Goal: Task Accomplishment & Management: Manage account settings

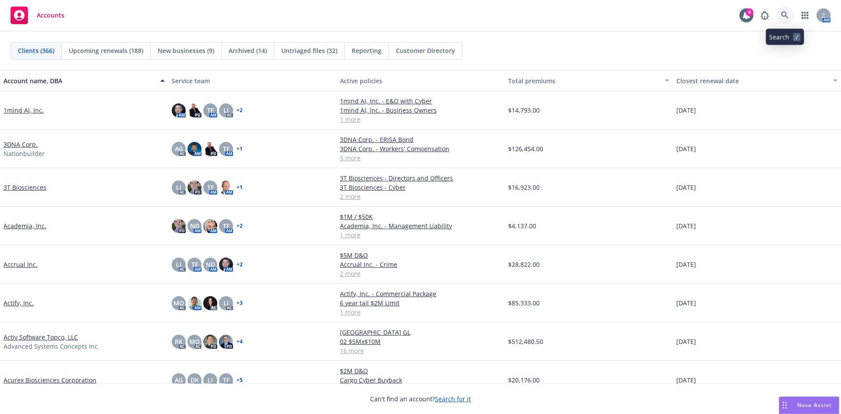
click at [786, 11] on link at bounding box center [786, 16] width 18 height 18
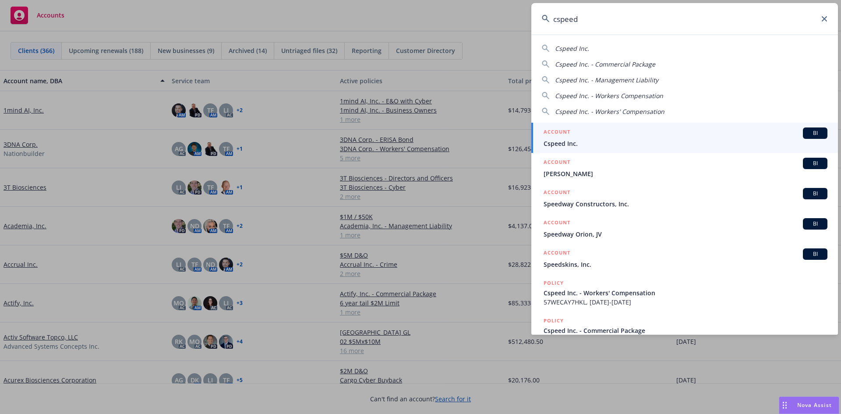
type input "cspeed"
click at [568, 139] on span "Cspeed Inc." at bounding box center [686, 143] width 284 height 9
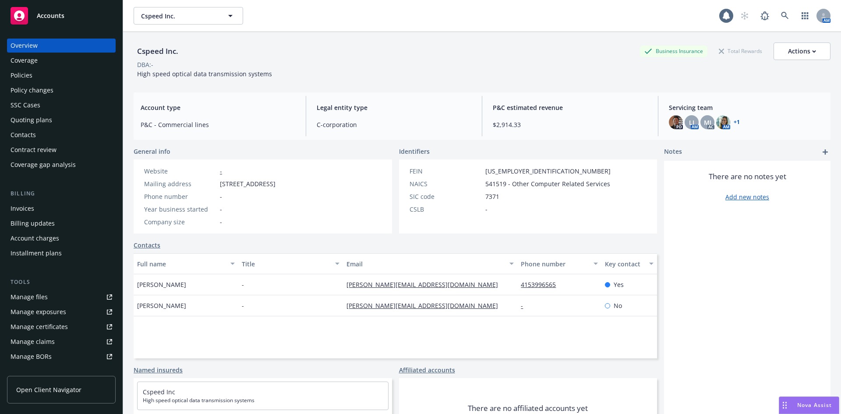
click at [31, 75] on div "Policies" at bounding box center [22, 75] width 22 height 14
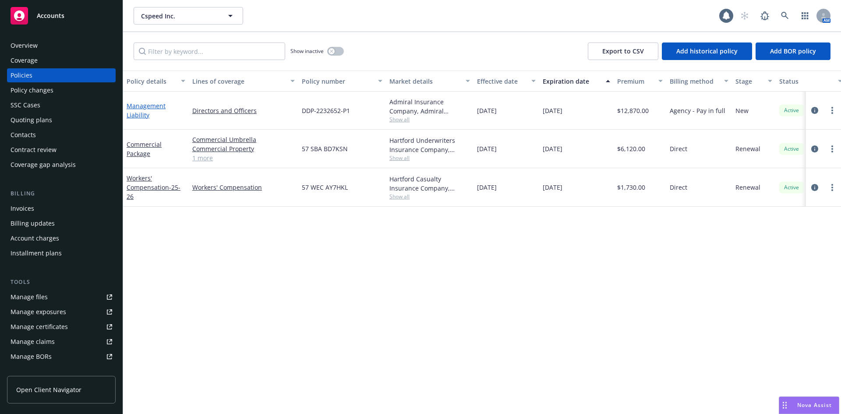
click at [135, 110] on link "Management Liability" at bounding box center [146, 111] width 39 height 18
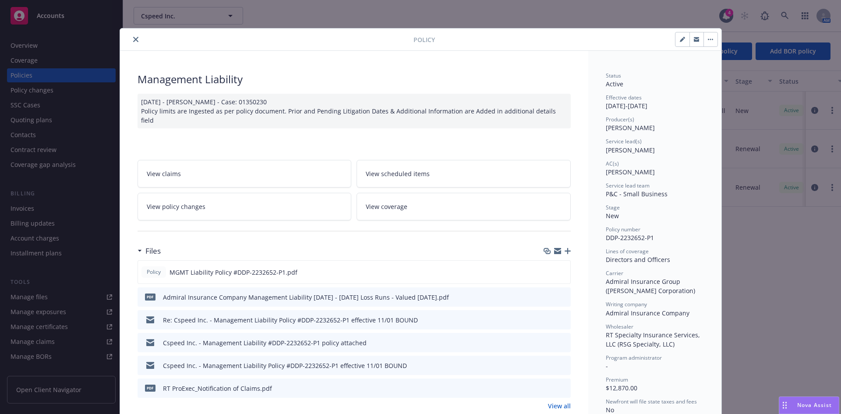
click at [133, 40] on icon "close" at bounding box center [135, 39] width 5 height 5
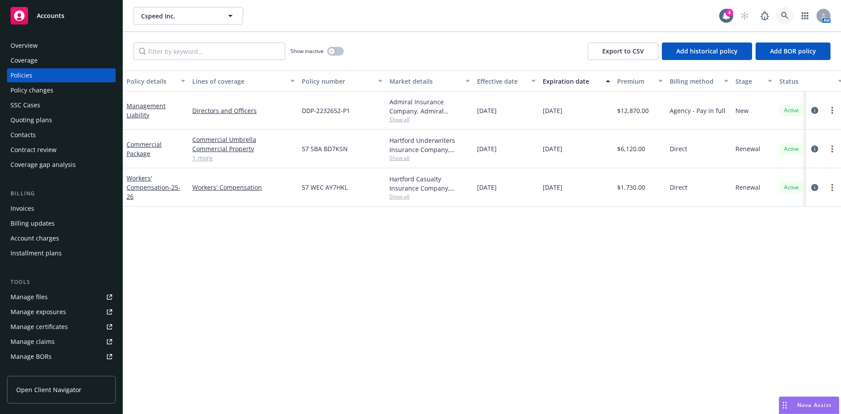
click at [781, 13] on icon at bounding box center [785, 16] width 8 height 8
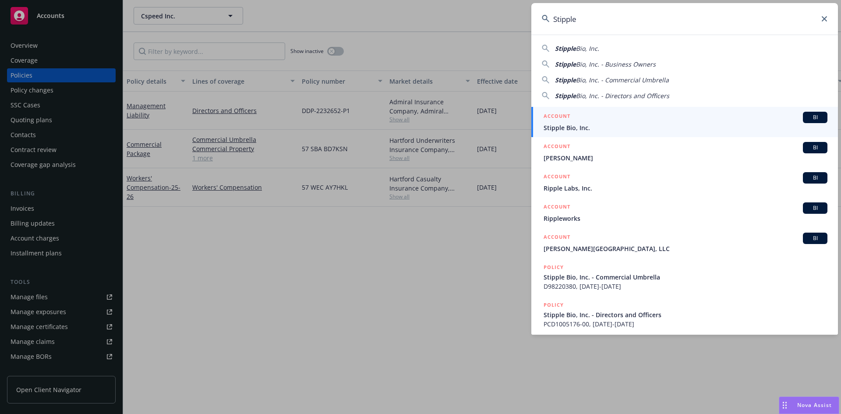
type input "Stipple"
click at [586, 128] on span "Stipple Bio, Inc." at bounding box center [686, 127] width 284 height 9
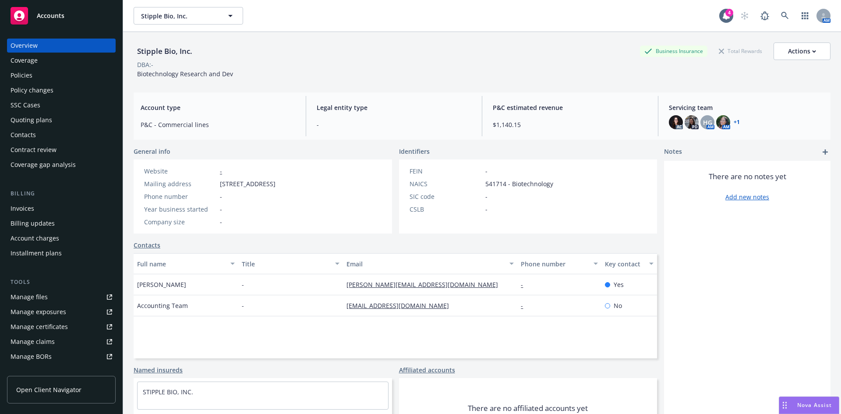
click at [32, 72] on div "Policies" at bounding box center [62, 75] width 102 height 14
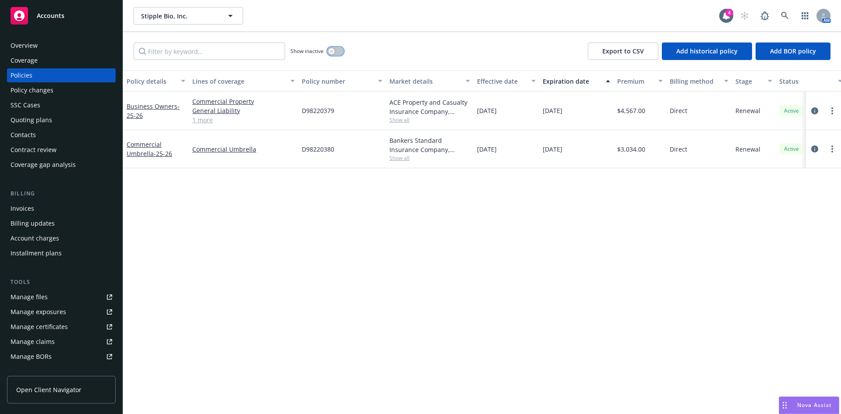
click at [332, 50] on icon "button" at bounding box center [332, 52] width 4 height 4
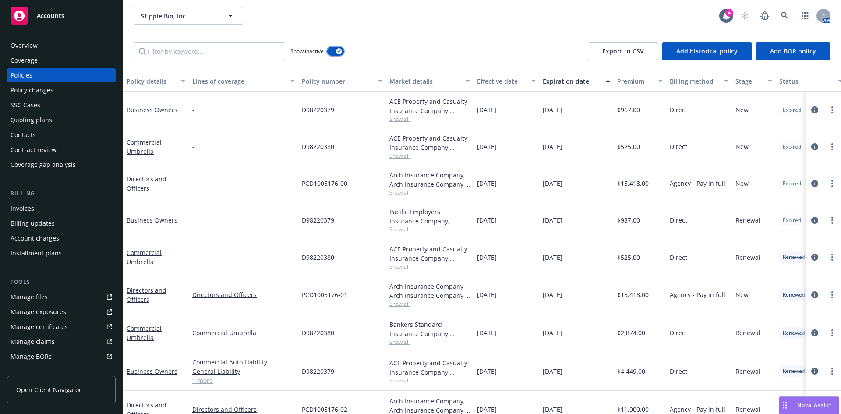
scroll to position [96, 0]
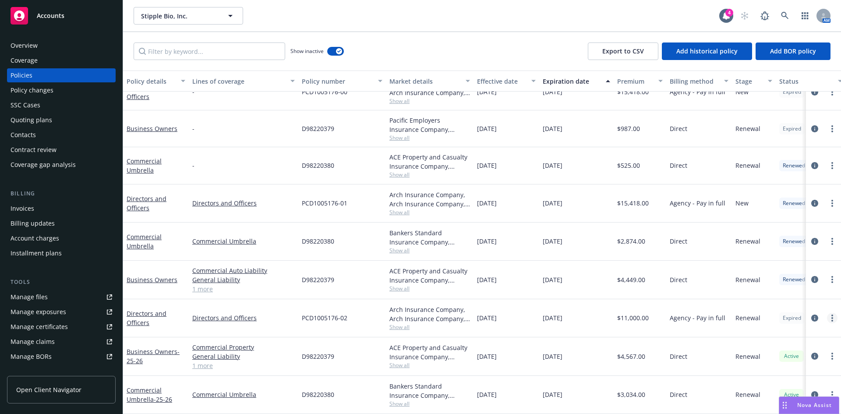
click at [827, 313] on link "more" at bounding box center [832, 318] width 11 height 11
click at [762, 199] on link "Manage lines of coverage" at bounding box center [786, 195] width 103 height 18
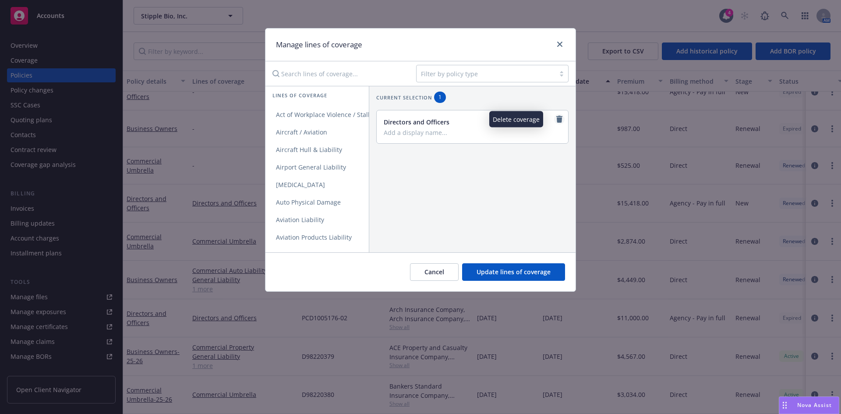
click at [557, 120] on link "remove" at bounding box center [559, 119] width 11 height 11
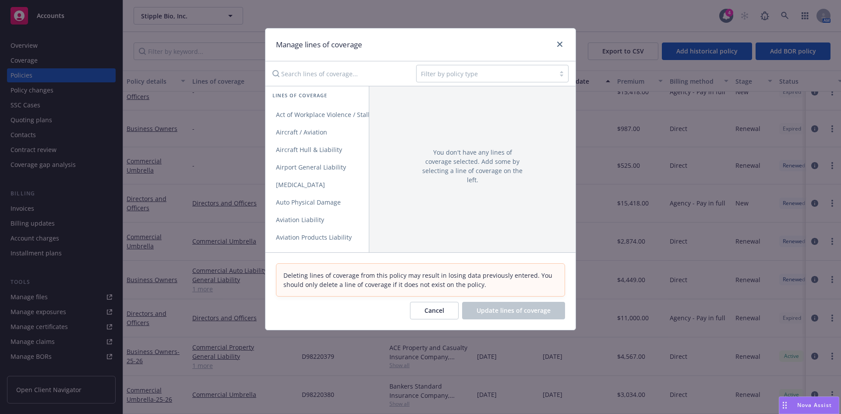
click at [542, 77] on div at bounding box center [486, 73] width 130 height 11
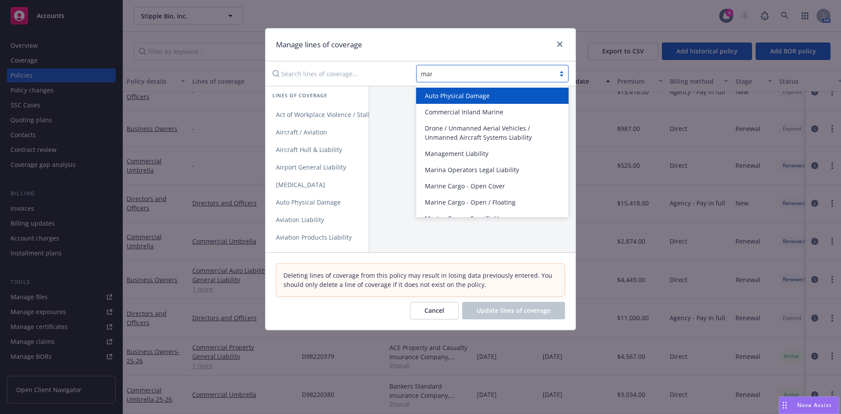
type input "mana"
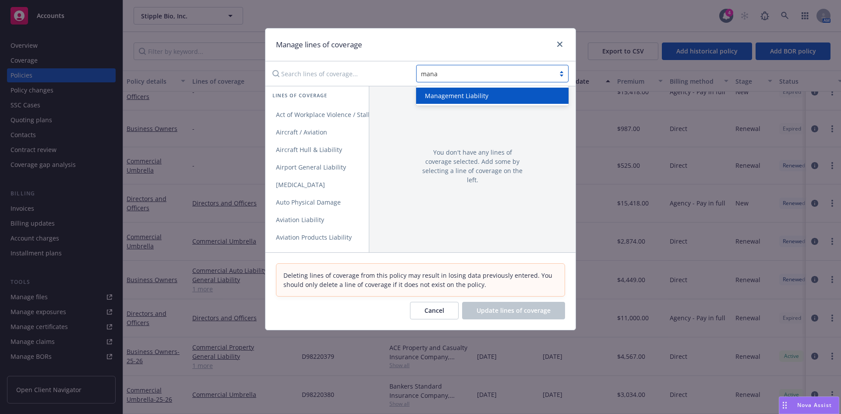
click at [512, 101] on div "Management Liability" at bounding box center [492, 96] width 153 height 16
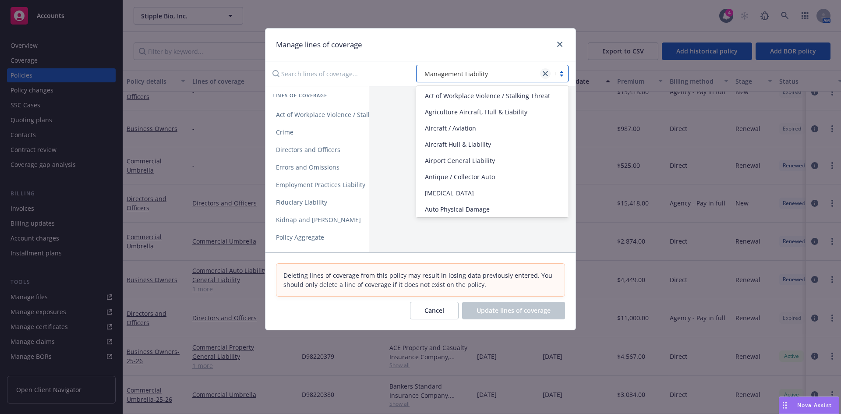
click at [546, 72] on icon "close" at bounding box center [545, 73] width 5 height 5
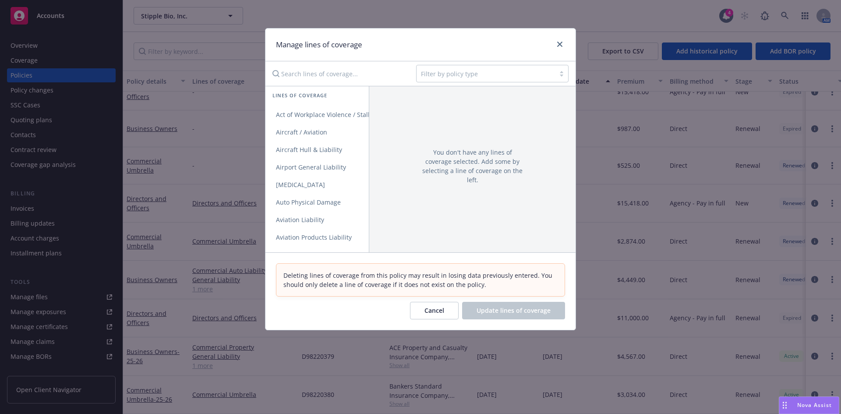
click at [561, 34] on div "Manage lines of coverage" at bounding box center [421, 44] width 310 height 33
click at [558, 39] on link "close" at bounding box center [560, 44] width 11 height 11
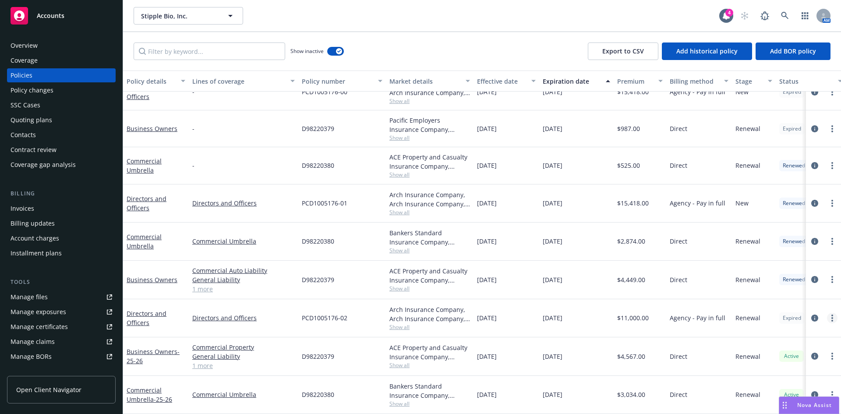
click at [827, 313] on link "more" at bounding box center [832, 318] width 11 height 11
click at [771, 207] on link "Renew with incumbent" at bounding box center [786, 213] width 103 height 18
select select "12"
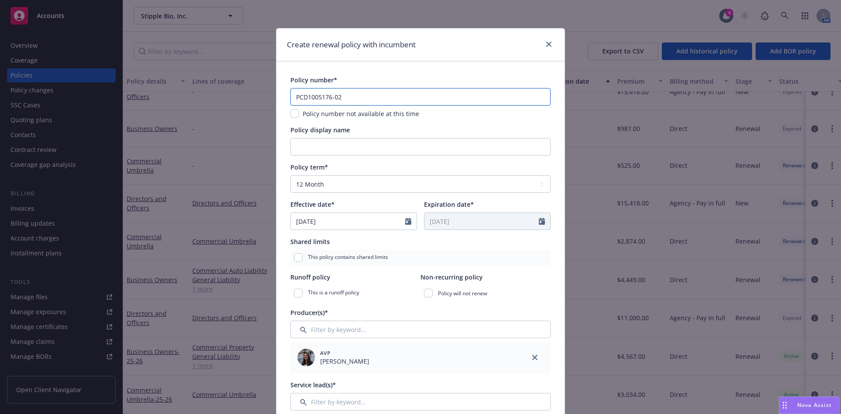
click at [347, 96] on input "PCD1005176-02" at bounding box center [421, 97] width 260 height 18
type input "PCD1005176-03"
click at [311, 152] on input "Policy display name" at bounding box center [421, 147] width 260 height 18
type input "$3M D&O/$1M EPL"
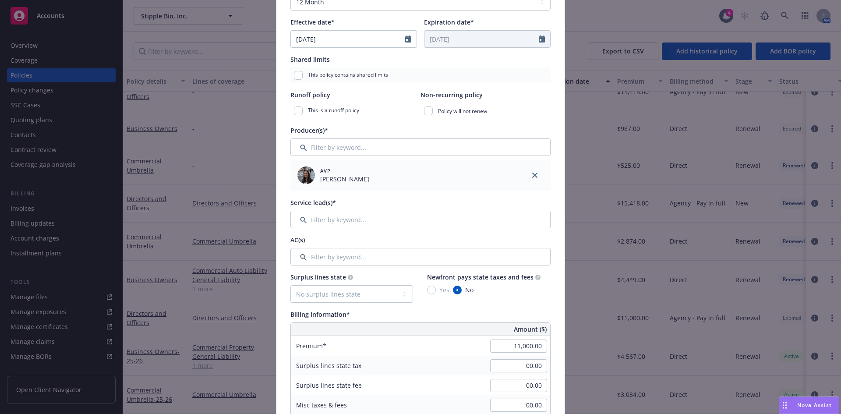
scroll to position [209, 0]
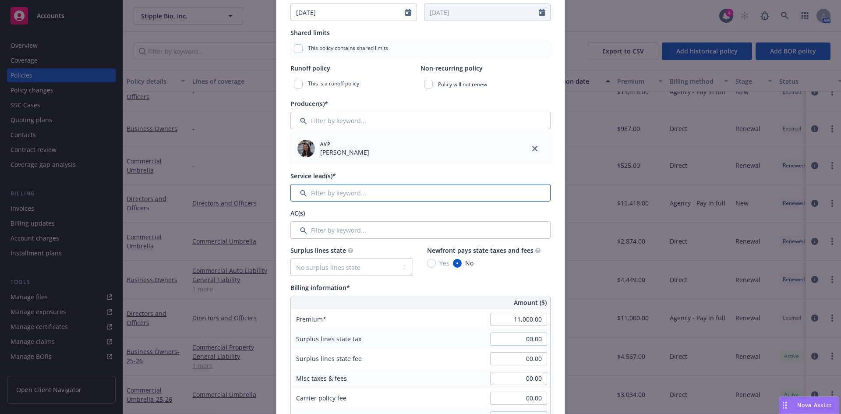
click at [348, 193] on input "Filter by keyword..." at bounding box center [421, 193] width 260 height 18
click at [333, 197] on input "Filter by keyword..." at bounding box center [421, 193] width 260 height 18
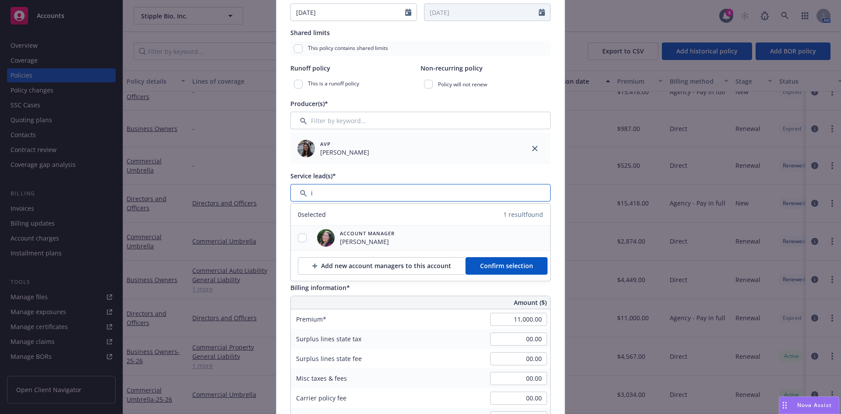
type input "i"
click at [294, 238] on div at bounding box center [302, 238] width 23 height 9
click at [299, 240] on input "checkbox" at bounding box center [302, 238] width 9 height 9
checkbox input "true"
click at [484, 266] on span "Confirm selection" at bounding box center [506, 266] width 53 height 8
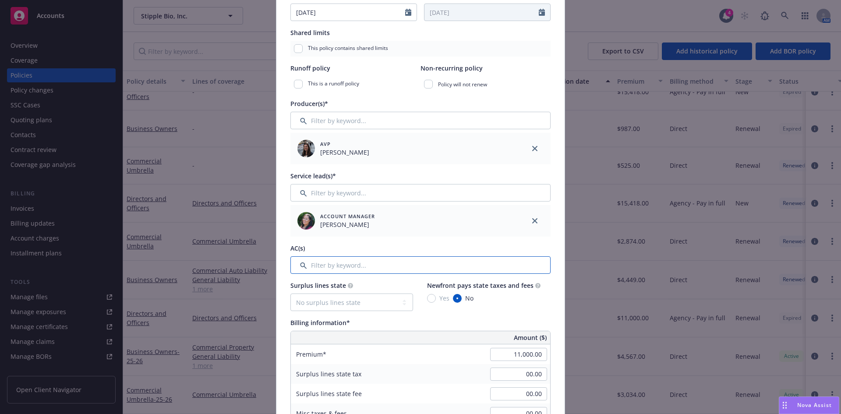
click at [327, 266] on input "Filter by keyword..." at bounding box center [421, 265] width 260 height 18
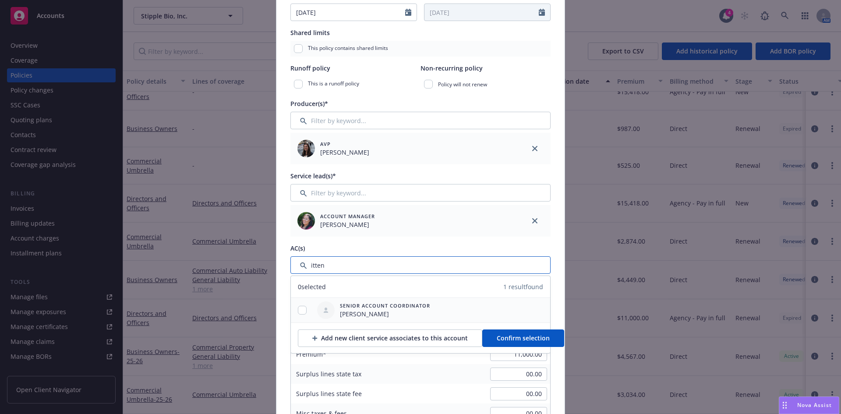
type input "itten"
click at [298, 312] on input "checkbox" at bounding box center [302, 310] width 9 height 9
checkbox input "true"
click at [520, 341] on span "Confirm selection" at bounding box center [523, 338] width 53 height 8
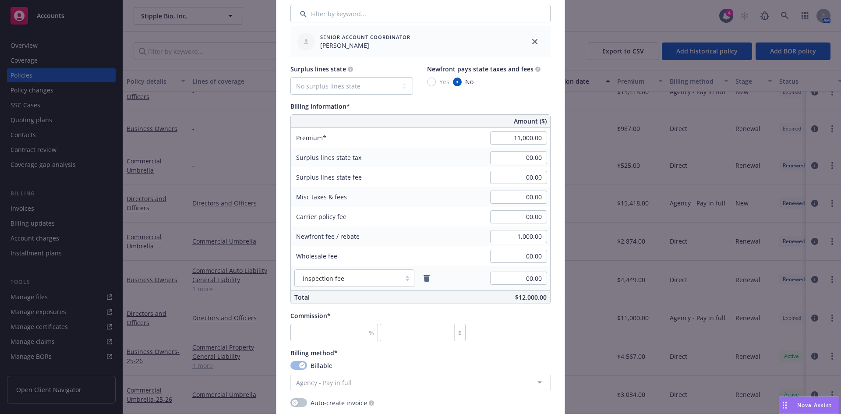
scroll to position [471, 0]
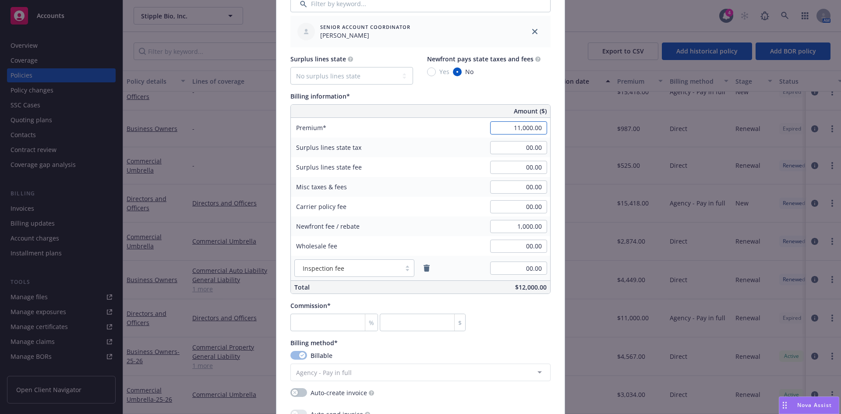
click at [513, 123] on input "11,000.00" at bounding box center [518, 127] width 57 height 13
type input "14,000.00"
click at [520, 149] on input "00.00" at bounding box center [518, 147] width 57 height 13
click at [330, 328] on input "number" at bounding box center [335, 323] width 88 height 18
type input "1"
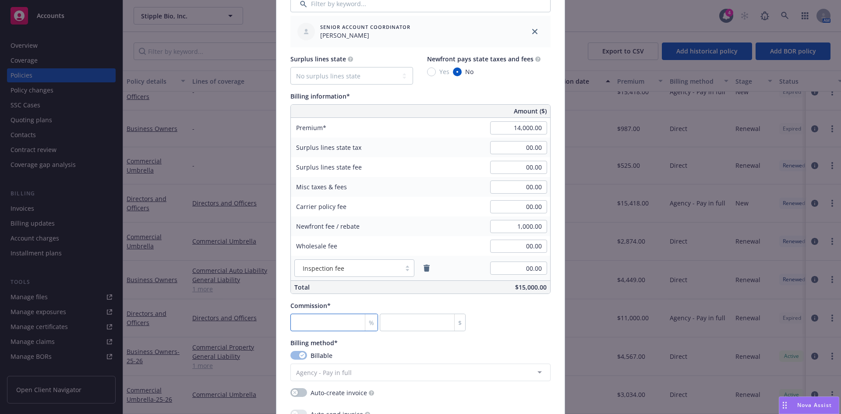
type input "140"
type input "12"
type input "1680"
type input "12"
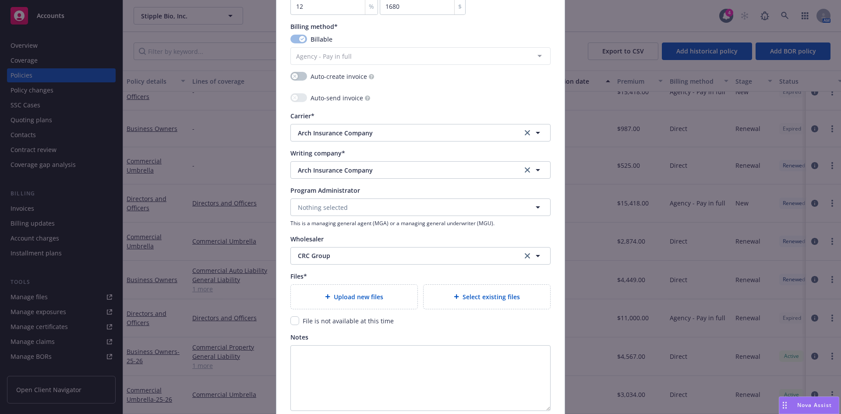
scroll to position [821, 0]
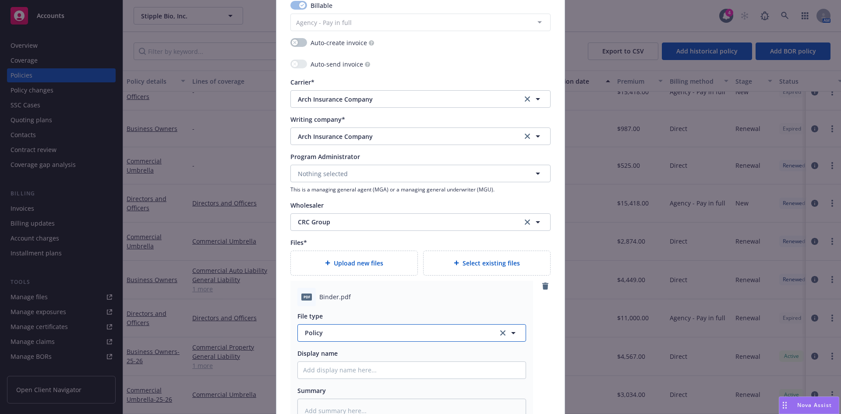
click at [326, 337] on span "Policy" at bounding box center [396, 332] width 183 height 9
type input "binder"
click at [316, 284] on span "Binder" at bounding box center [317, 285] width 20 height 9
click at [317, 370] on input "Policy display name" at bounding box center [412, 370] width 228 height 17
paste input "Stipple"
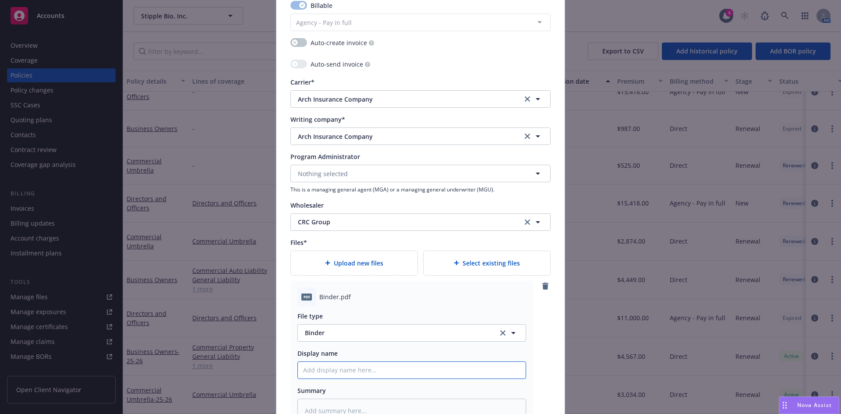
type textarea "x"
type input "Stipple"
click at [328, 372] on input "Stipple" at bounding box center [412, 370] width 228 height 17
type textarea "x"
type input "Stipple"
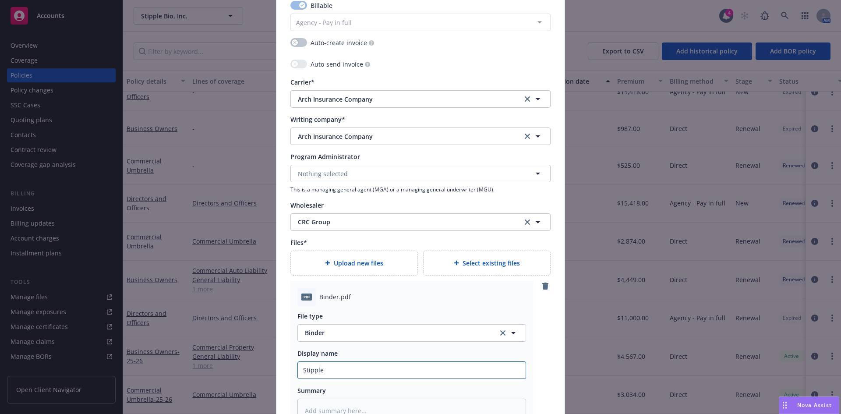
type textarea "x"
type input "Stipple B"
type textarea "x"
type input "Stipple Bi"
type textarea "x"
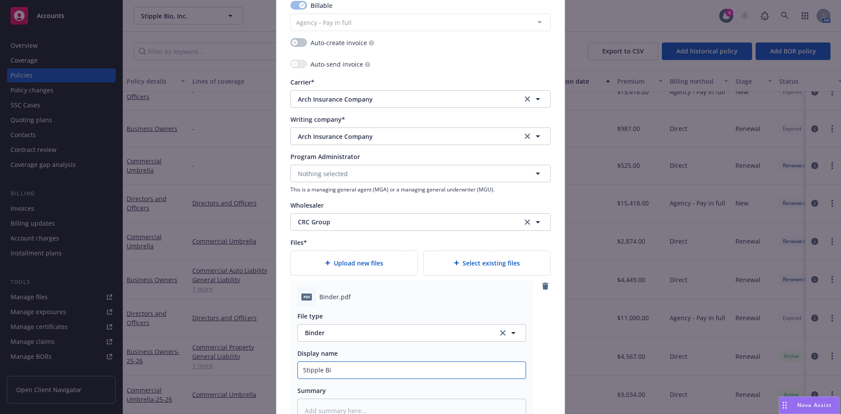
type input "Stipple Bio"
type textarea "x"
type input "Stipple Bio,"
type textarea "x"
type input "Stipple Bio,"
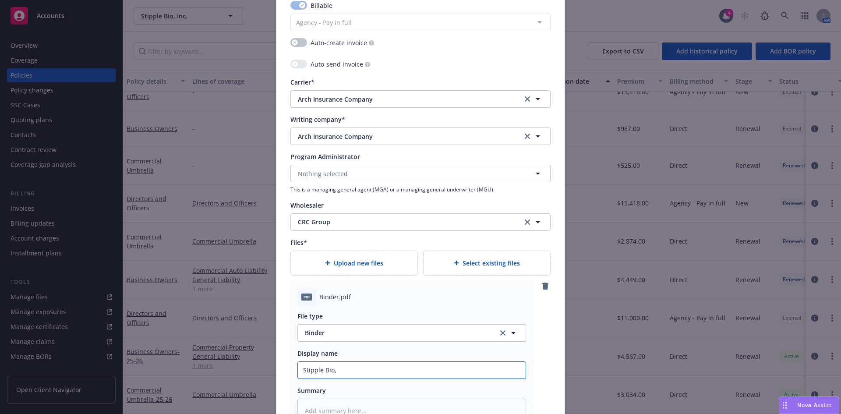
type textarea "x"
type input "Stipple Bio, I"
type textarea "x"
type input "Stipple Bio, In"
type textarea "x"
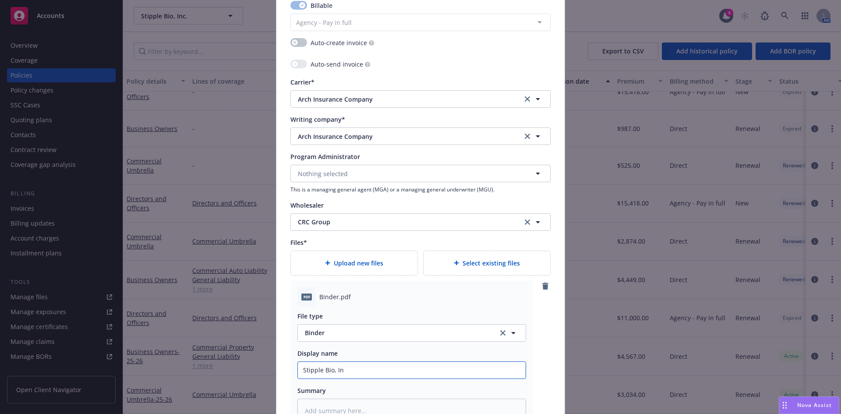
type input "Stipple Bio, Inc"
type textarea "x"
type input "Stipple Bio, Inc"
type textarea "x"
type input "Stipple Bio, Inc 2"
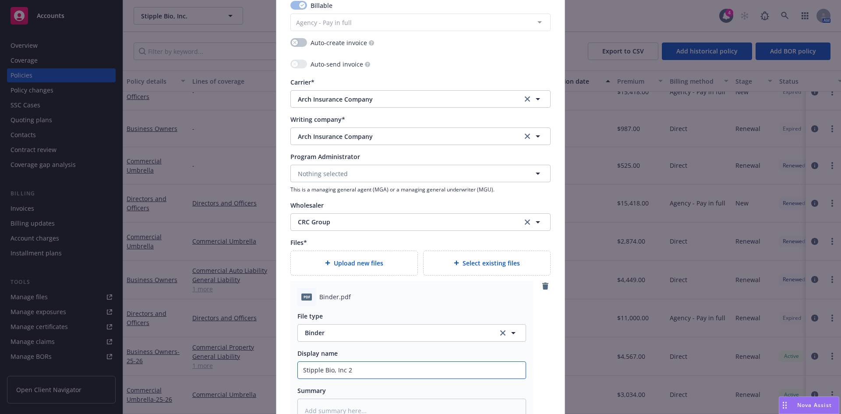
type textarea "x"
type input "Stipple Bio, Inc 20"
type textarea "x"
type input "Stipple Bio, Inc 202"
type textarea "x"
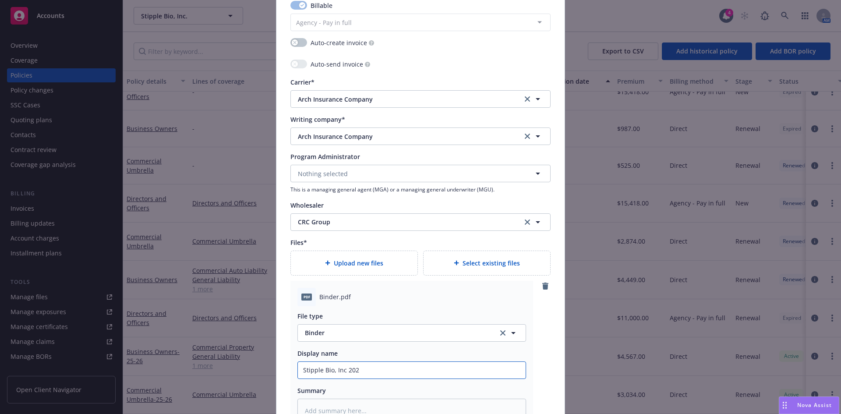
type input "Stipple Bio, Inc 2025"
type textarea "x"
type input "Stipple Bio, Inc 2025-"
type textarea "x"
type input "Stipple Bio, Inc 2025-2"
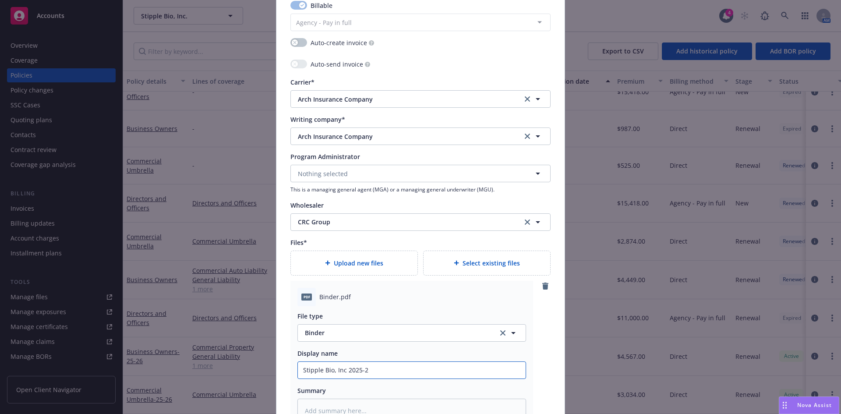
type textarea "x"
type input "Stipple Bio, Inc 2025-26"
type textarea "x"
type input "Stipple Bio, Inc 2025-26"
type textarea "x"
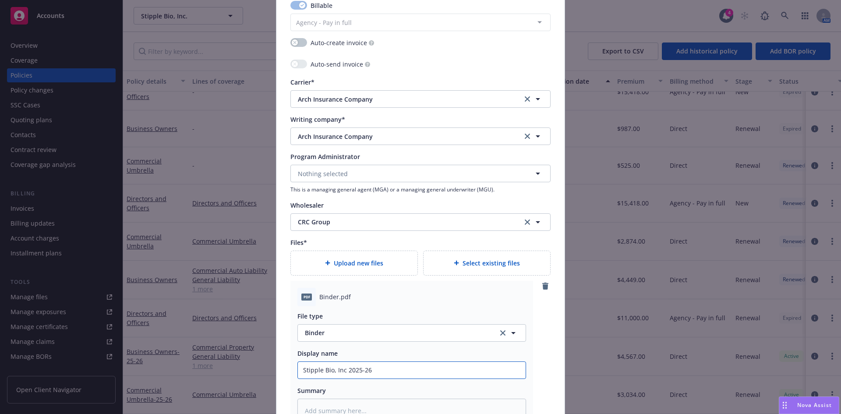
type input "Stipple Bio, Inc 2025-26 M"
type textarea "x"
type input "Stipple Bio, Inc 2025-26 ML"
type textarea "x"
type input "Stipple Bio, Inc 2025-26 ML B"
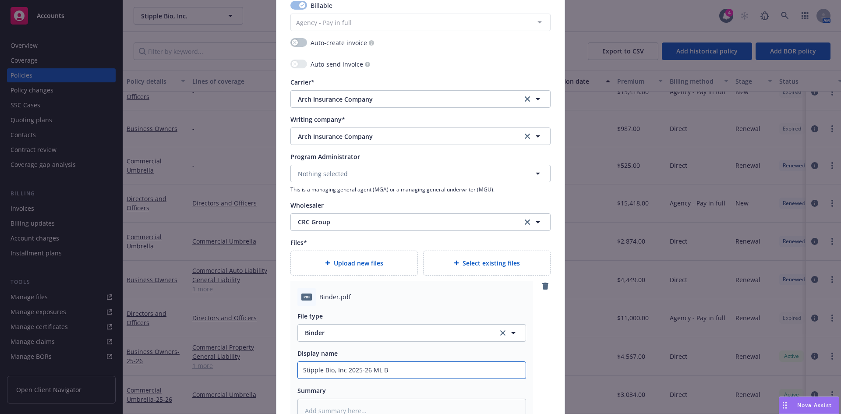
type textarea "x"
type input "Stipple Bio, Inc 2025-26 ML Bi"
type textarea "x"
type input "Stipple Bio, Inc 2025-26 ML Bin"
type textarea "x"
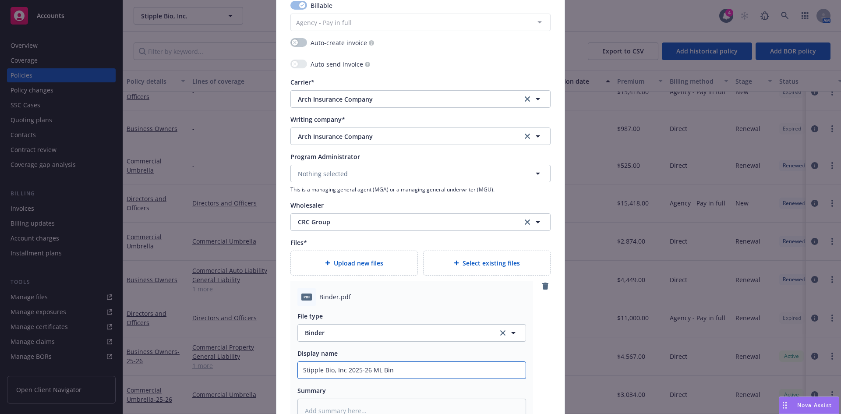
type input "Stipple Bio, Inc 2025-26 ML Bind"
type textarea "x"
type input "Stipple Bio, Inc 2025-26 [PERSON_NAME]"
type textarea "x"
type input "Stipple Bio, Inc 2025-26 [PERSON_NAME]"
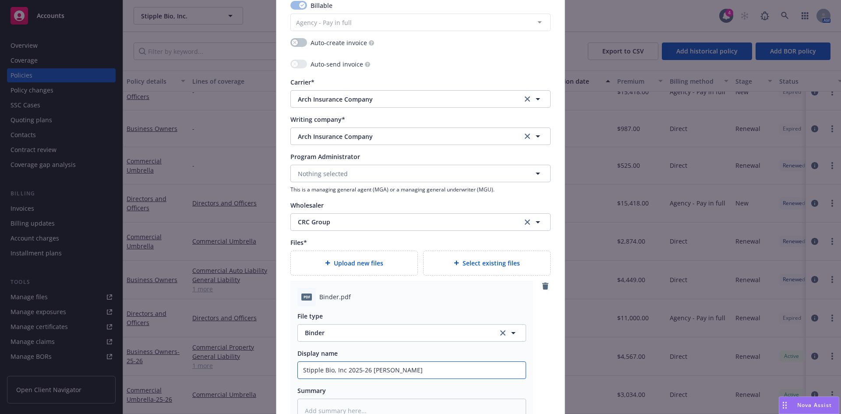
type textarea "x"
type input "Stipple Bio, Inc 2025-26 [PERSON_NAME]"
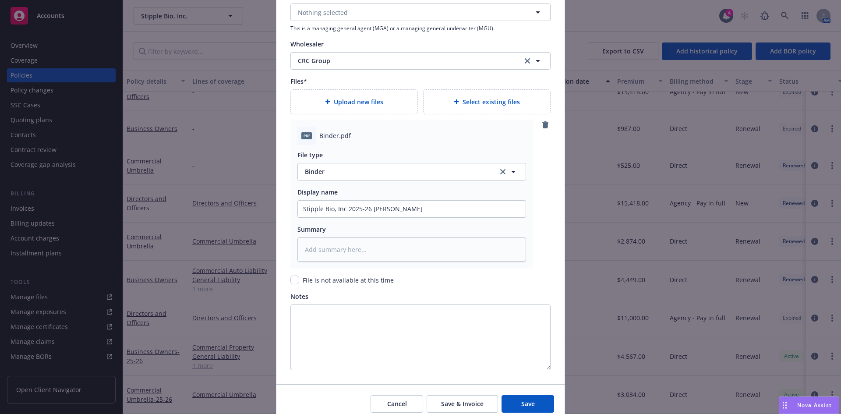
scroll to position [998, 0]
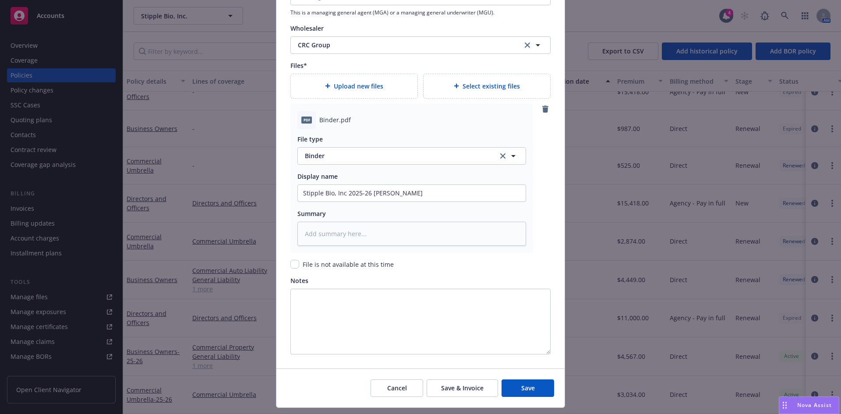
type textarea "x"
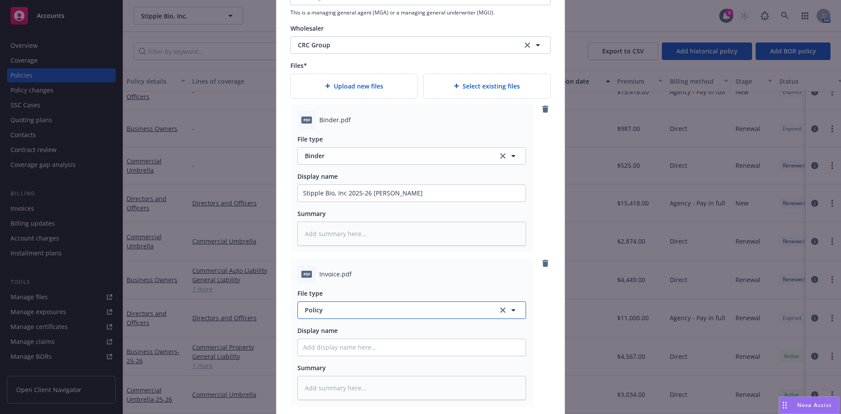
click at [328, 314] on span "Policy" at bounding box center [396, 309] width 183 height 9
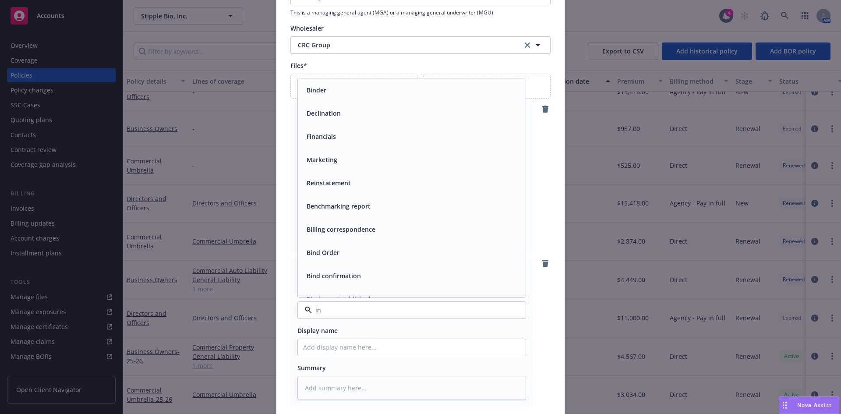
type input "inv"
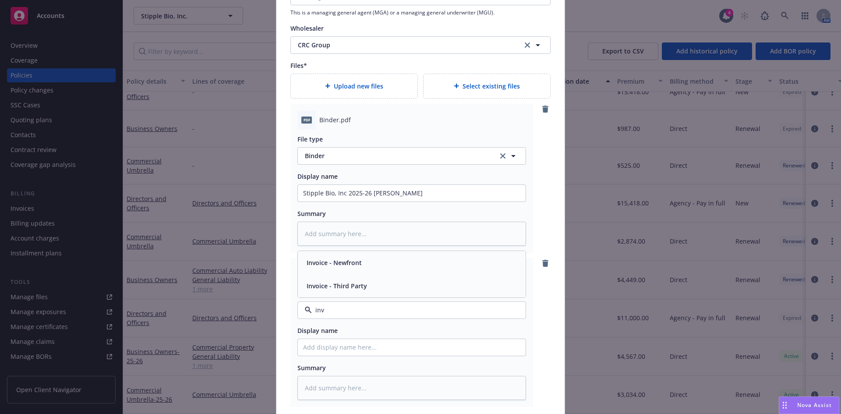
click at [339, 290] on span "Invoice - Third Party" at bounding box center [337, 285] width 60 height 9
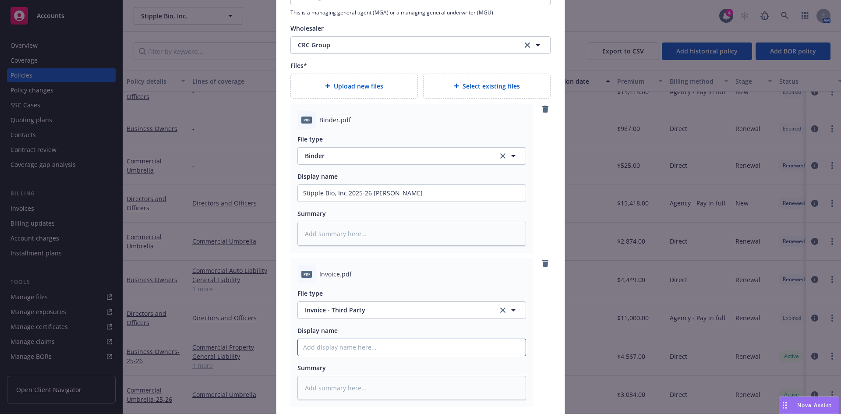
click at [319, 202] on input "Policy display name" at bounding box center [412, 193] width 228 height 17
type textarea "x"
type input "2"
type textarea "x"
type input "25"
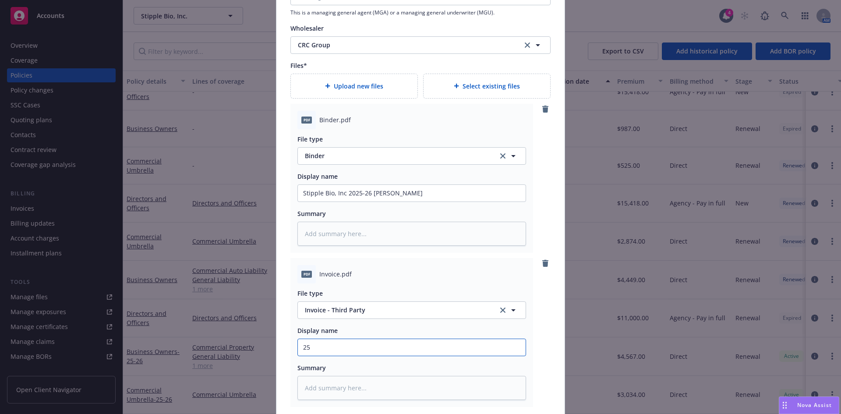
type textarea "x"
type input "25-"
type textarea "x"
type input "25-2"
type textarea "x"
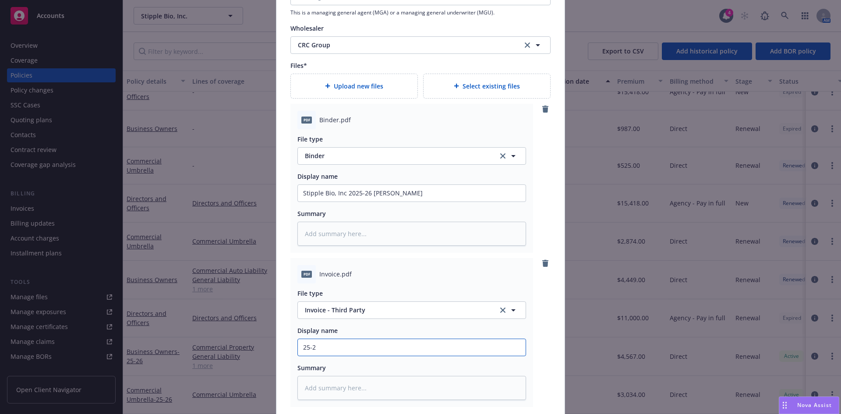
type input "25-26"
type textarea "x"
type input "25-26"
type textarea "x"
type input "25-26 M"
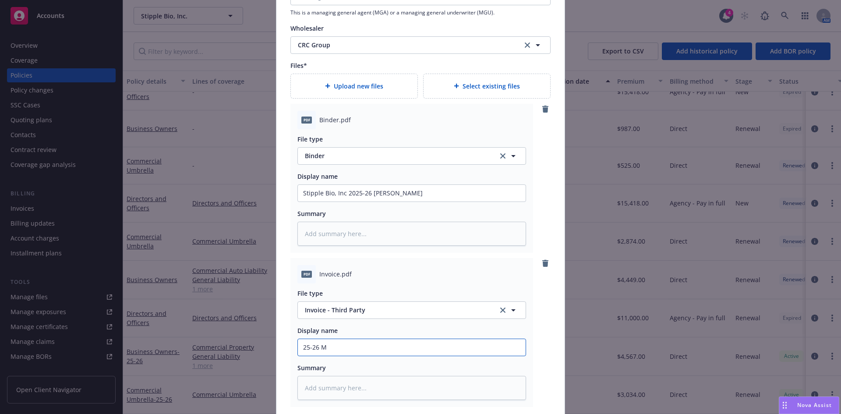
type textarea "x"
type input "25-26 ML"
type textarea "x"
type input "25-26 ML I"
type textarea "x"
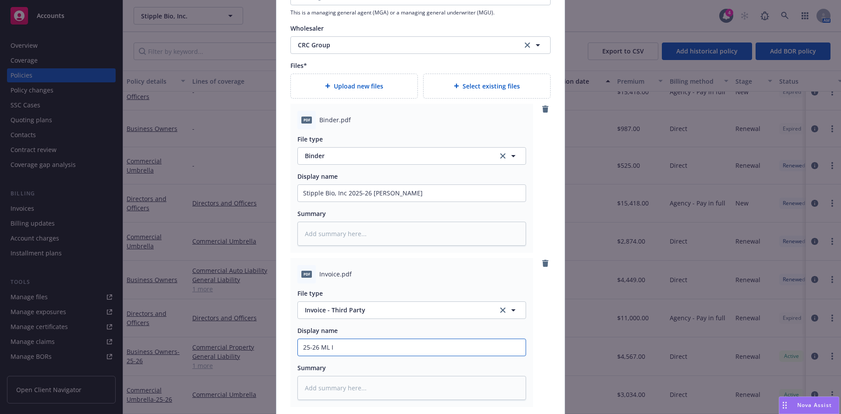
type input "25-26 ML In"
type textarea "x"
type input "25-26 ML Inv"
type textarea "x"
type input "25-26 ML Invo"
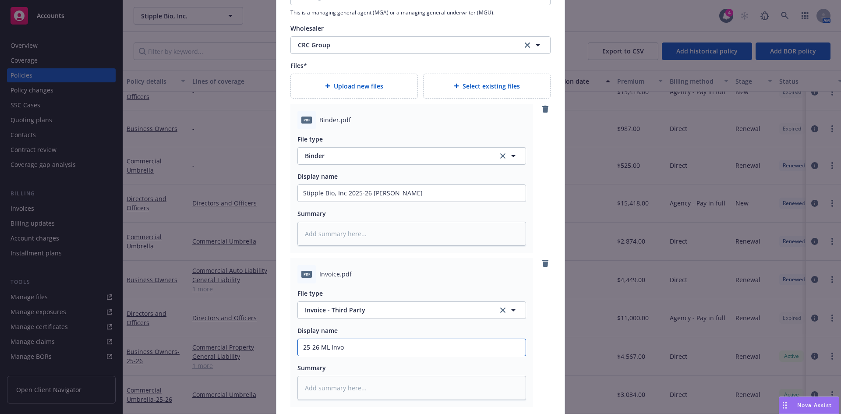
type textarea "x"
type input "25-26 ML Invoci"
type textarea "x"
type input "25-26 ML Invocie"
type textarea "x"
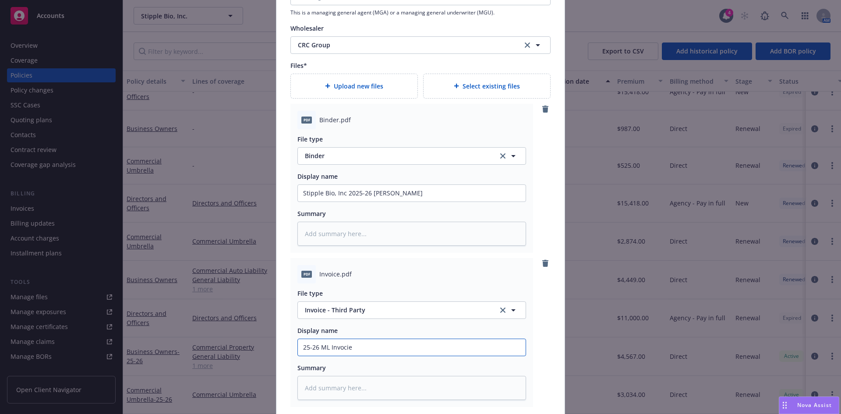
type input "25-26 ML Invocie"
type textarea "x"
type input "25-26 ML Invocie"
type textarea "x"
type input "25-26 ML Invoci"
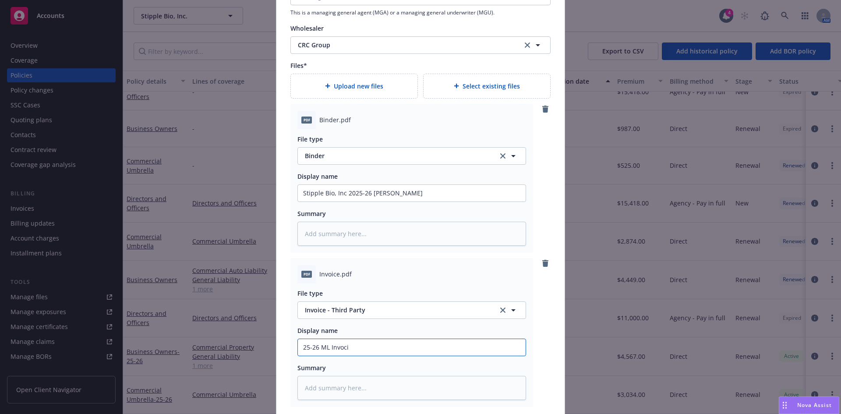
type textarea "x"
type input "25-26 ML Invoc"
type textarea "x"
type input "25-26 ML Invo"
type textarea "x"
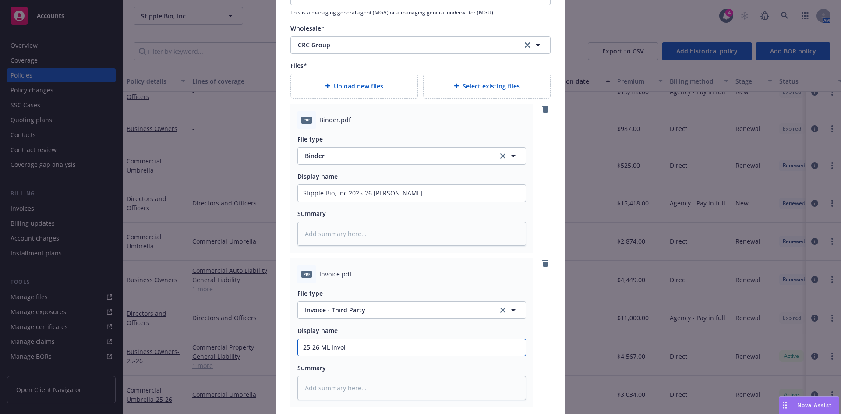
type input "25-26 ML Invoic"
type textarea "x"
type input "25-26 ML Invoice"
type textarea "x"
type input "25-26 ML Invoice -"
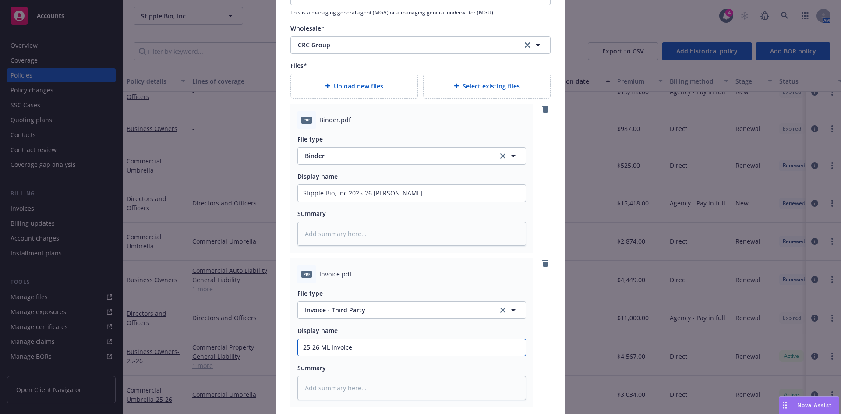
type textarea "x"
type input "25-26 ML Invoice -"
type textarea "x"
type input "25-26 ML Invoice - C"
type textarea "x"
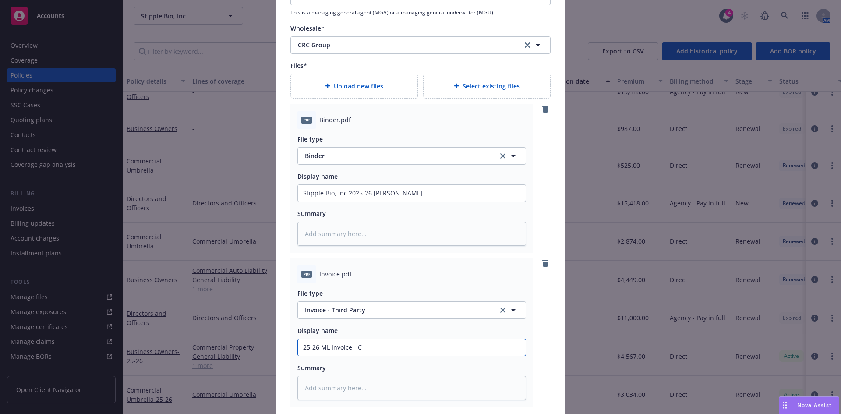
type input "25-26 ML Invoice - CR"
type textarea "x"
type input "25-26 ML Invoice - CRC"
type textarea "x"
type input "25-26 ML Invoice - CRC"
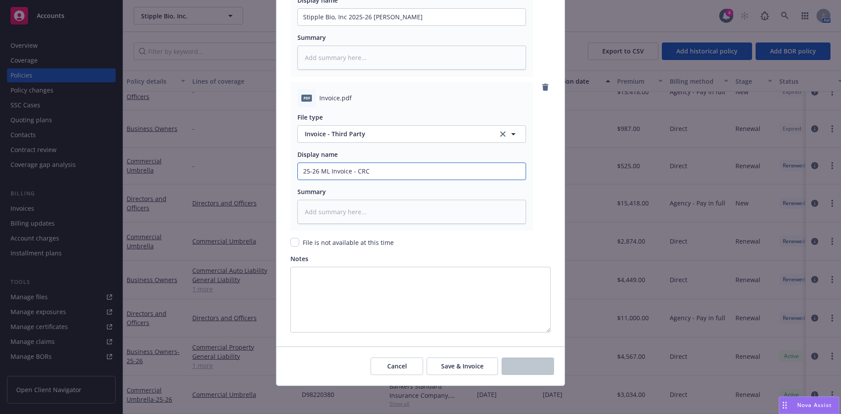
scroll to position [0, 0]
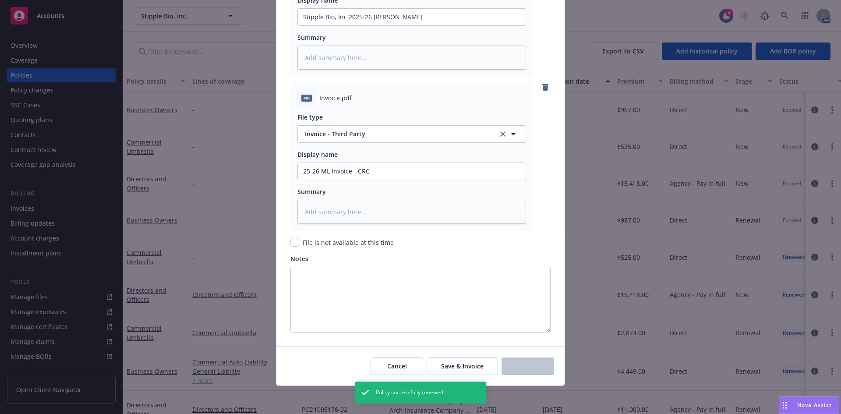
type textarea "x"
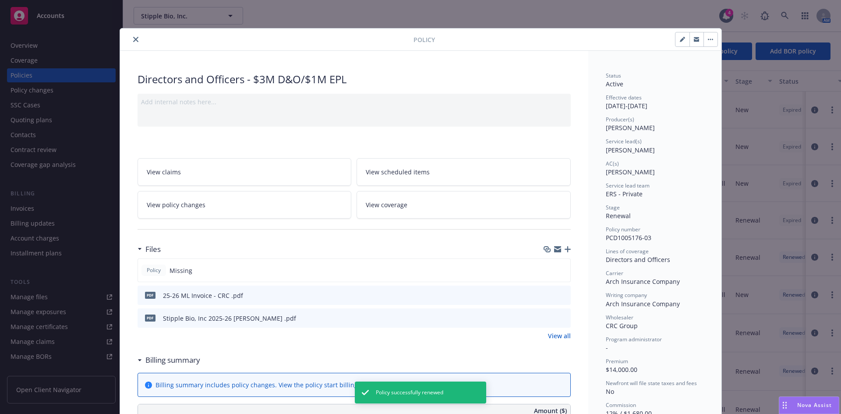
click at [676, 41] on button "button" at bounding box center [683, 39] width 14 height 14
select select "RENEWAL"
select select "12"
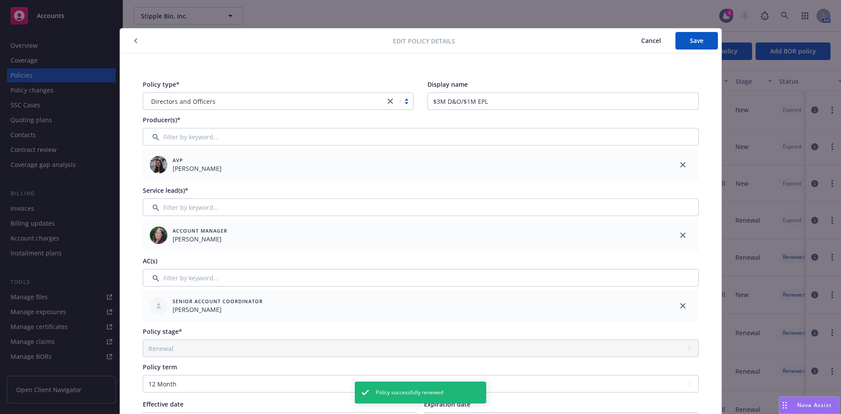
click at [378, 98] on div "Directors and Officers" at bounding box center [264, 101] width 242 height 14
click at [388, 99] on icon "close" at bounding box center [390, 101] width 5 height 5
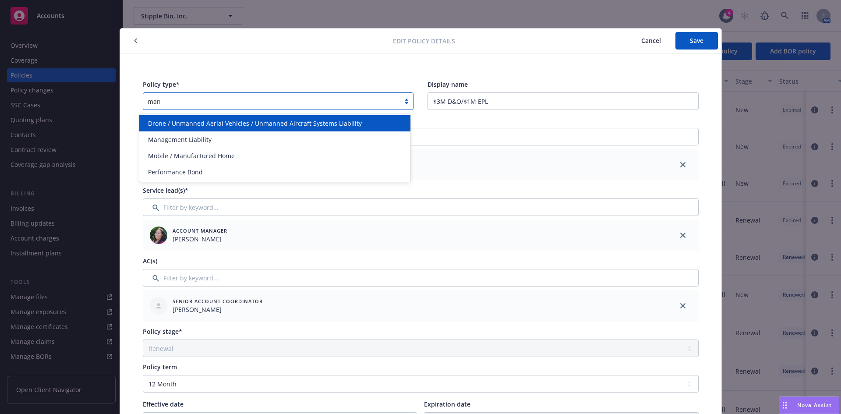
type input "mana"
click at [199, 121] on span "Management Liability" at bounding box center [180, 123] width 64 height 9
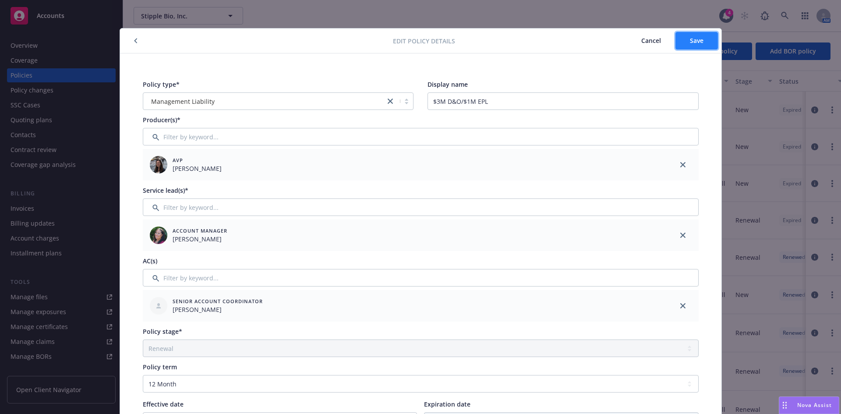
click at [691, 44] on span "Save" at bounding box center [697, 40] width 14 height 8
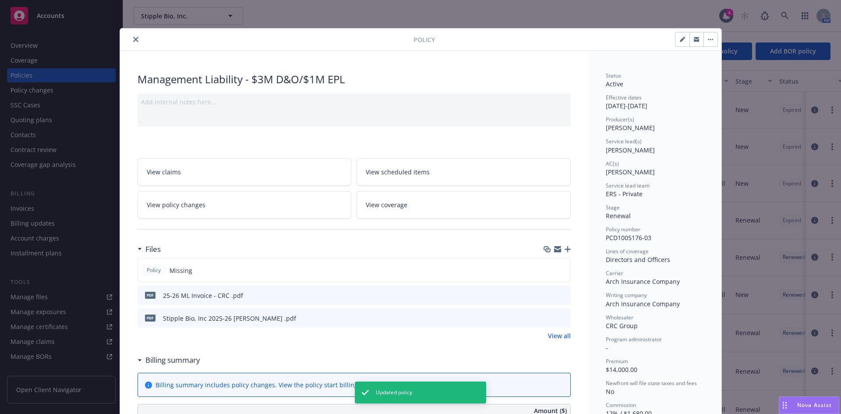
click at [131, 39] on button "close" at bounding box center [136, 39] width 11 height 11
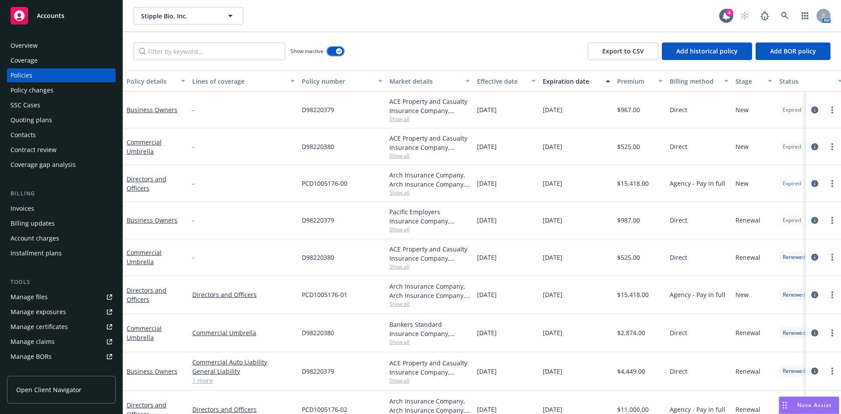
click at [342, 50] on div "button" at bounding box center [339, 51] width 6 height 6
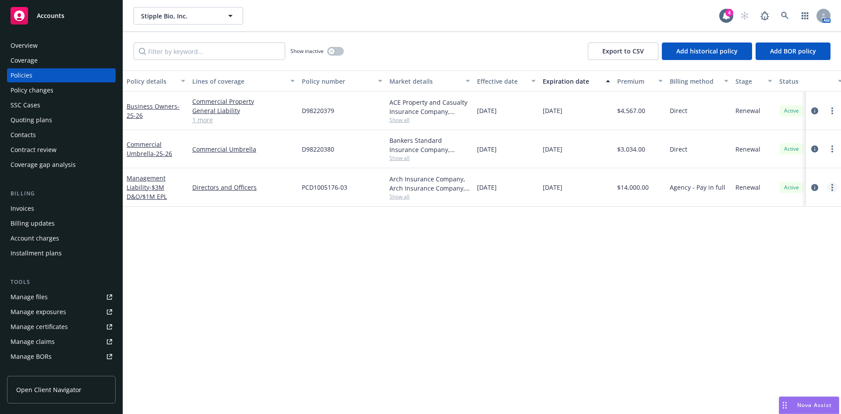
click at [833, 184] on icon "more" at bounding box center [833, 187] width 2 height 7
click at [772, 204] on link "Manage lines of coverage" at bounding box center [786, 206] width 103 height 18
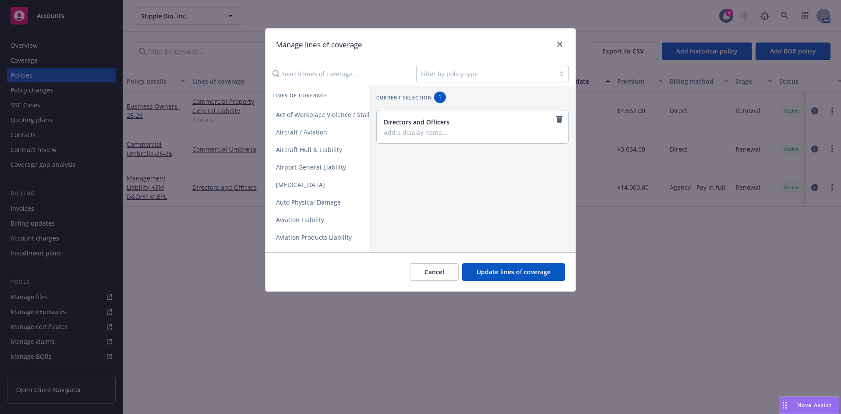
click at [468, 74] on div at bounding box center [486, 73] width 130 height 11
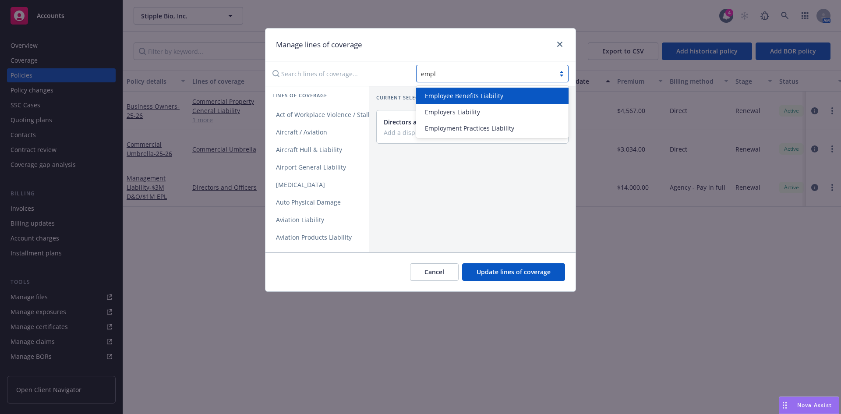
type input "emplo"
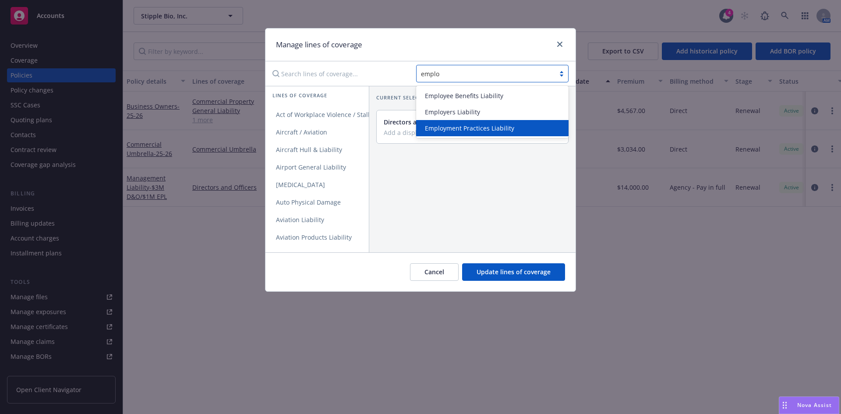
click at [469, 121] on div "Employment Practices Liability" at bounding box center [492, 128] width 153 height 16
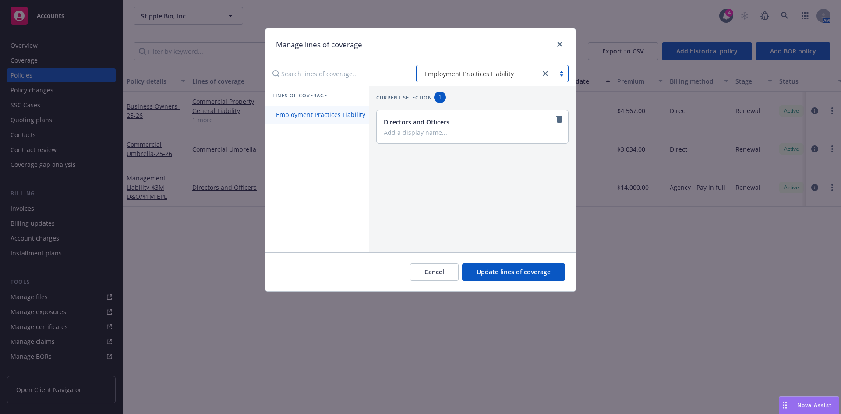
click at [290, 108] on link "Employment Practices Liability" at bounding box center [321, 115] width 110 height 18
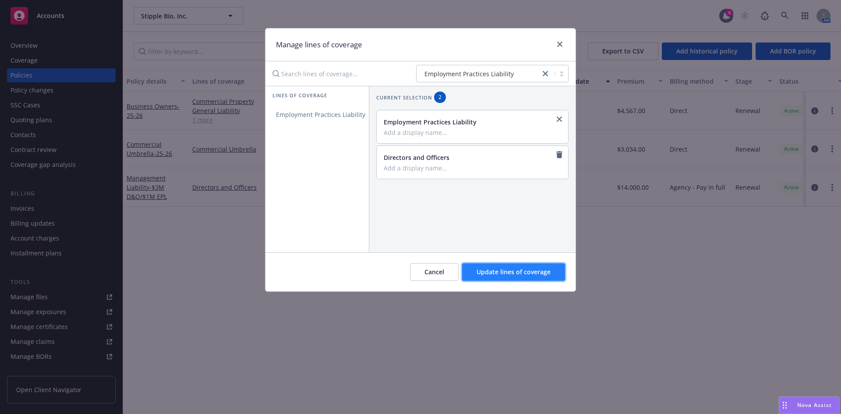
click at [526, 272] on span "Update lines of coverage" at bounding box center [514, 272] width 74 height 8
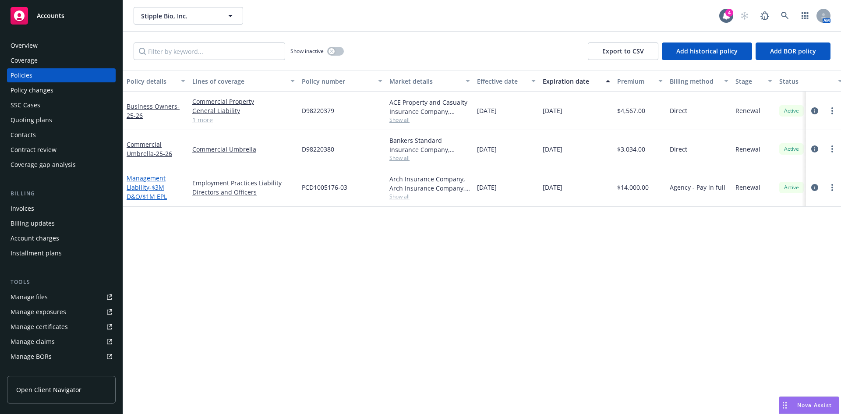
click at [143, 189] on link "Management Liability - $3M D&O/$1M EPL" at bounding box center [147, 187] width 40 height 27
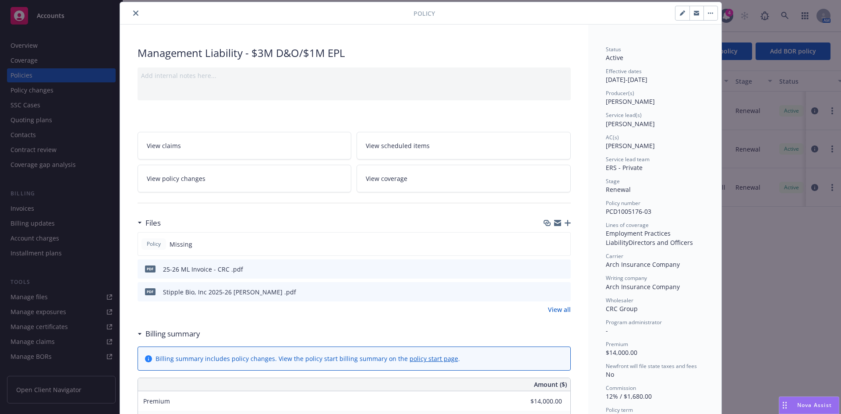
scroll to position [584, 0]
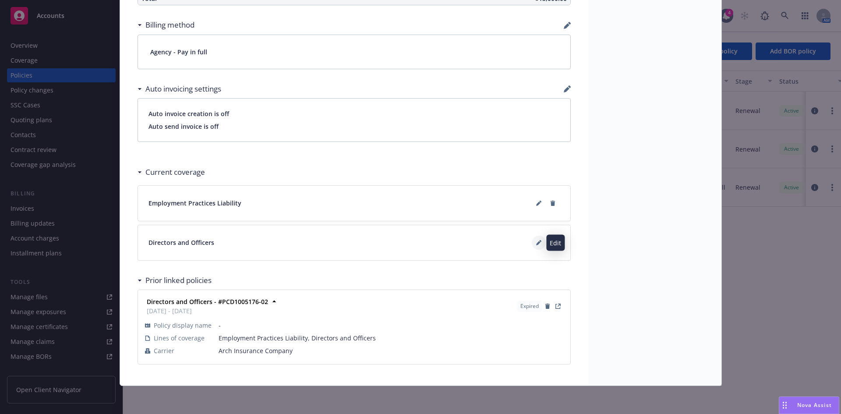
click at [532, 241] on button at bounding box center [539, 243] width 14 height 14
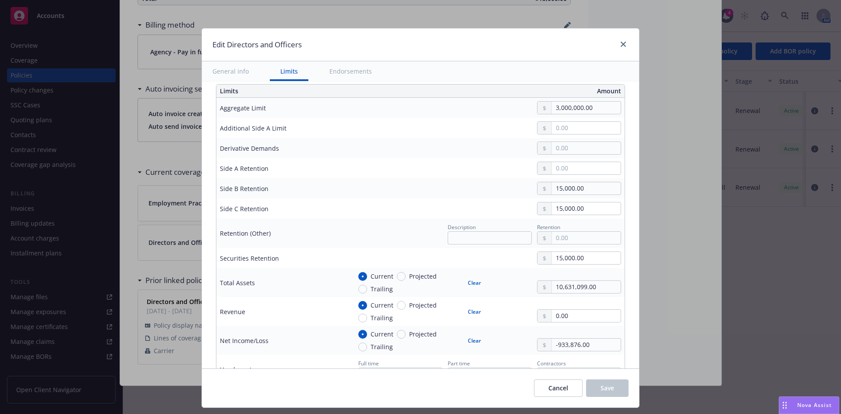
scroll to position [208, 0]
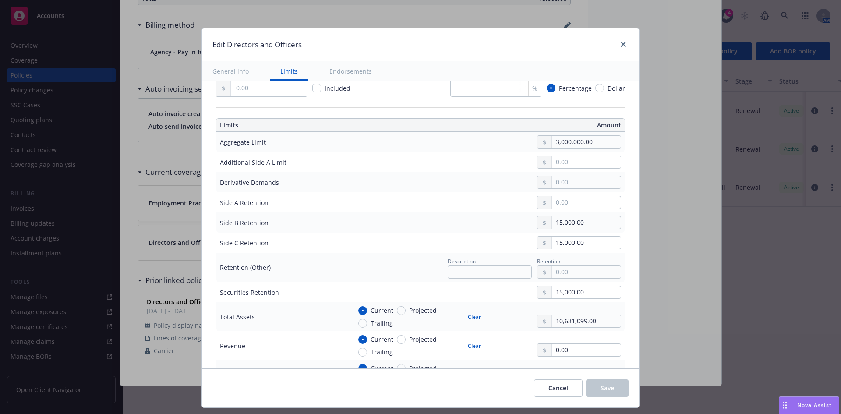
click at [544, 206] on div at bounding box center [545, 202] width 14 height 12
click at [557, 203] on input "text" at bounding box center [586, 202] width 69 height 12
type input "0.00"
click at [588, 226] on input "15,000.00" at bounding box center [586, 223] width 69 height 12
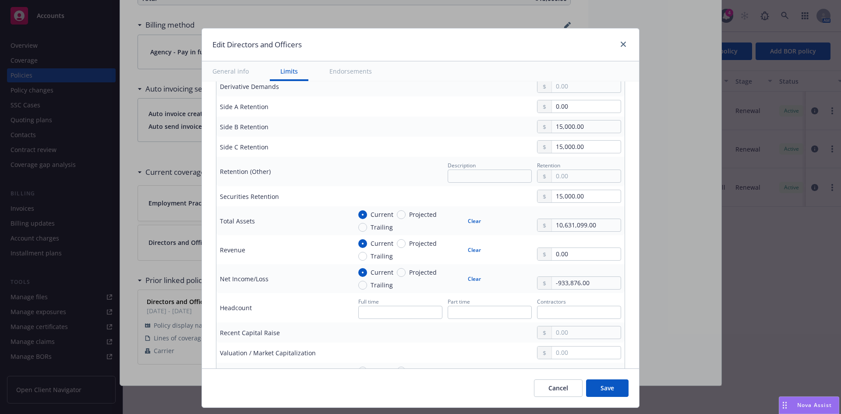
scroll to position [319, 0]
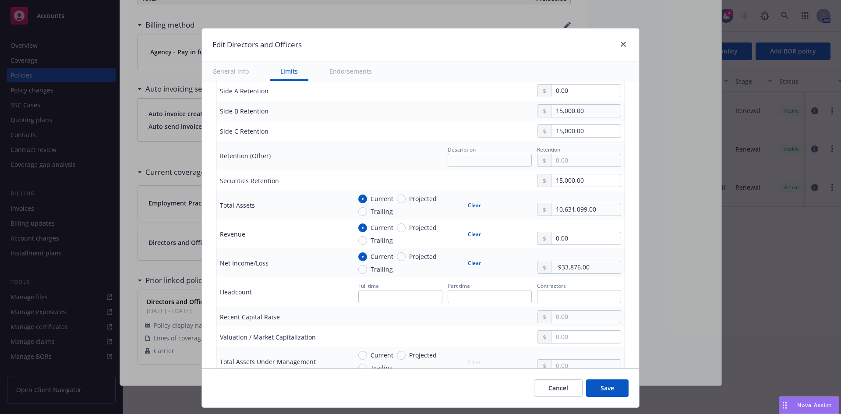
click at [609, 398] on div "Cancel Save" at bounding box center [420, 388] width 437 height 39
click at [610, 390] on span "Save" at bounding box center [608, 388] width 14 height 8
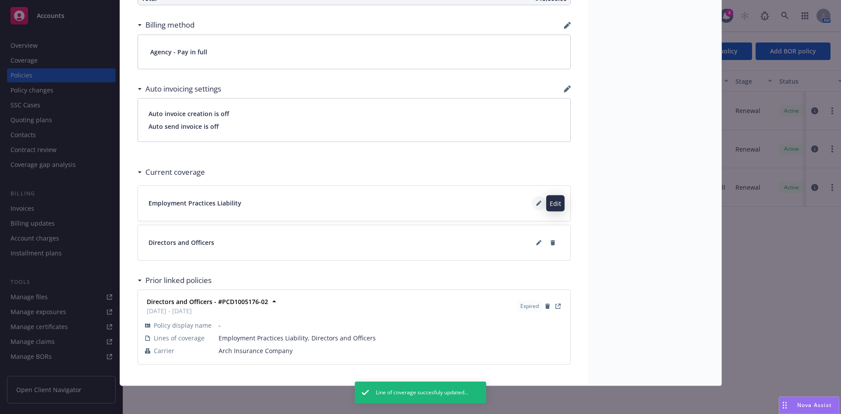
click at [536, 206] on button at bounding box center [539, 203] width 14 height 14
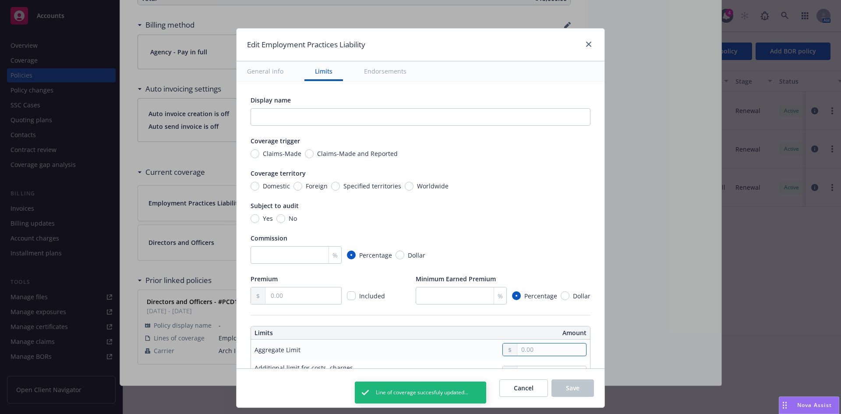
click at [519, 350] on input "text" at bounding box center [552, 350] width 69 height 12
type input "1,000,000.00"
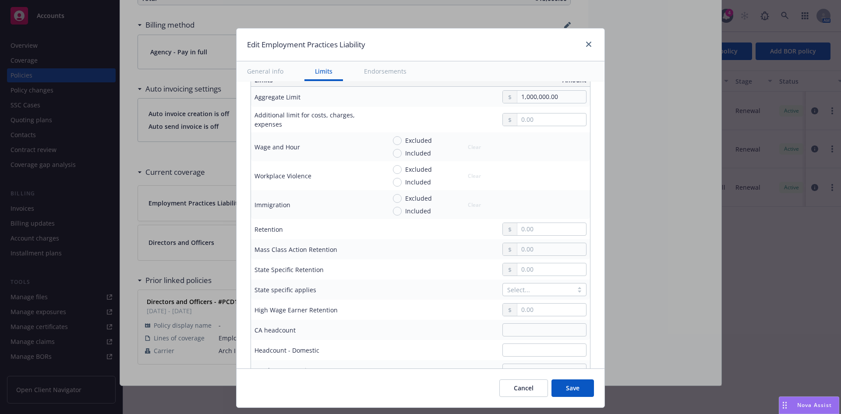
scroll to position [256, 0]
click at [535, 231] on input "text" at bounding box center [552, 226] width 69 height 12
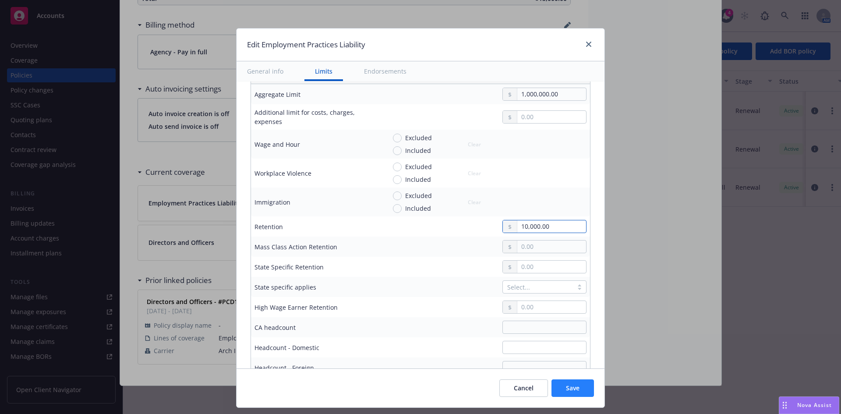
type input "10,000.00"
click at [566, 394] on button "Save" at bounding box center [573, 389] width 43 height 18
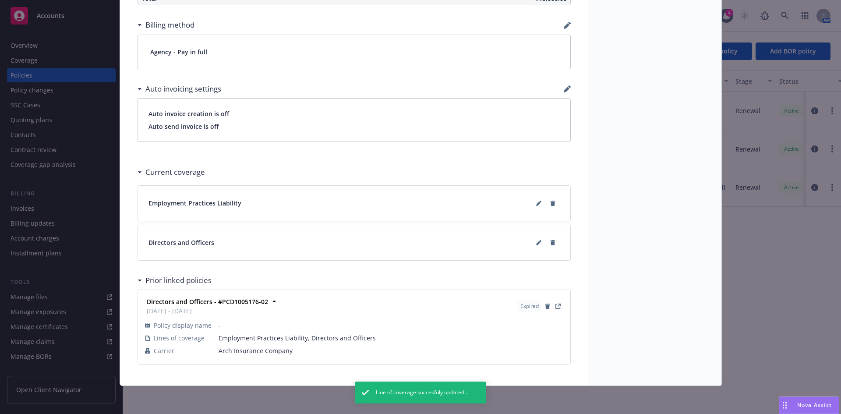
scroll to position [0, 0]
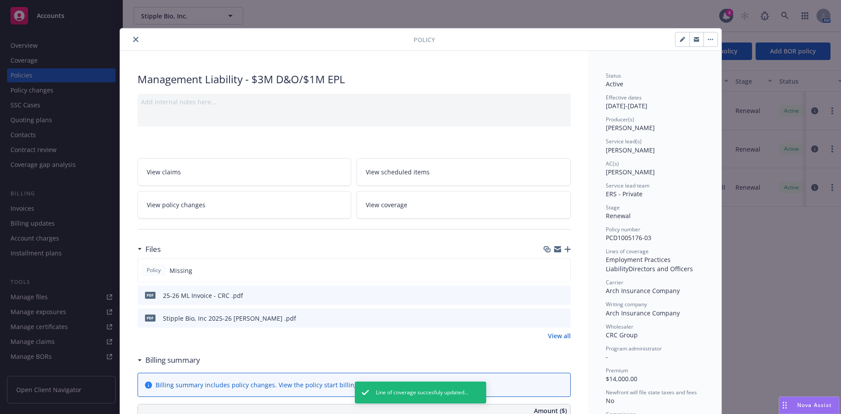
click at [133, 39] on icon "close" at bounding box center [135, 39] width 5 height 5
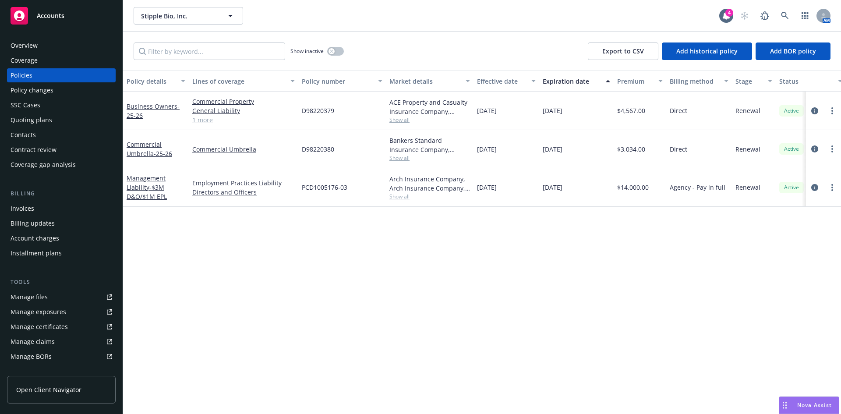
click at [40, 293] on div "Manage files" at bounding box center [29, 297] width 37 height 14
click at [32, 206] on div "Invoices" at bounding box center [23, 209] width 24 height 14
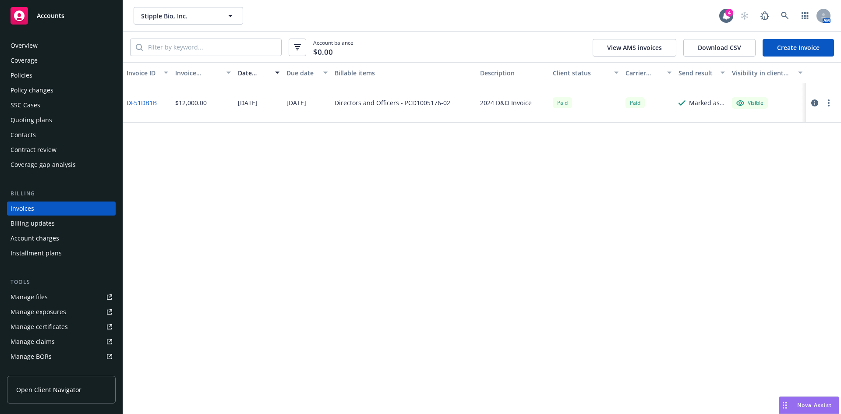
click at [792, 48] on link "Create Invoice" at bounding box center [798, 48] width 71 height 18
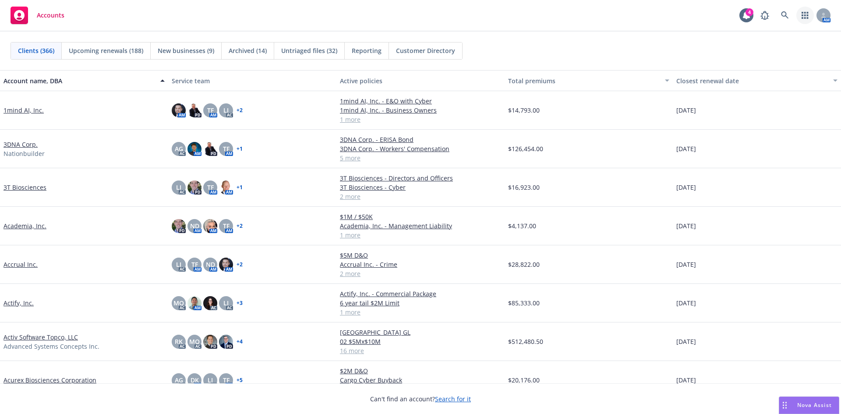
click at [797, 17] on link "button" at bounding box center [806, 16] width 18 height 18
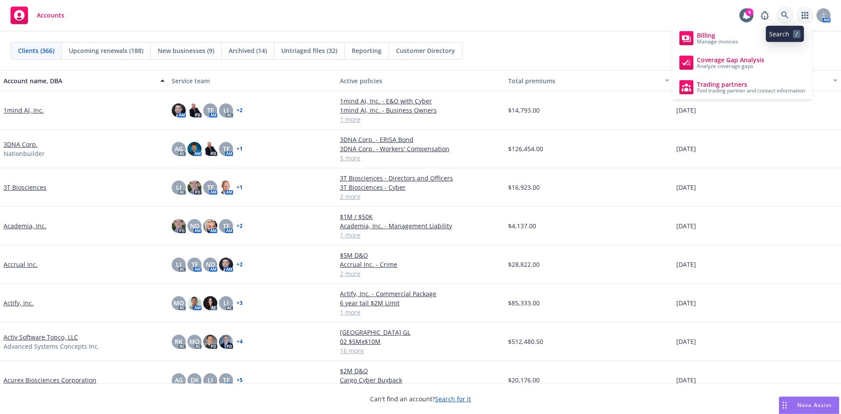
click at [788, 17] on icon at bounding box center [785, 15] width 8 height 8
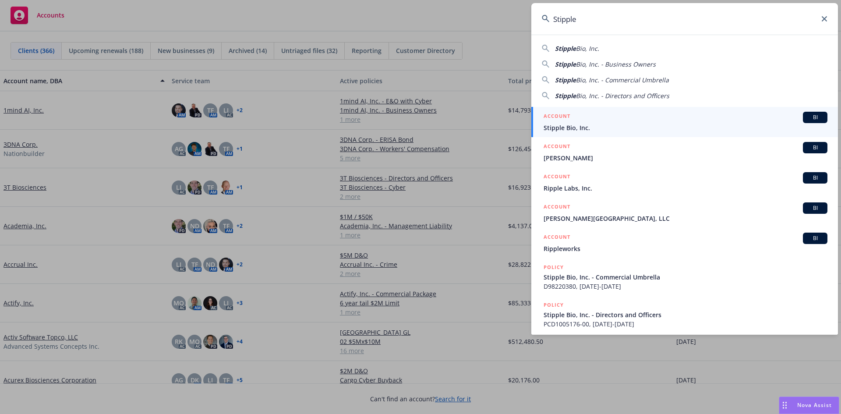
type input "Stipple"
click at [579, 121] on div "ACCOUNT BI" at bounding box center [686, 117] width 284 height 11
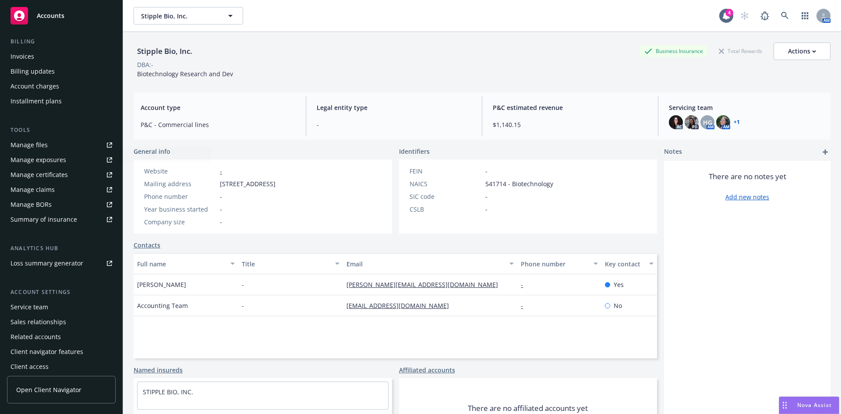
scroll to position [157, 0]
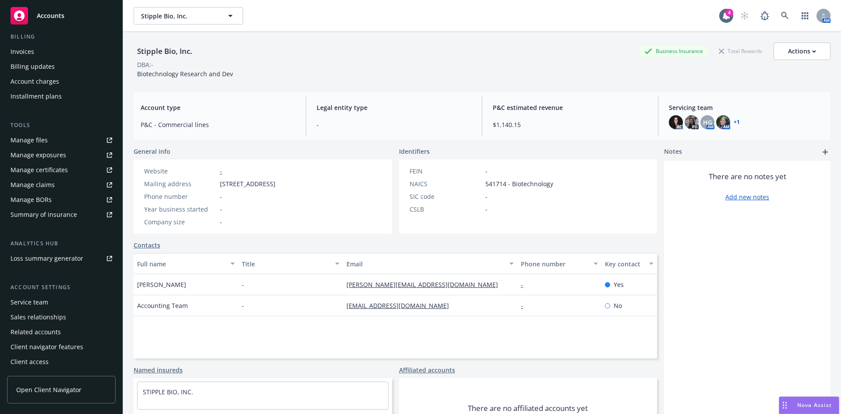
click at [60, 303] on div "Service team" at bounding box center [62, 302] width 102 height 14
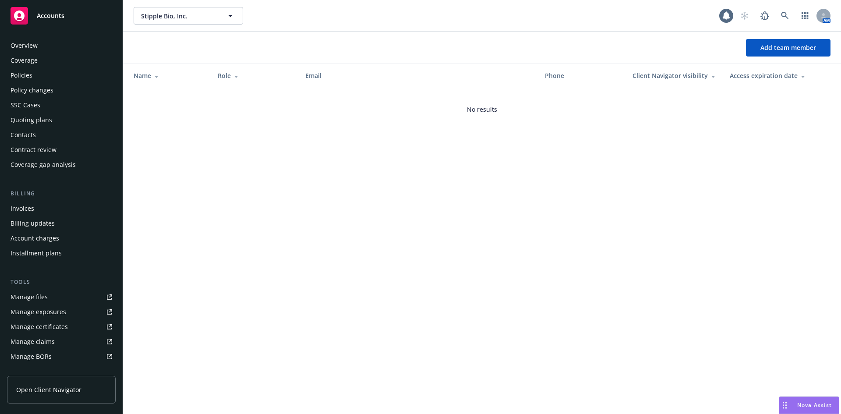
scroll to position [157, 0]
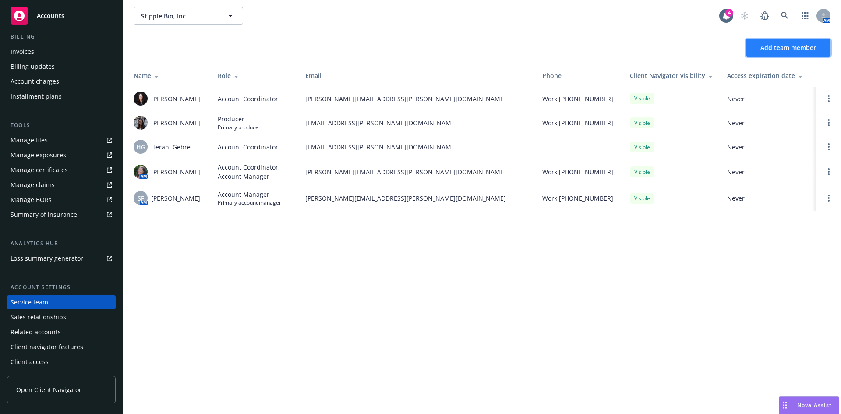
click at [773, 47] on span "Add team member" at bounding box center [789, 47] width 56 height 8
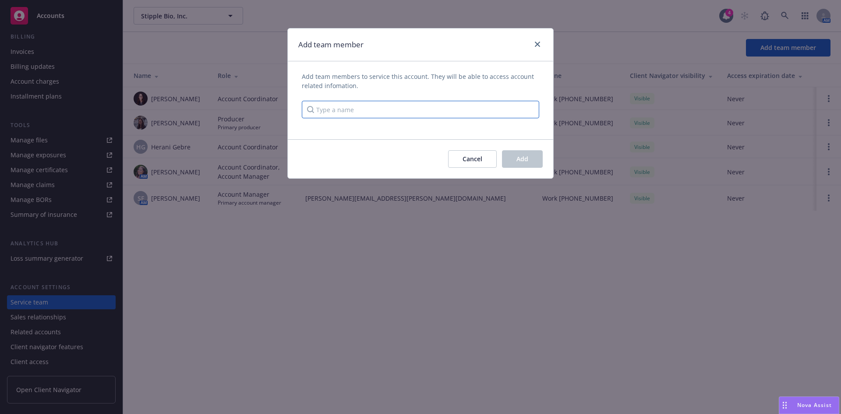
click at [441, 107] on input "Type a name" at bounding box center [421, 110] width 238 height 18
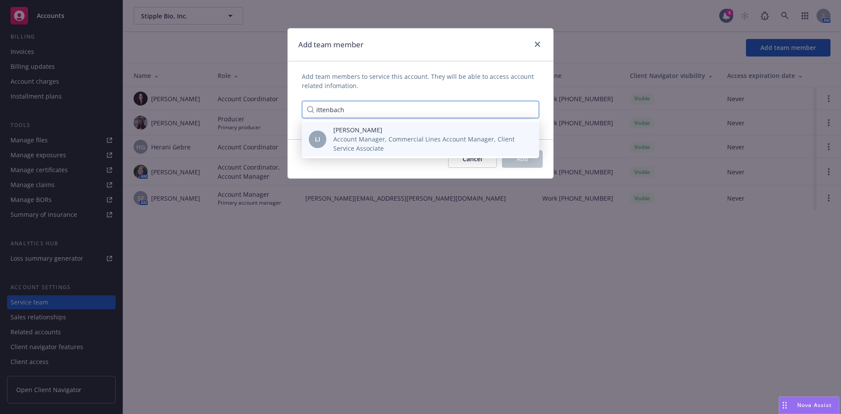
type input "ittenbach"
click at [425, 146] on span "Account Manager, Commercial Lines Account Manager, Client Service Associate" at bounding box center [430, 144] width 192 height 18
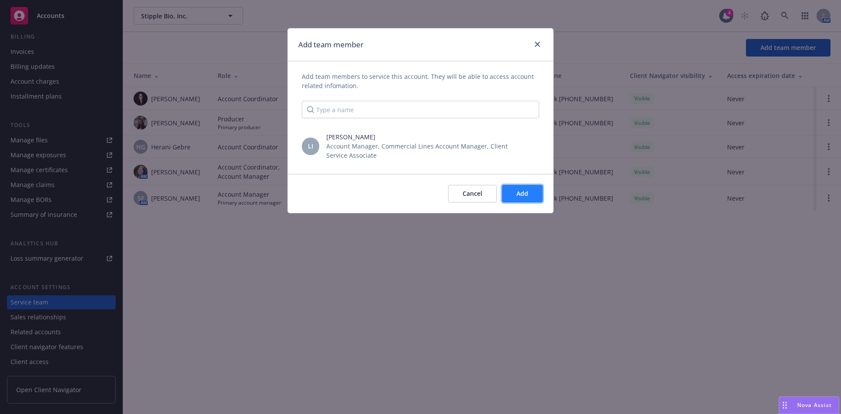
click at [528, 195] on span "Add" at bounding box center [523, 193] width 12 height 8
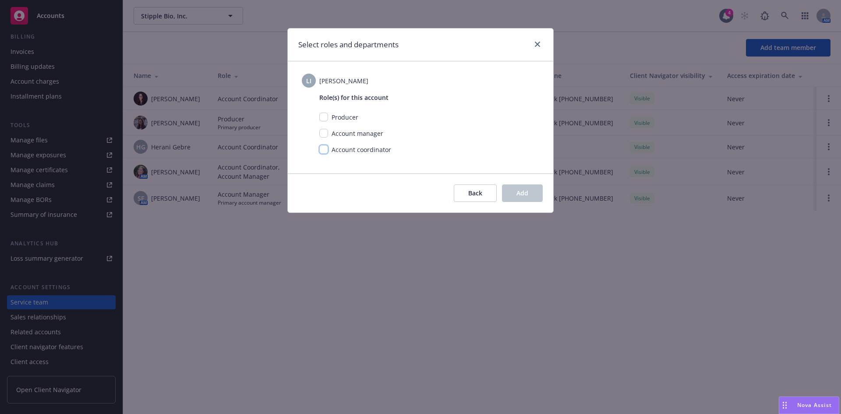
click at [322, 151] on input "checkbox" at bounding box center [323, 149] width 9 height 9
checkbox input "true"
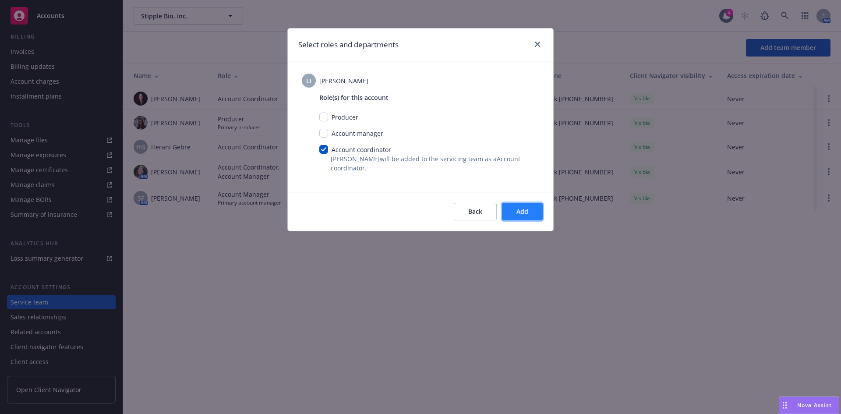
click at [531, 220] on button "Add" at bounding box center [522, 212] width 41 height 18
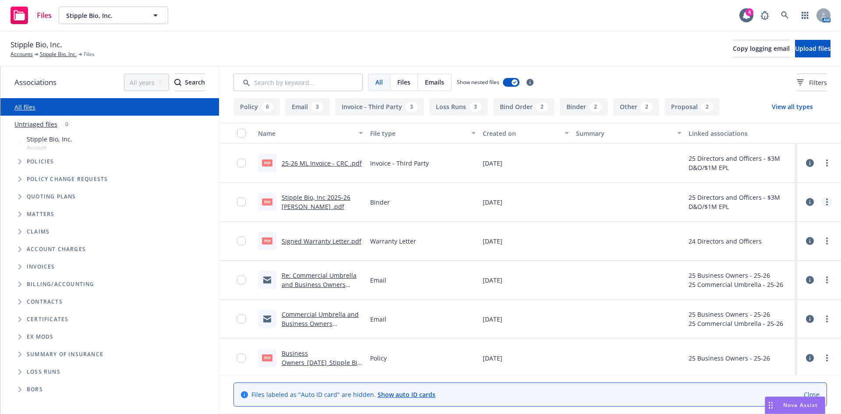
click at [822, 204] on link "more" at bounding box center [827, 202] width 11 height 11
click at [755, 222] on link "Archive" at bounding box center [781, 220] width 87 height 18
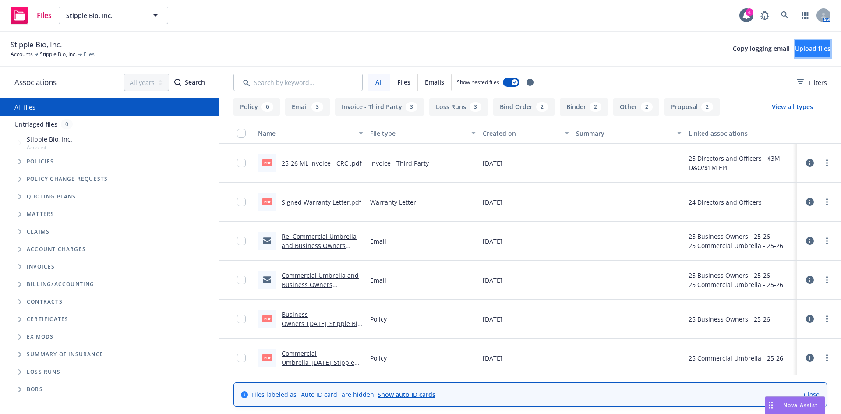
click at [803, 46] on span "Upload files" at bounding box center [812, 48] width 35 height 8
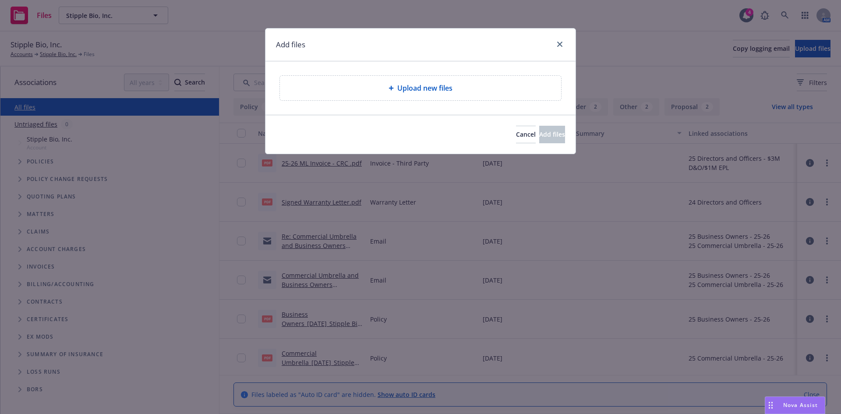
click at [427, 92] on span "Upload new files" at bounding box center [425, 88] width 55 height 11
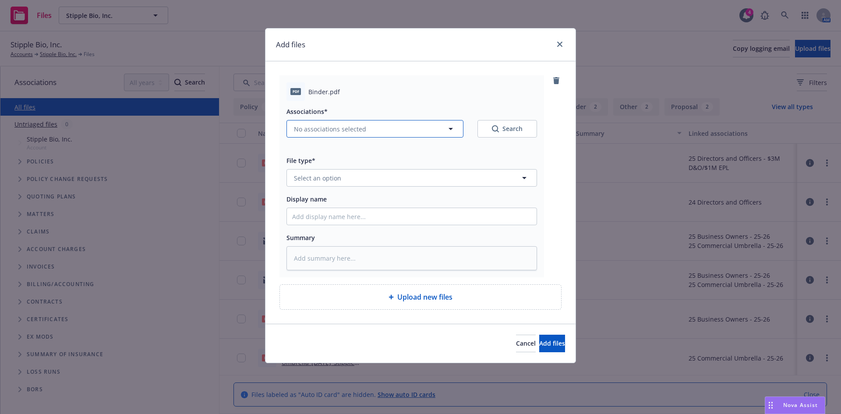
click at [319, 124] on span "No associations selected" at bounding box center [330, 128] width 72 height 9
type textarea "x"
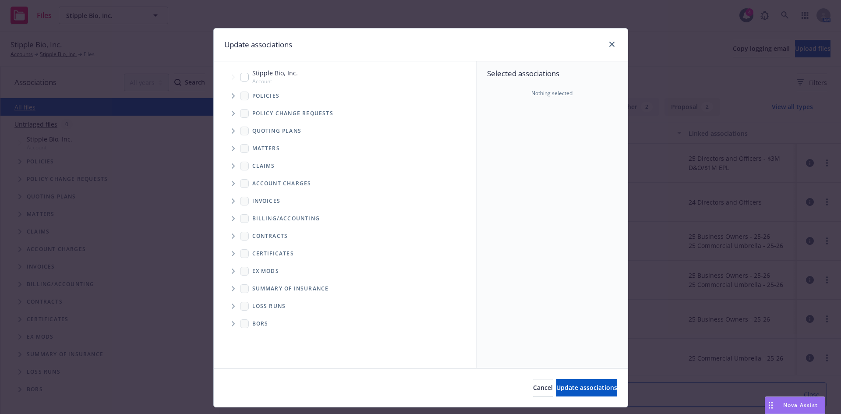
click at [232, 95] on icon "Tree Example" at bounding box center [234, 95] width 4 height 5
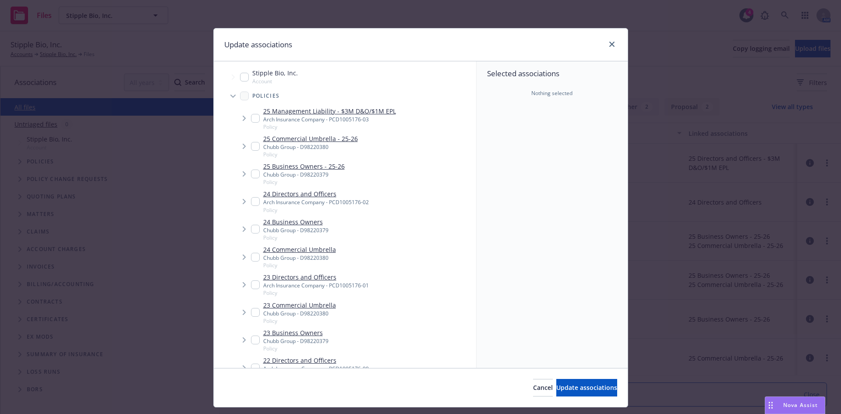
click at [251, 118] on input "Tree Example" at bounding box center [255, 118] width 9 height 9
checkbox input "true"
click at [557, 389] on span "Update associations" at bounding box center [587, 387] width 61 height 8
type textarea "x"
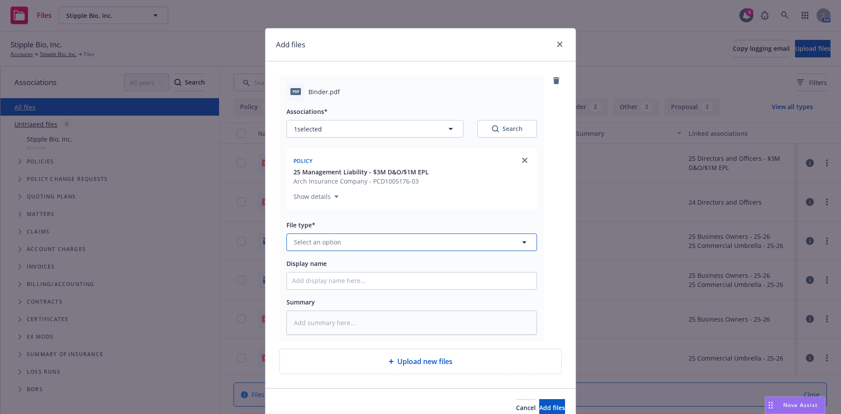
click at [344, 241] on button "Select an option" at bounding box center [412, 243] width 251 height 18
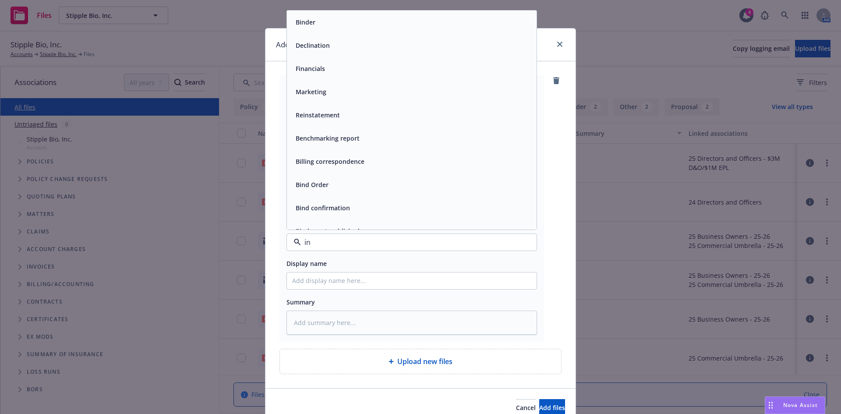
type input "inv"
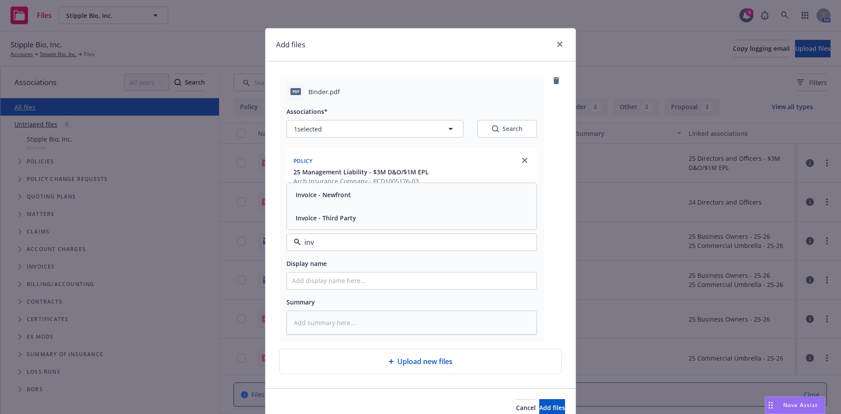
click at [322, 246] on input "inv" at bounding box center [410, 242] width 218 height 11
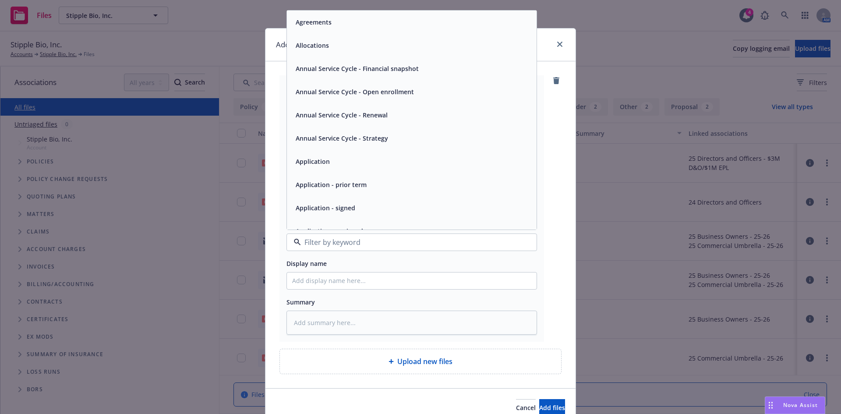
click at [322, 246] on input at bounding box center [410, 242] width 218 height 11
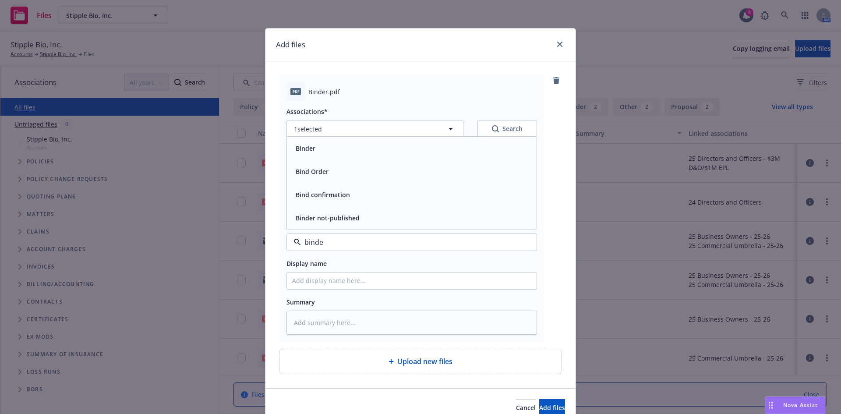
type input "binder"
click at [322, 197] on div "Binder" at bounding box center [411, 194] width 239 height 13
click at [307, 288] on input "Display name" at bounding box center [412, 281] width 250 height 17
paste input "Stipple Bio"
type textarea "x"
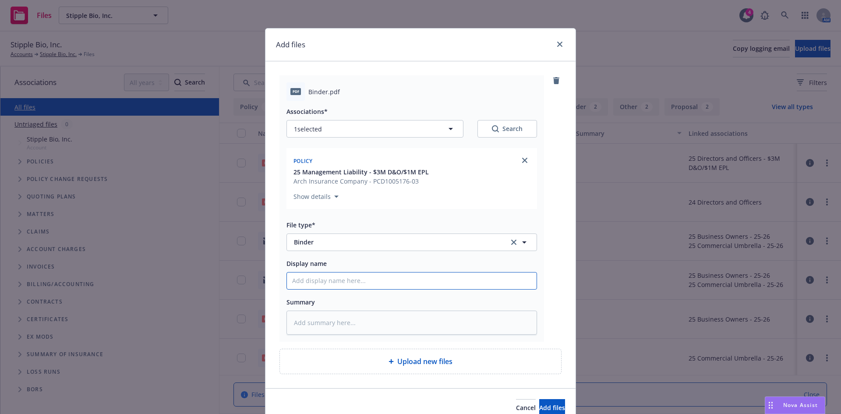
type input "Stipple Bio"
type textarea "x"
type input "Stipple Bio,"
type textarea "x"
type input "Stipple Bio,"
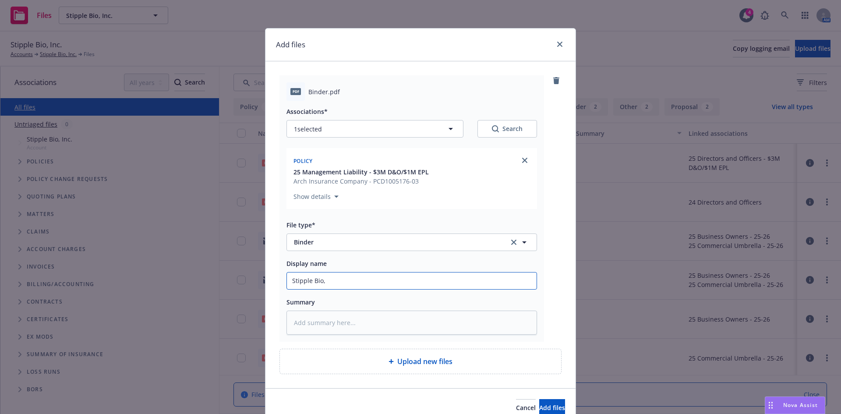
type textarea "x"
type input "Stipple Bio, I"
type textarea "x"
type input "Stipple Bio, In"
type textarea "x"
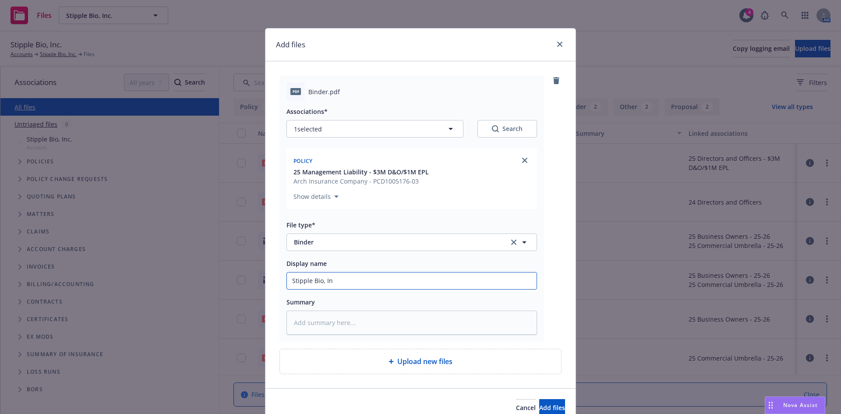
type input "Stipple Bio, Inc"
type textarea "x"
type input "Stipple Bio, Inc"
type textarea "x"
type input "Stipple Bio, Inc 2"
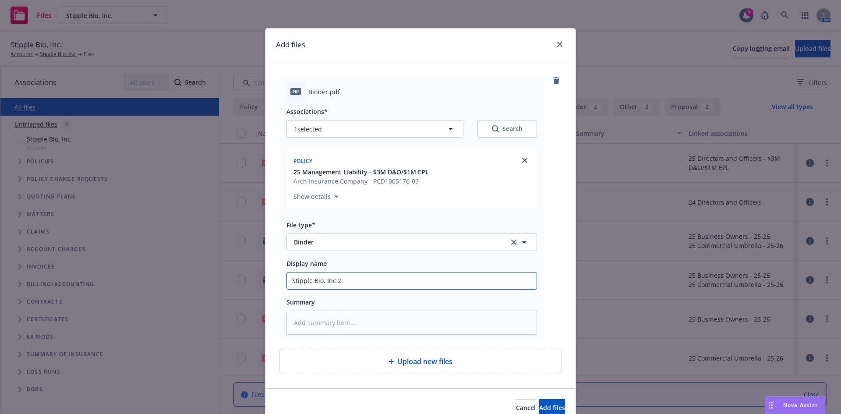
type textarea "x"
type input "Stipple Bio, Inc 20"
type textarea "x"
type input "Stipple Bio, Inc 202"
type textarea "x"
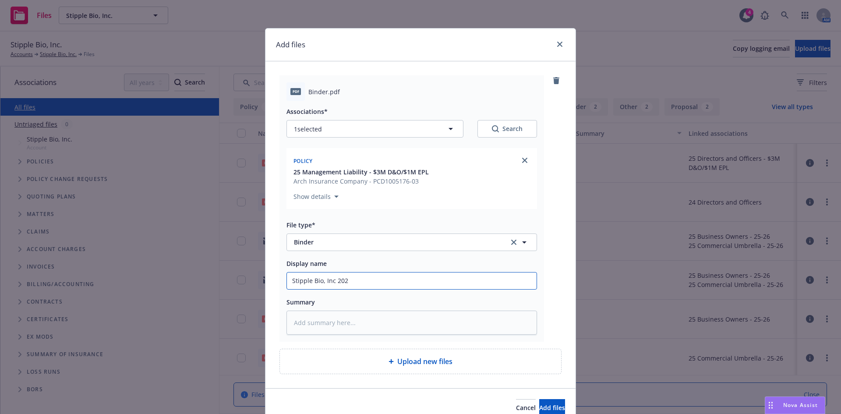
type input "Stipple Bio, Inc 2025"
type textarea "x"
type input "Stipple Bio, Inc 2025-"
type textarea "x"
type input "Stipple Bio, Inc 2025-2"
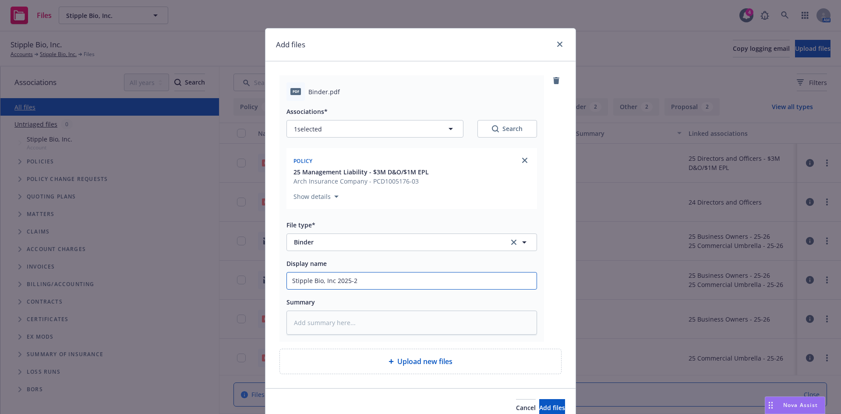
type textarea "x"
type input "Stipple Bio, Inc 2025-26"
type textarea "x"
type input "Stipple Bio, Inc 2025-26"
type textarea "x"
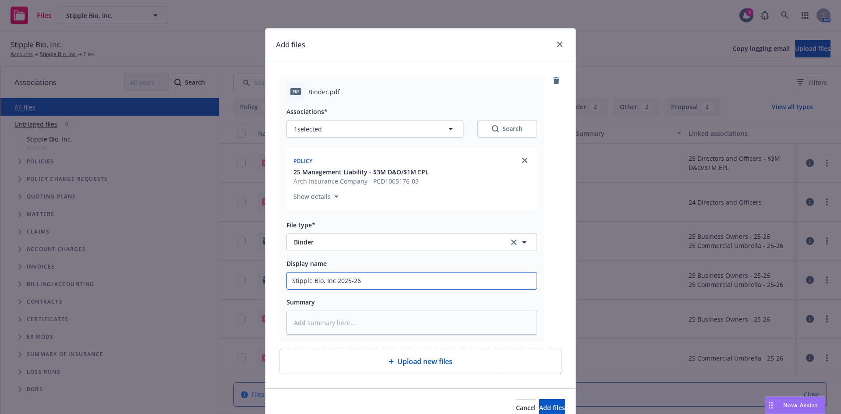
type input "Stipple Bio, Inc 2025-26 M"
type textarea "x"
type input "Stipple Bio, Inc 2025-26 ML"
type textarea "x"
type input "Stipple Bio, Inc 2025-26 ML"
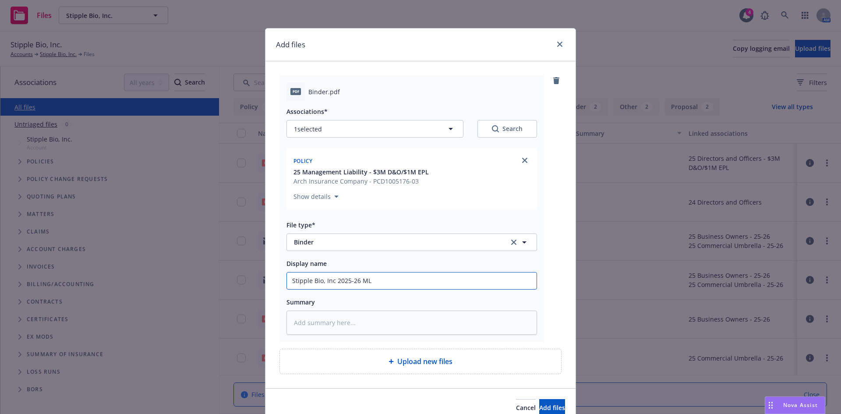
type textarea "x"
type input "Stipple Bio, Inc 2025-26 ML B"
type textarea "x"
type input "Stipple Bio, Inc 2025-26 ML Bi"
type textarea "x"
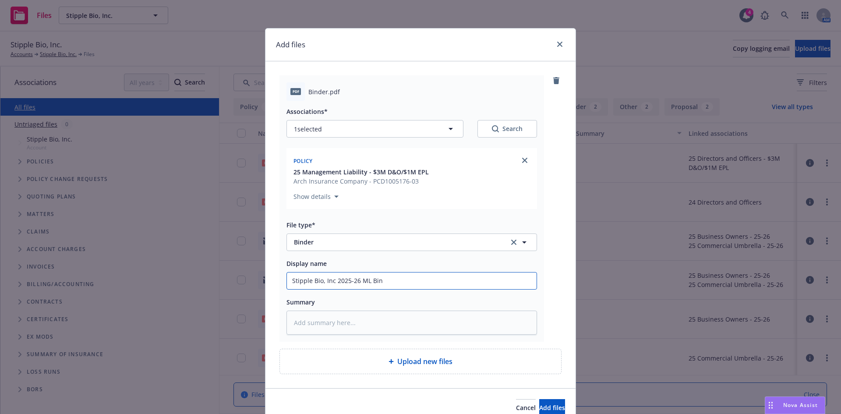
type input "Stipple Bio, Inc 2025-26 ML Bind"
type textarea "x"
type input "Stipple Bio, Inc 2025-26 [PERSON_NAME]"
type textarea "x"
type input "Stipple Bio, Inc 2025-26 [PERSON_NAME]"
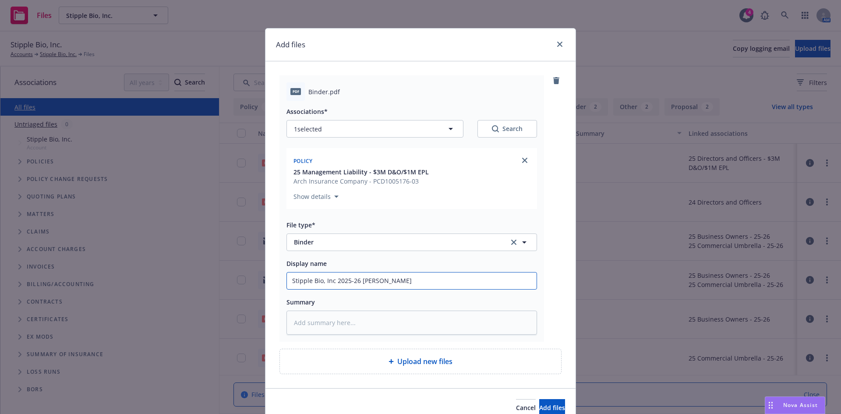
click at [540, 399] on button "Add files" at bounding box center [553, 408] width 26 height 18
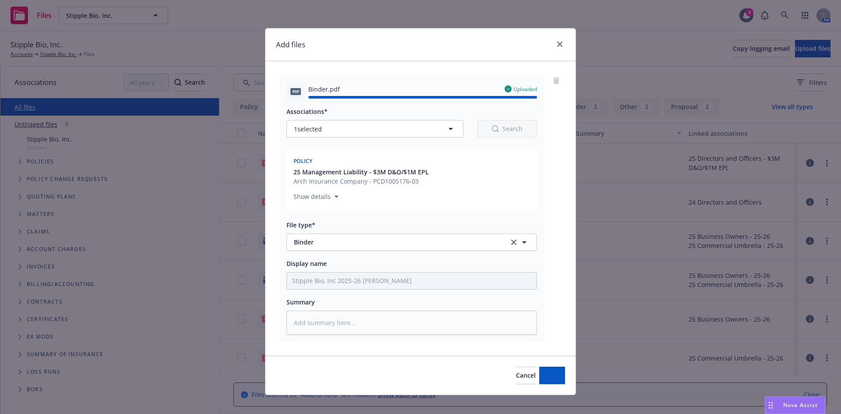
type textarea "x"
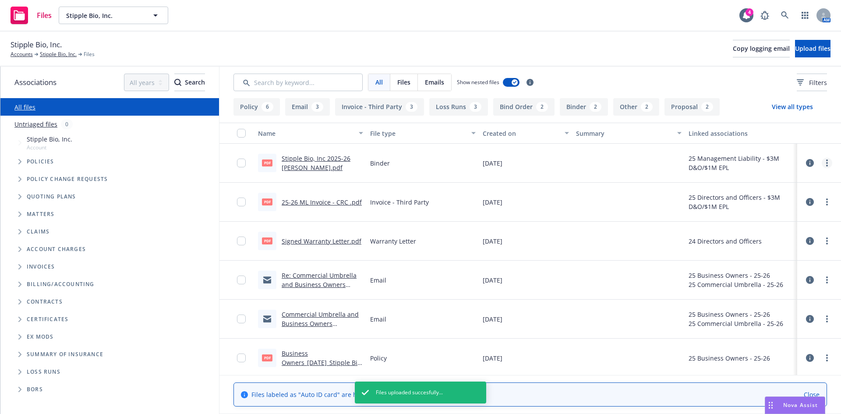
click at [823, 166] on link "more" at bounding box center [827, 163] width 11 height 11
click at [771, 196] on link "Download" at bounding box center [781, 199] width 87 height 18
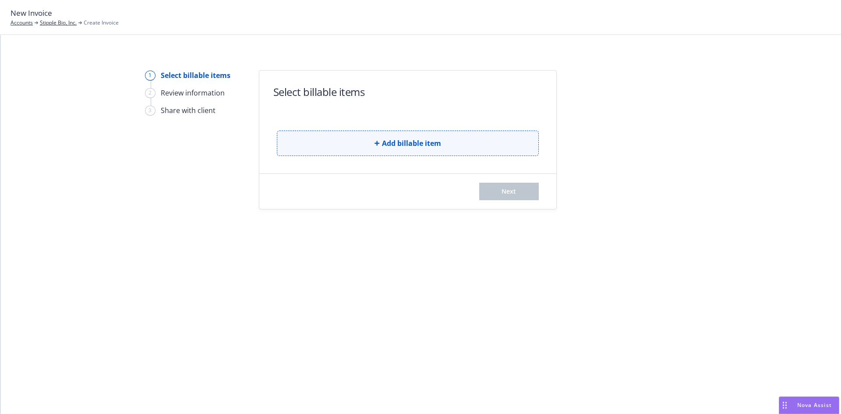
click at [393, 142] on span "Add billable item" at bounding box center [411, 143] width 59 height 11
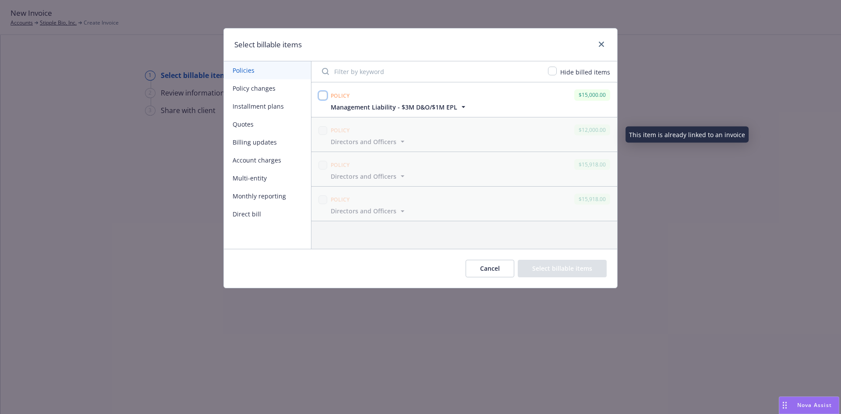
click at [323, 92] on input "checkbox" at bounding box center [323, 95] width 9 height 9
checkbox input "true"
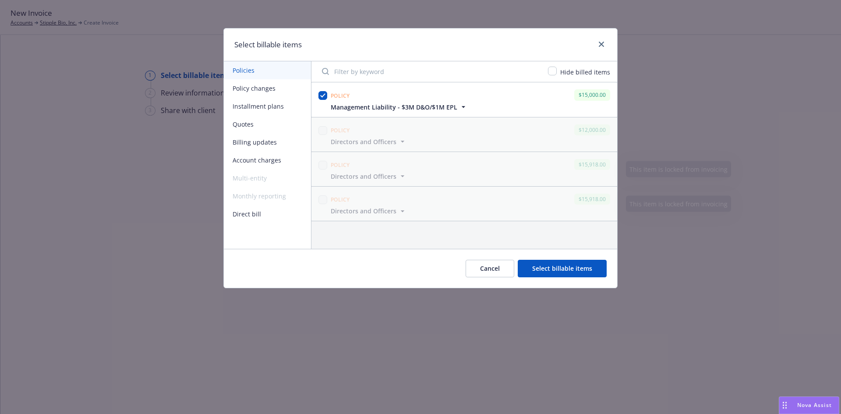
click at [553, 271] on button "Select billable items" at bounding box center [562, 269] width 89 height 18
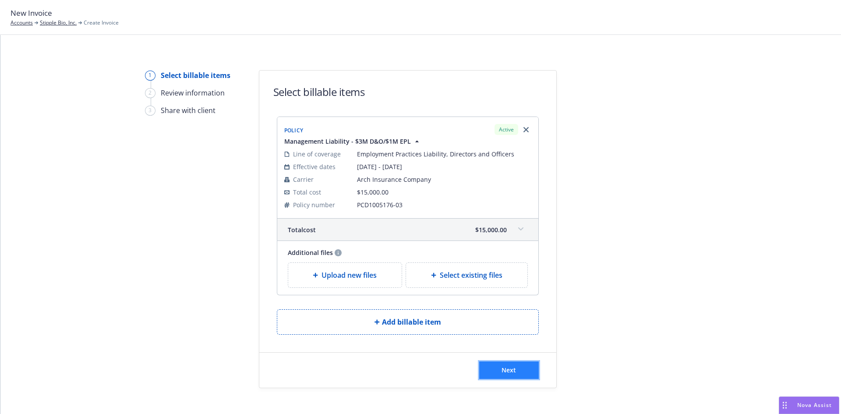
click at [498, 367] on button "Next" at bounding box center [509, 371] width 60 height 18
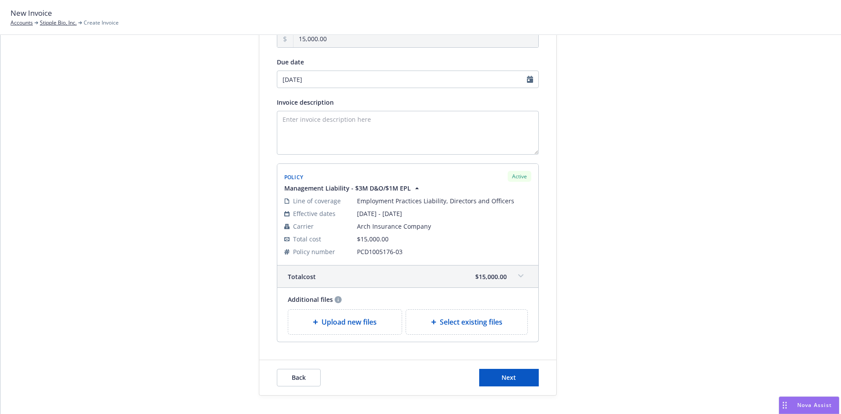
scroll to position [117, 0]
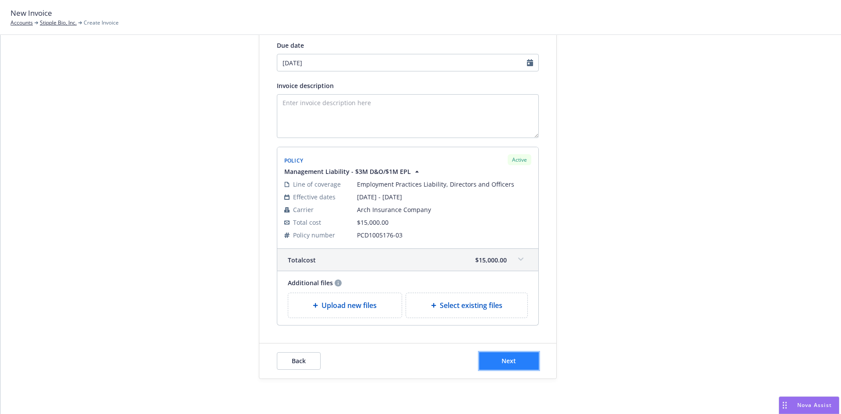
click at [518, 362] on button "Next" at bounding box center [509, 361] width 60 height 18
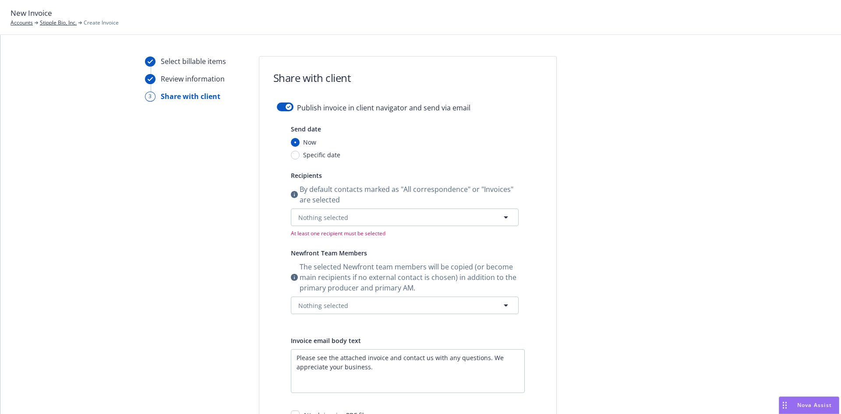
scroll to position [0, 0]
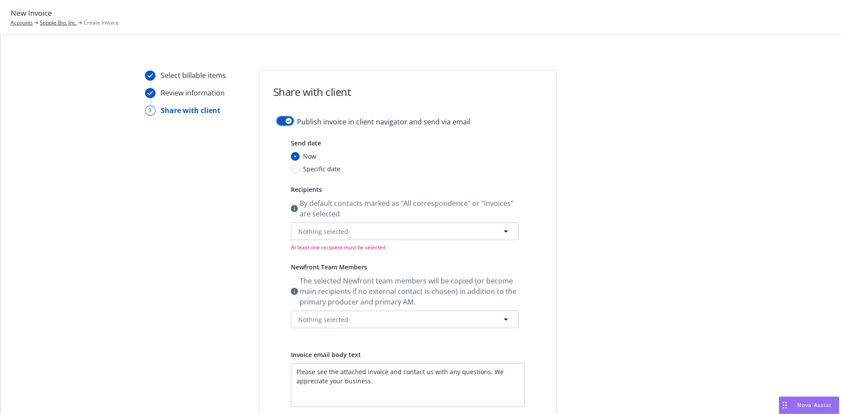
click at [278, 117] on button "button" at bounding box center [285, 121] width 17 height 9
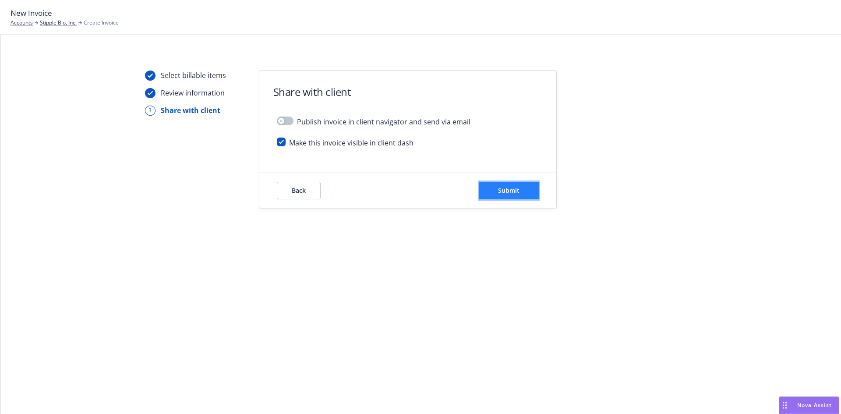
click at [526, 194] on button "Submit" at bounding box center [509, 191] width 60 height 18
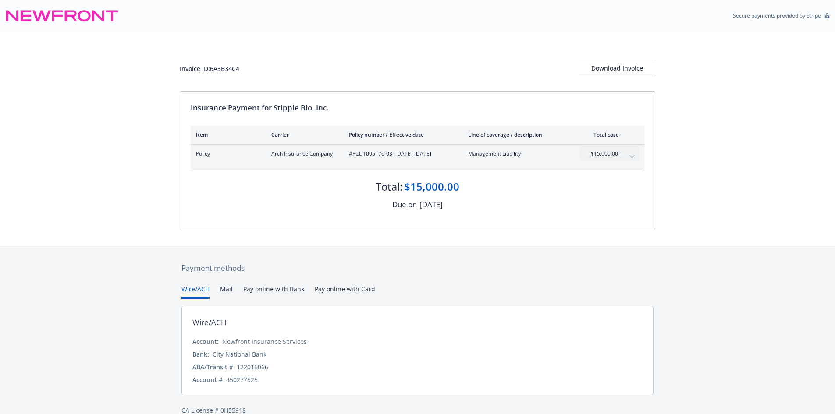
click at [621, 59] on div "Invoice ID: 6A3B34C4 Download Invoice" at bounding box center [418, 62] width 476 height 60
click at [620, 70] on div "Download Invoice" at bounding box center [617, 68] width 77 height 17
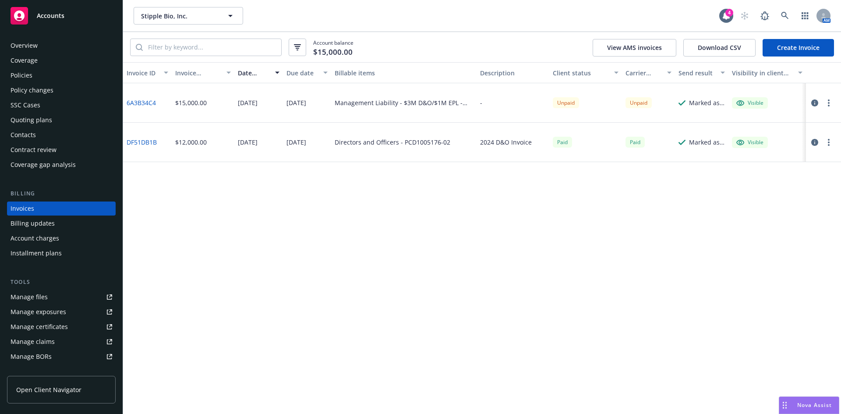
click at [28, 75] on div "Policies" at bounding box center [22, 75] width 22 height 14
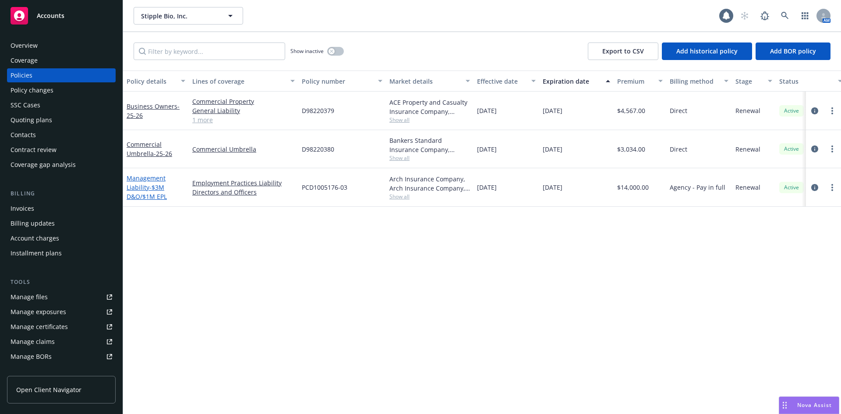
click at [144, 185] on link "Management Liability - $3M D&O/$1M EPL" at bounding box center [147, 187] width 40 height 27
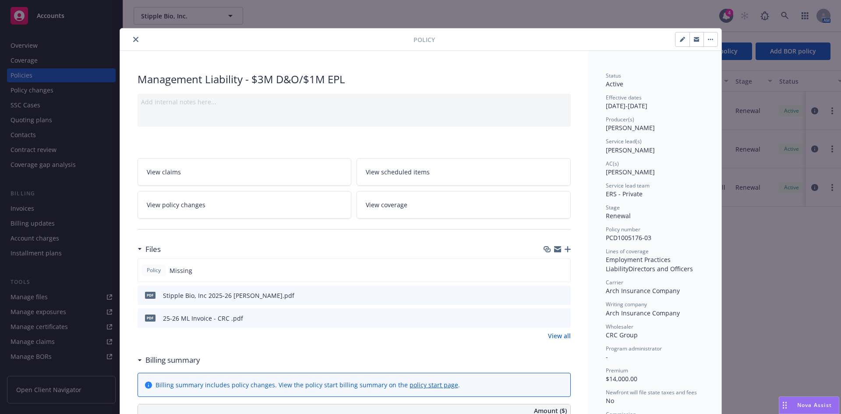
click at [567, 248] on icon "button" at bounding box center [568, 249] width 6 height 6
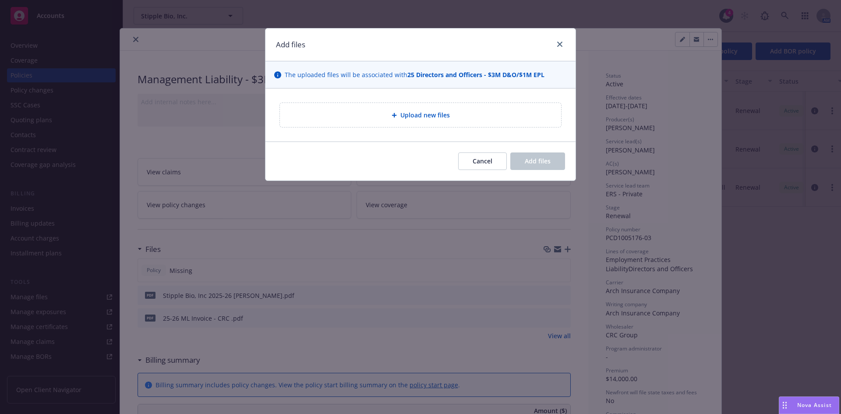
click at [412, 114] on span "Upload new files" at bounding box center [426, 114] width 50 height 9
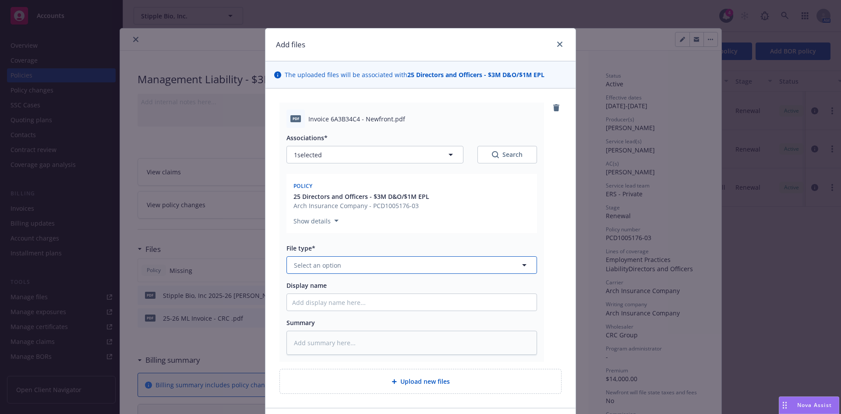
click at [328, 263] on span "Select an option" at bounding box center [317, 265] width 47 height 9
type input "inv"
click at [336, 288] on span "Invoice - Newfront" at bounding box center [323, 289] width 55 height 9
click at [321, 302] on input "Display name" at bounding box center [412, 302] width 250 height 17
paste input "Stipple Bio"
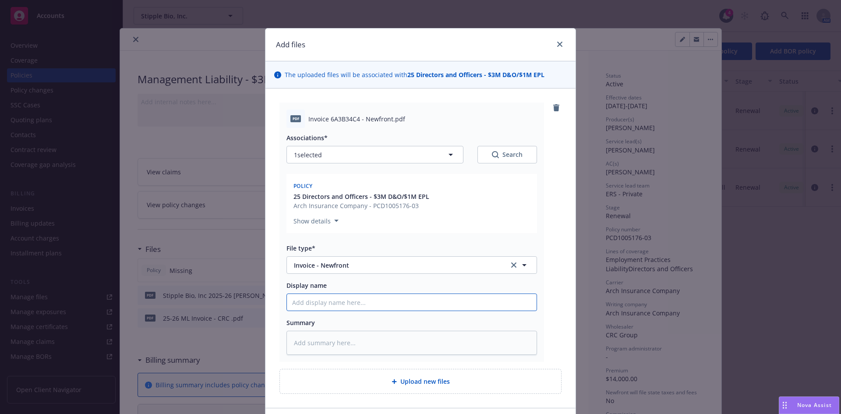
type textarea "x"
type input "Stipple Bio, Inc 2025-26 [PERSON_NAME]"
type textarea "x"
type input "Stipple Bio, Inc 2025-26 [PERSON_NAME]"
type textarea "x"
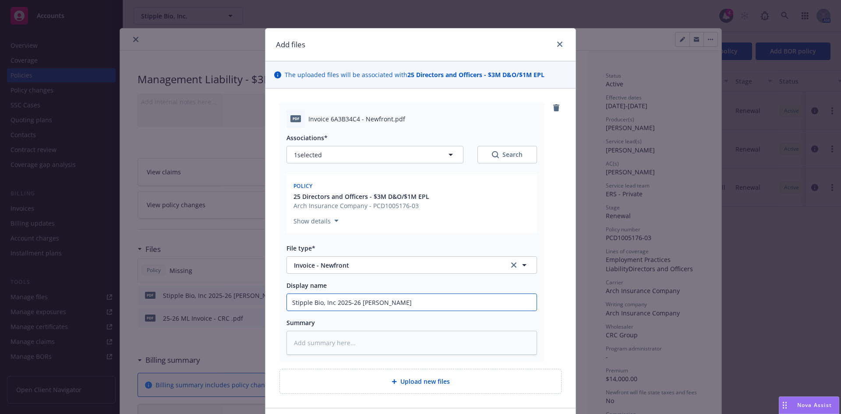
type input "Stipple Bio, Inc 2025-26 ML Bind"
type textarea "x"
type input "Stipple Bio, Inc 2025-26 ML Bin"
type textarea "x"
type input "Stipple Bio, Inc 2025-26 ML Bi"
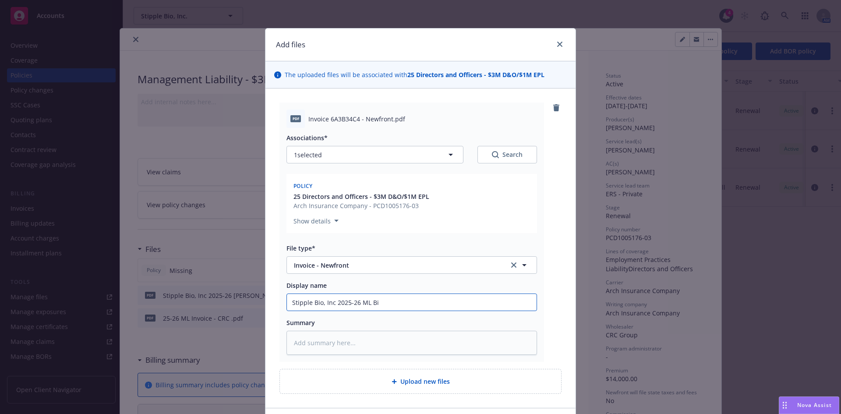
type textarea "x"
type input "Stipple Bio, Inc 2025-26 ML B"
type textarea "x"
type input "Stipple Bio, Inc 2025-26 ML"
type textarea "x"
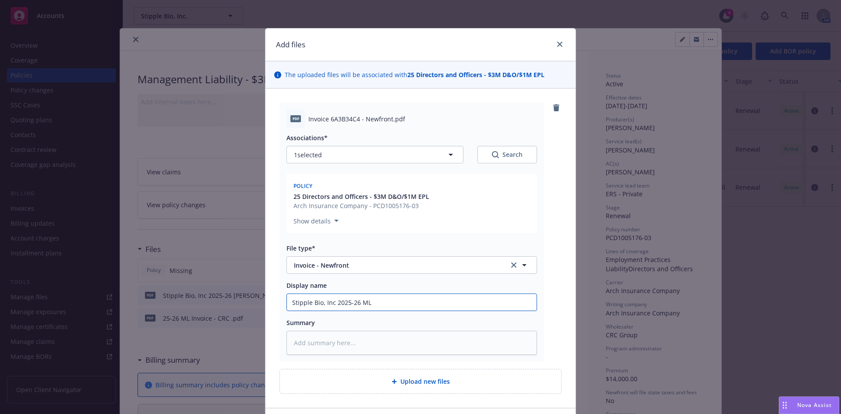
type input "Stipple Bio, Inc 2025-26 ML I"
type textarea "x"
type input "Stipple Bio, Inc 2025-26 ML In"
type textarea "x"
type input "Stipple Bio, Inc 2025-26 ML Inv"
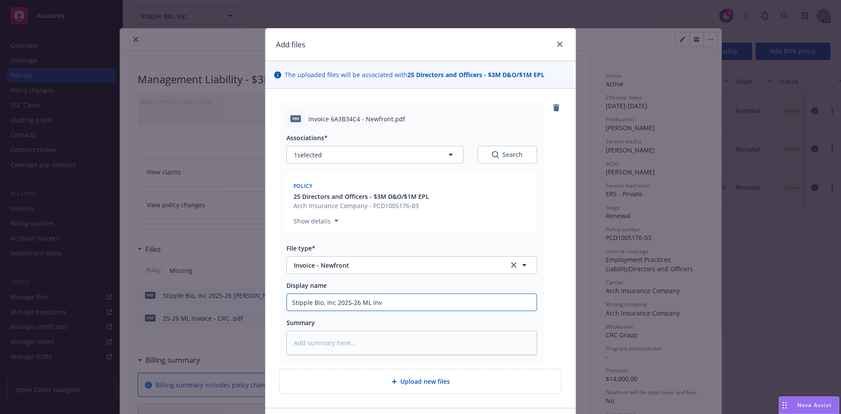
type textarea "x"
type input "Stipple Bio, Inc 2025-26 ML Invo"
type textarea "x"
type input "Stipple Bio, Inc 2025-26 ML Invoc"
type textarea "x"
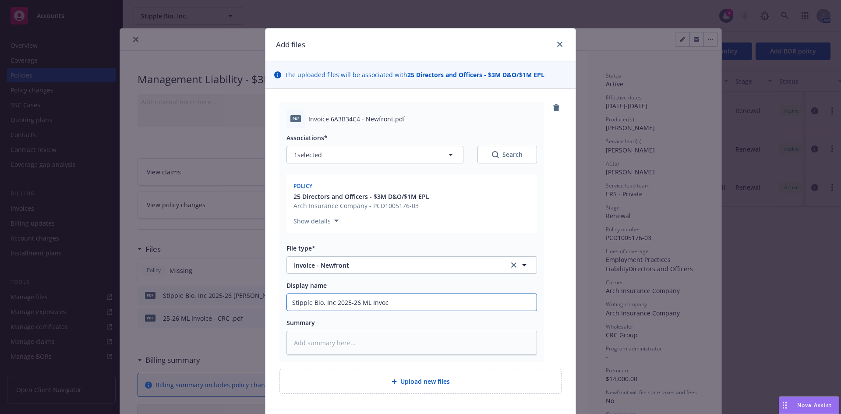
type input "Stipple Bio, Inc 2025-26 ML Invoci"
type textarea "x"
type input "Stipple Bio, Inc 2025-26 ML Invocie"
type textarea "x"
type input "Stipple Bio, Inc 2025-26 ML Invocie"
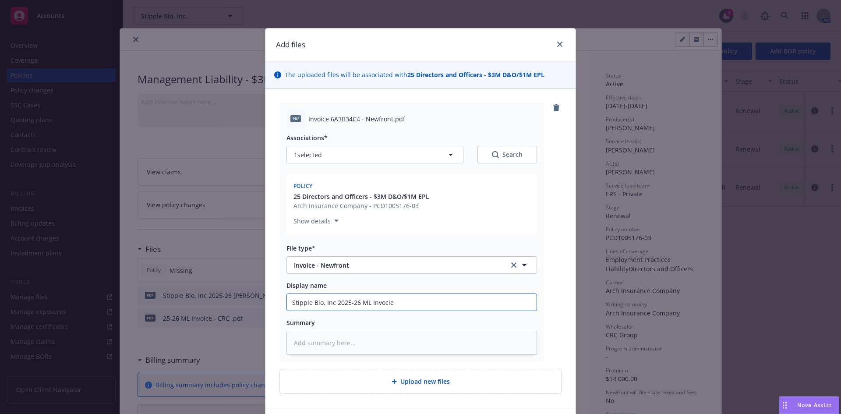
type textarea "x"
type input "Stipple Bio, Inc 2025-26 ML Invocie"
type textarea "x"
type input "Stipple Bio, Inc 2025-26 ML Invoci"
type textarea "x"
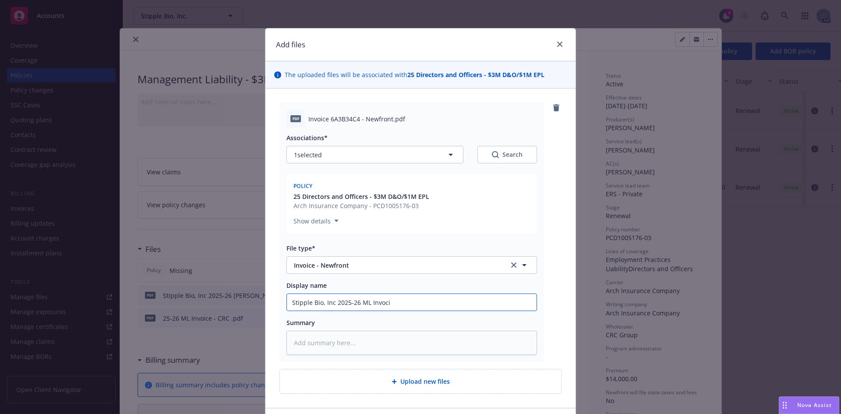
type input "Stipple Bio, Inc 2025-26 ML Invoc"
type textarea "x"
type input "Stipple Bio, Inc 2025-26 ML Invo"
type textarea "x"
type input "Stipple Bio, Inc 2025-26 ML Invoic"
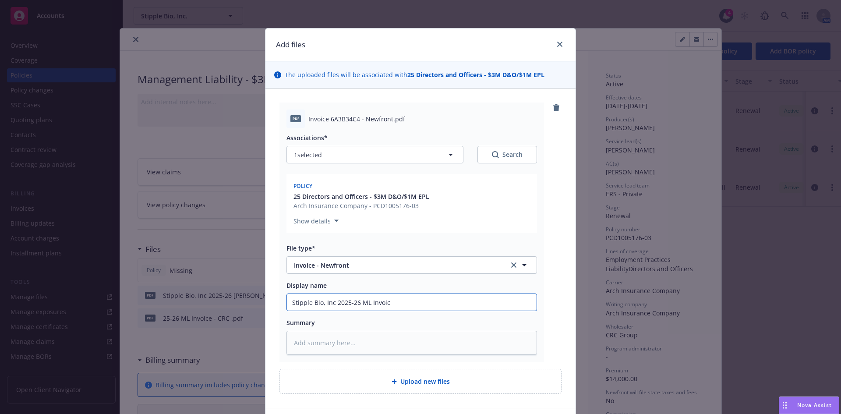
type textarea "x"
type input "Stipple Bio, Inc 2025-26 ML Invoice"
type textarea "x"
type input "Stipple Bio, Inc 2025-26 ML Invoice"
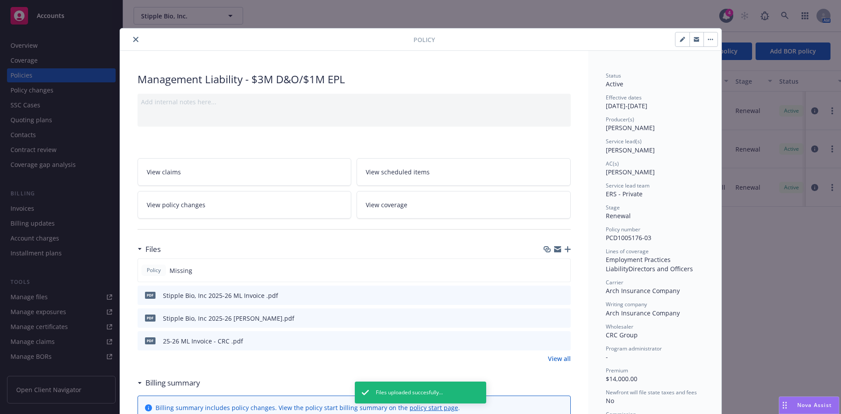
click at [545, 296] on icon "download file" at bounding box center [548, 294] width 7 height 7
click at [565, 250] on icon "button" at bounding box center [568, 249] width 6 height 6
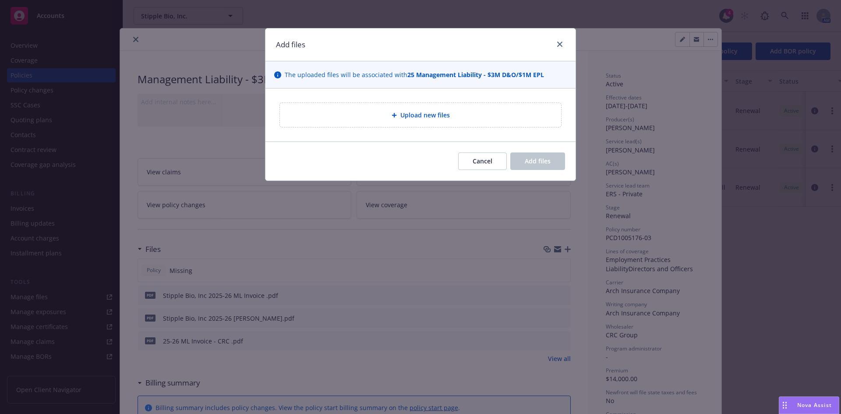
type textarea "x"
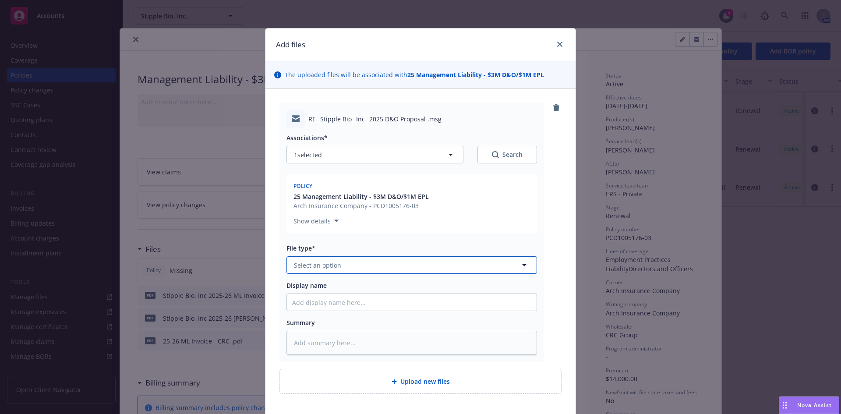
click at [299, 271] on button "Select an option" at bounding box center [412, 265] width 251 height 18
type input "email"
click at [305, 286] on span "Email" at bounding box center [304, 289] width 16 height 9
click at [305, 303] on input "Display name" at bounding box center [412, 302] width 250 height 17
type textarea "x"
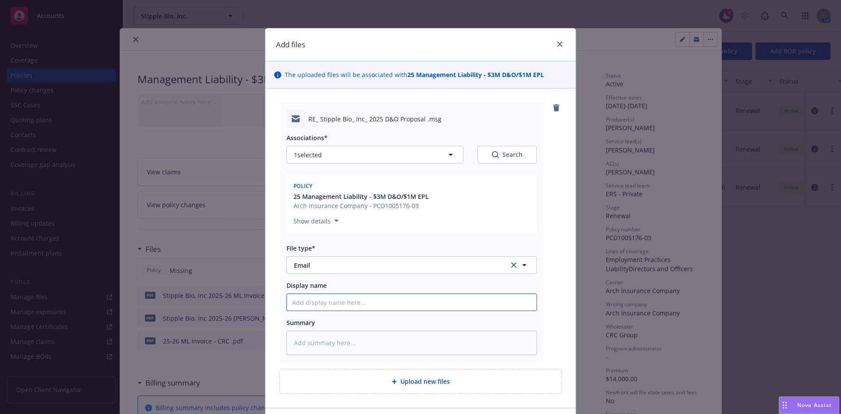
type input "M"
type textarea "x"
type input "ML"
type textarea "x"
type input "ML"
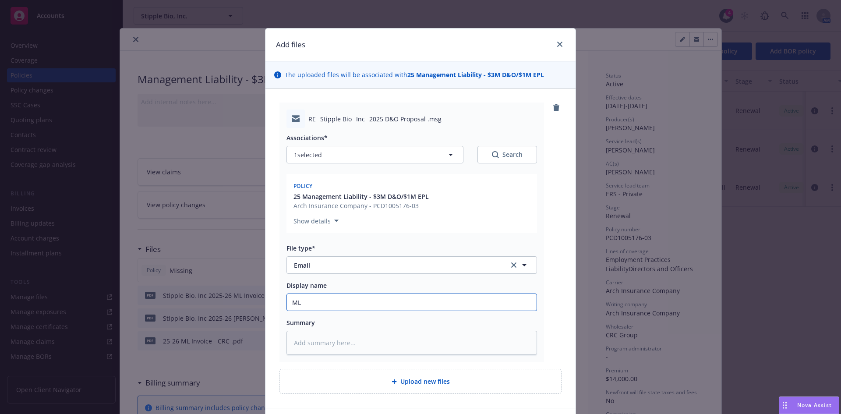
type textarea "x"
type input "ML B"
type textarea "x"
type input "ML Bi"
type textarea "x"
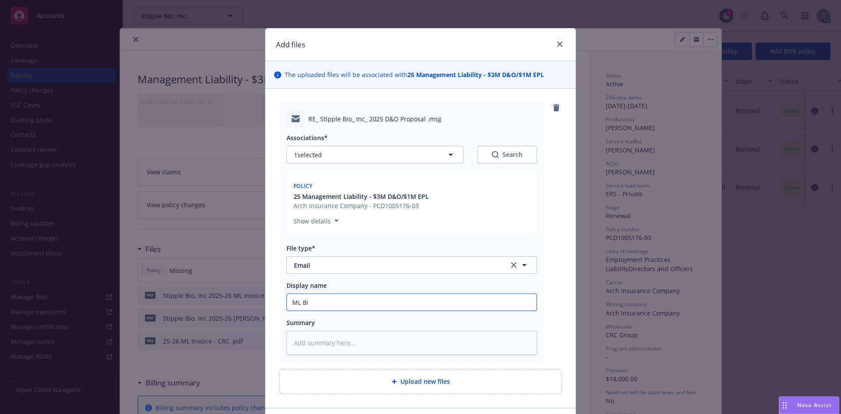
type input "ML Bin"
type textarea "x"
type input "ML Bind"
type textarea "x"
type input "[PERSON_NAME]"
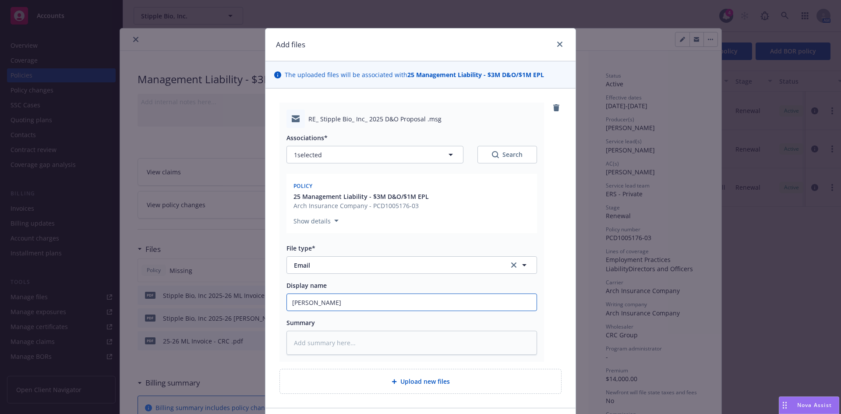
type textarea "x"
type input "[PERSON_NAME]/invoice delivery to client"
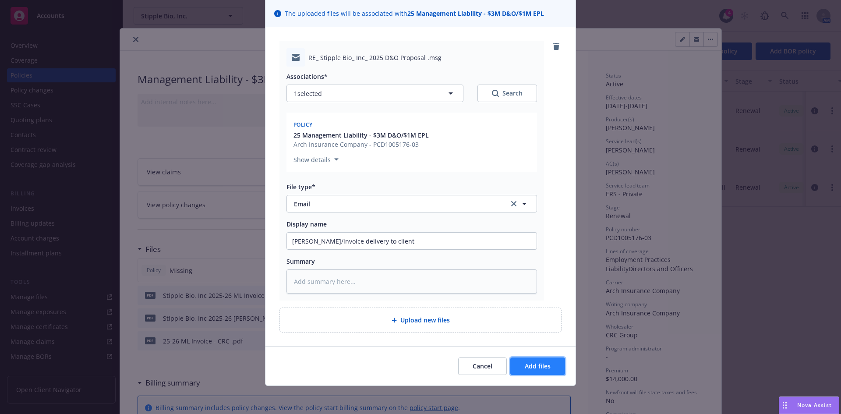
click at [531, 364] on span "Add files" at bounding box center [538, 366] width 26 height 8
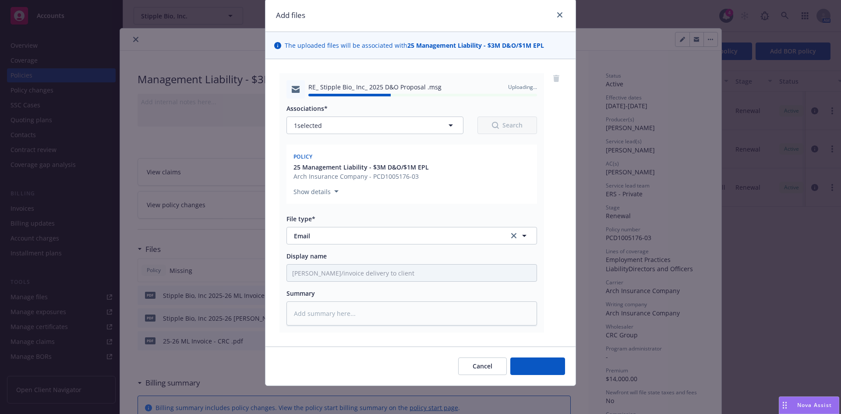
type textarea "x"
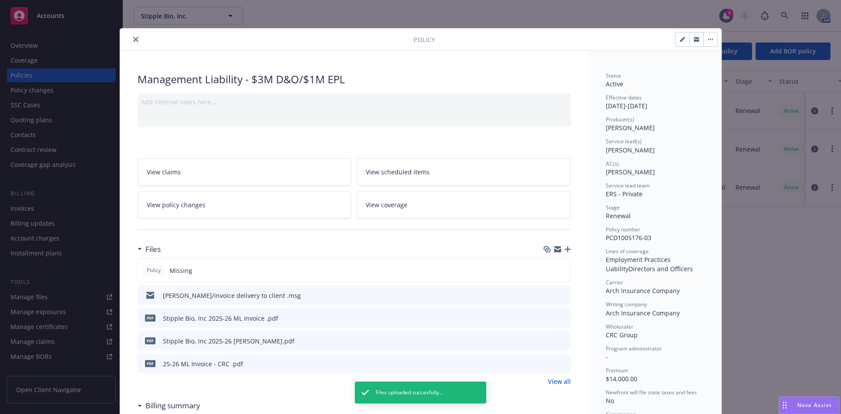
click at [133, 39] on icon "close" at bounding box center [135, 39] width 5 height 5
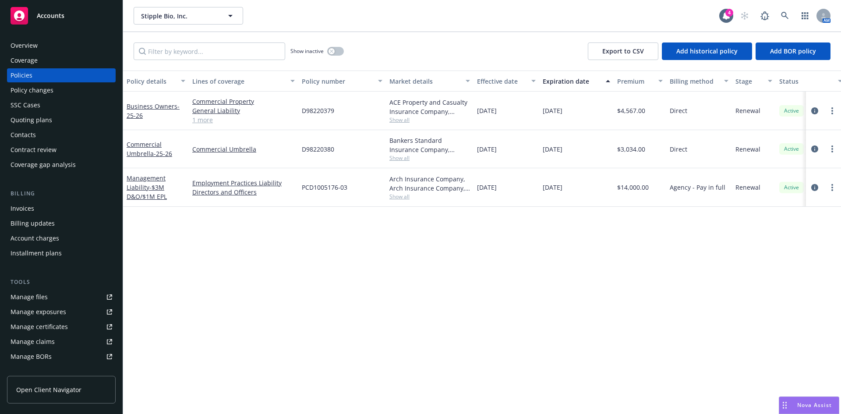
click at [414, 379] on div "Policy details Lines of coverage Policy number Market details Effective date Ex…" at bounding box center [482, 243] width 718 height 344
click at [787, 11] on link at bounding box center [786, 16] width 18 height 18
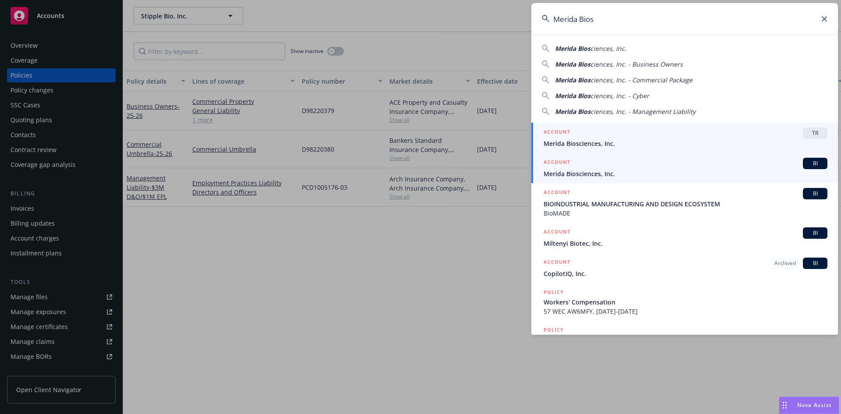
type input "Merida Bios"
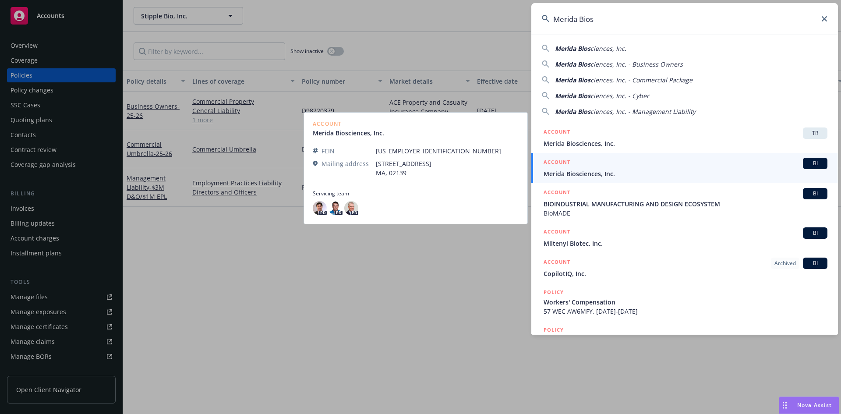
click at [586, 169] on div "ACCOUNT BI" at bounding box center [686, 163] width 284 height 11
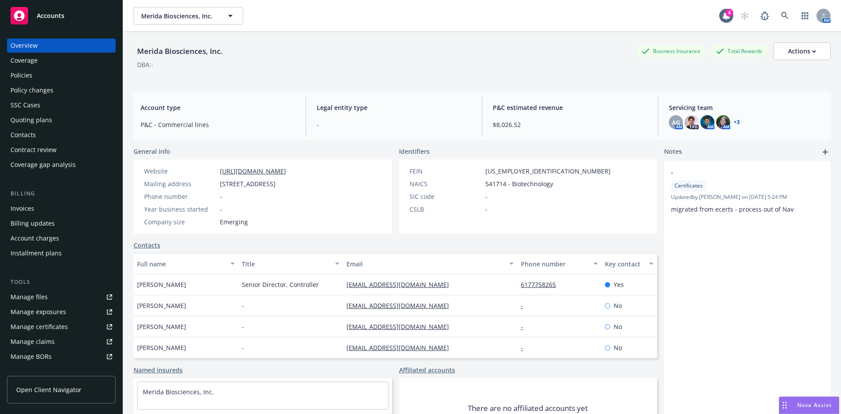
click at [18, 71] on div "Policies" at bounding box center [22, 75] width 22 height 14
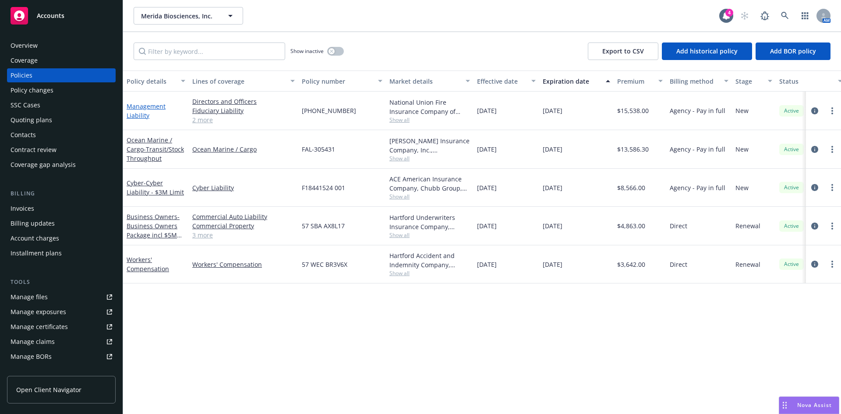
click at [137, 108] on link "Management Liability" at bounding box center [146, 111] width 39 height 18
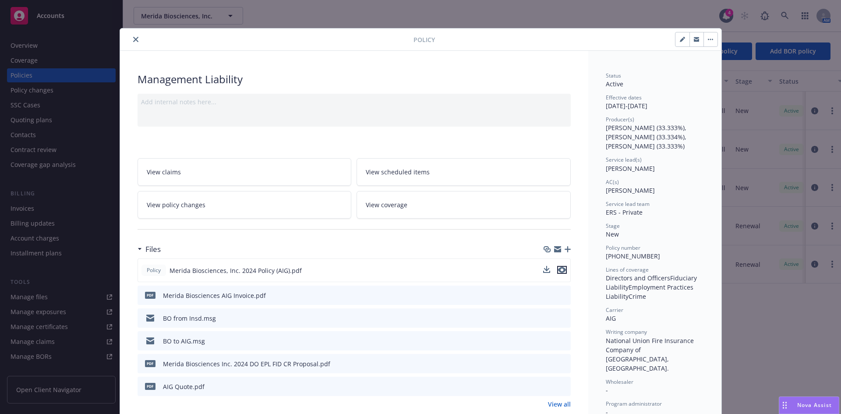
click at [558, 272] on icon "preview file" at bounding box center [562, 270] width 8 height 6
click at [133, 37] on icon "close" at bounding box center [135, 39] width 5 height 5
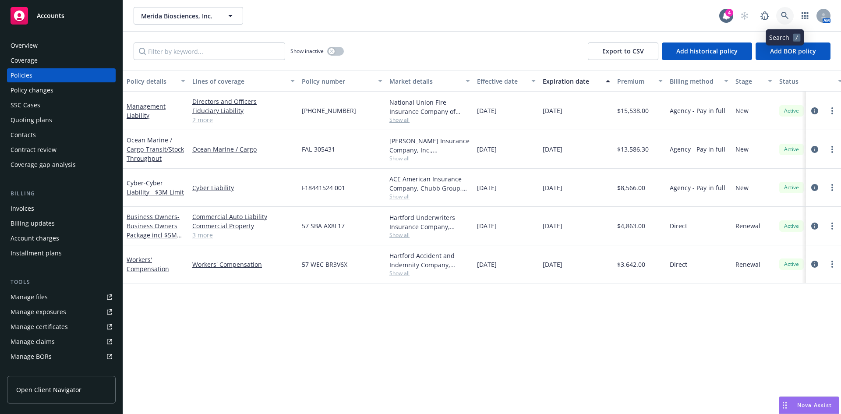
click at [783, 11] on link at bounding box center [786, 16] width 18 height 18
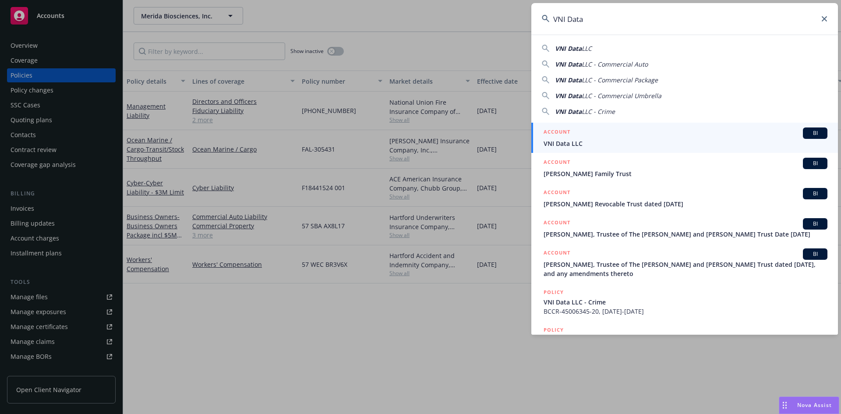
type input "VNI Data"
click at [592, 139] on span "VNI Data LLC" at bounding box center [686, 143] width 284 height 9
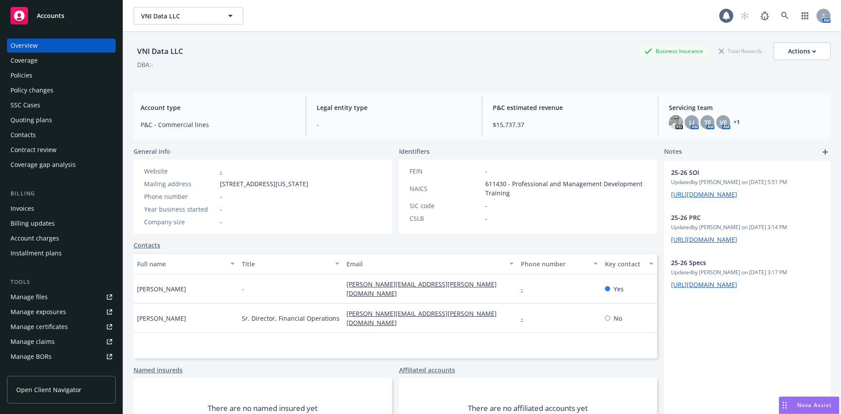
click at [24, 76] on div "Policies" at bounding box center [22, 75] width 22 height 14
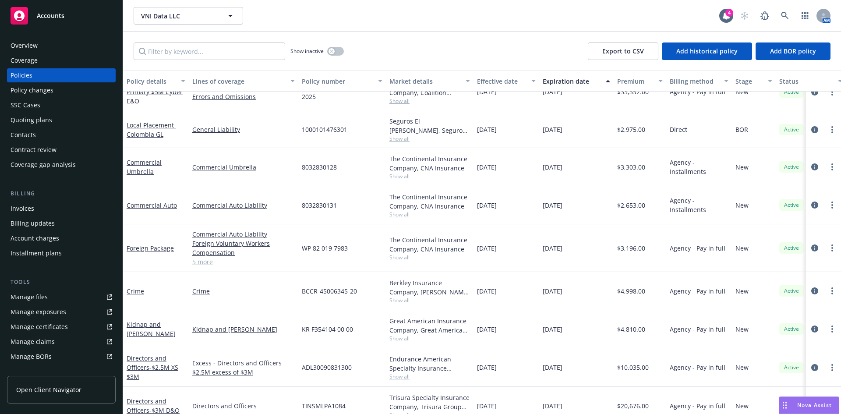
scroll to position [71, 0]
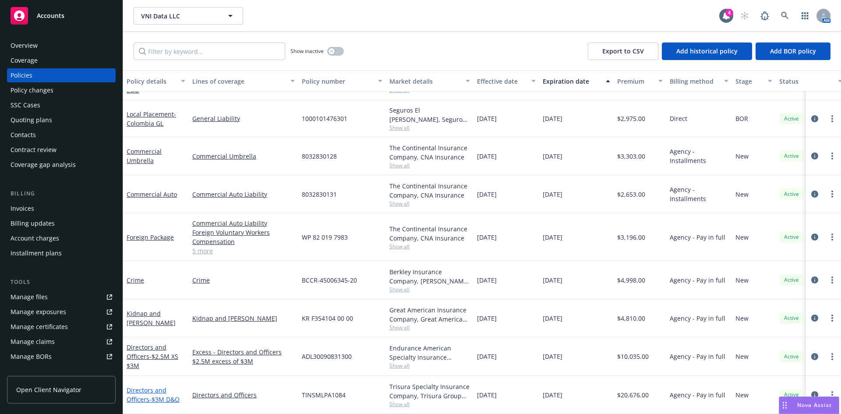
click at [156, 395] on span "- $3M D&O" at bounding box center [164, 399] width 30 height 8
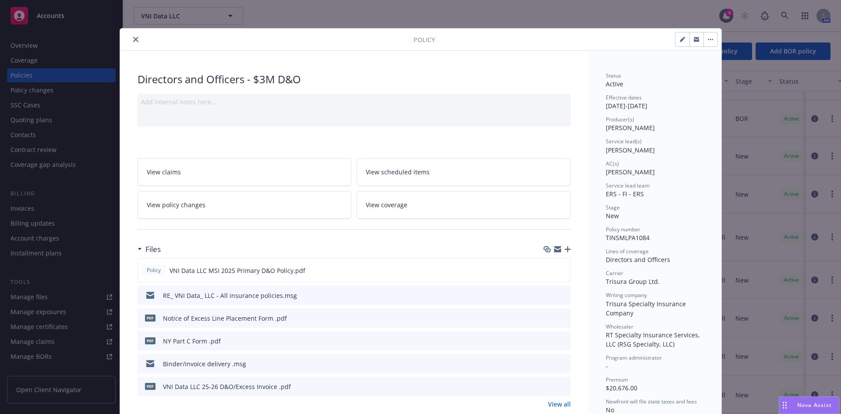
click at [133, 41] on icon "close" at bounding box center [135, 39] width 5 height 5
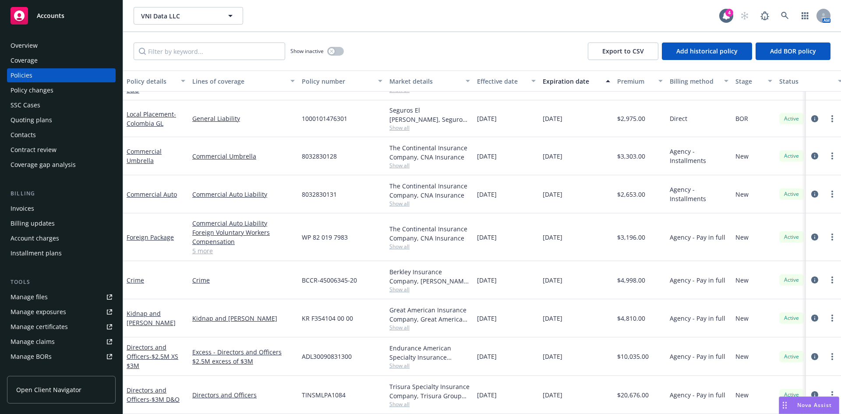
click at [152, 345] on div "Directors and Officers - $2.5M XS $3M" at bounding box center [156, 357] width 59 height 28
click at [152, 353] on span "- $2.5M XS $3M" at bounding box center [153, 361] width 52 height 18
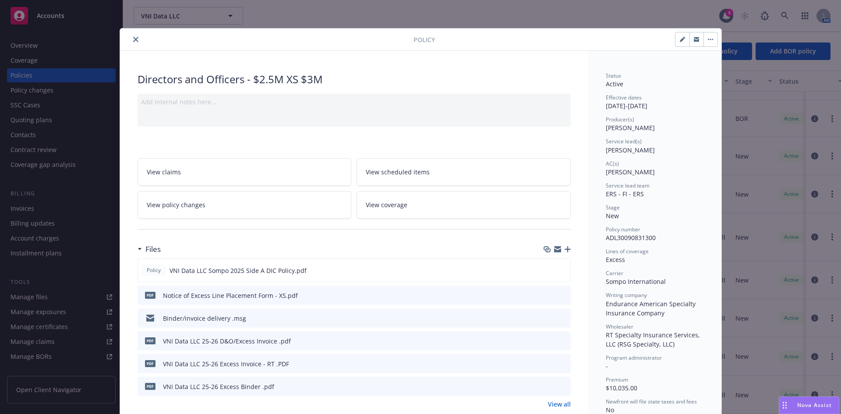
click at [133, 41] on icon "close" at bounding box center [135, 39] width 5 height 5
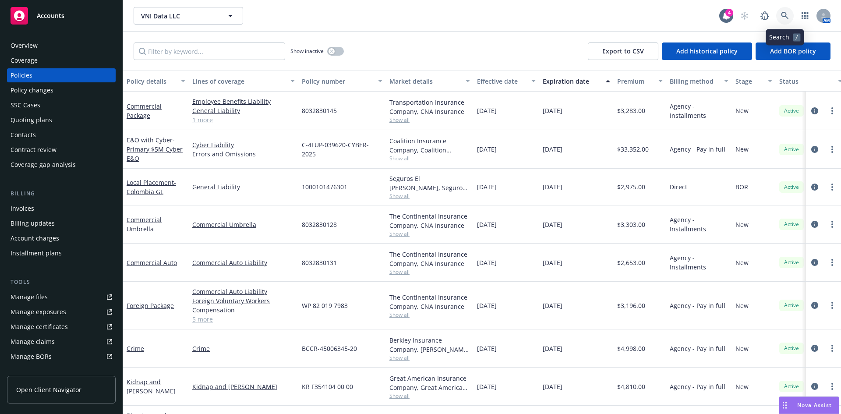
click at [790, 15] on link at bounding box center [786, 16] width 18 height 18
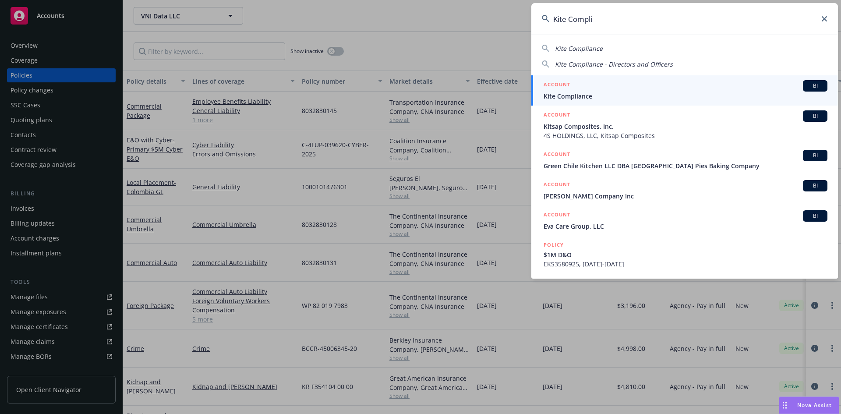
type input "Kite Compli"
click at [601, 90] on div "ACCOUNT BI" at bounding box center [686, 85] width 284 height 11
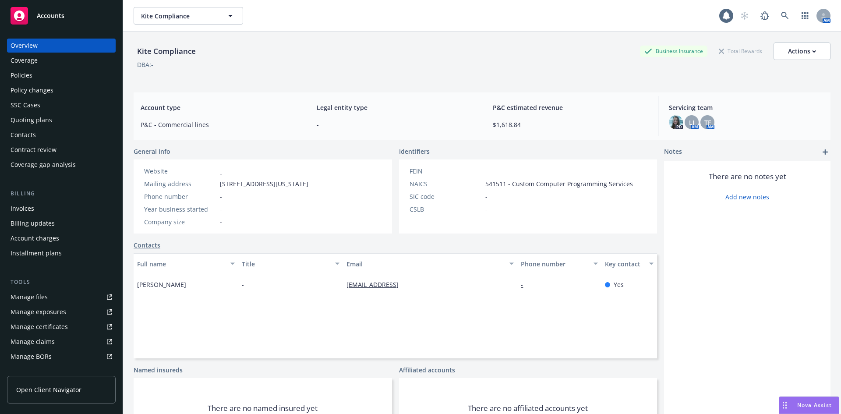
click at [21, 75] on div "Policies" at bounding box center [22, 75] width 22 height 14
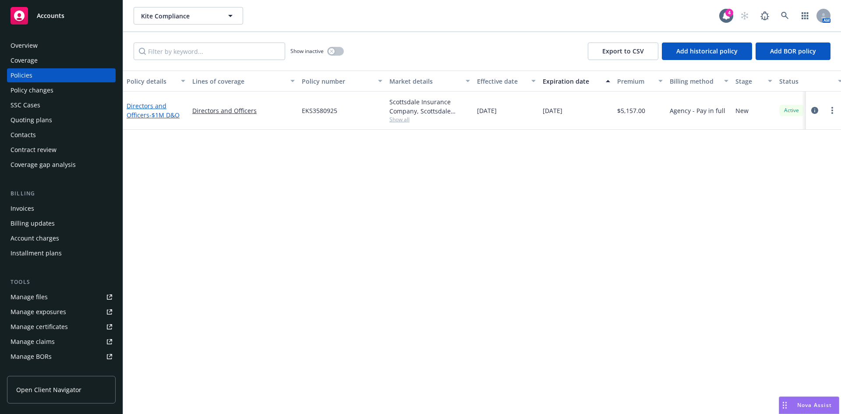
click at [133, 116] on link "Directors and Officers - $1M D&O" at bounding box center [153, 111] width 53 height 18
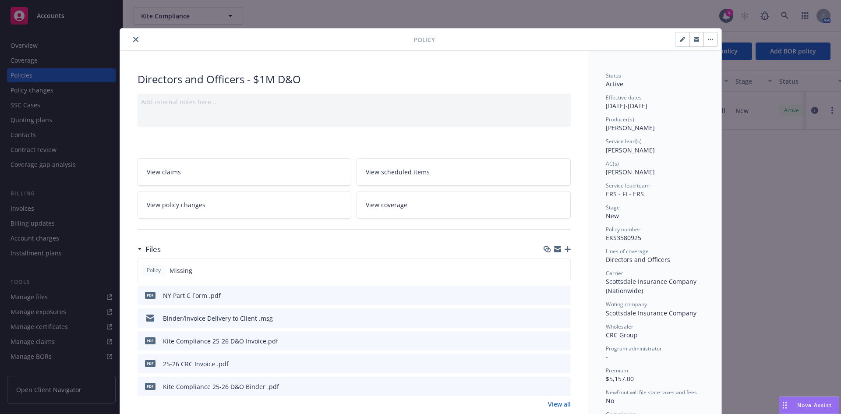
click at [133, 39] on icon "close" at bounding box center [135, 39] width 5 height 5
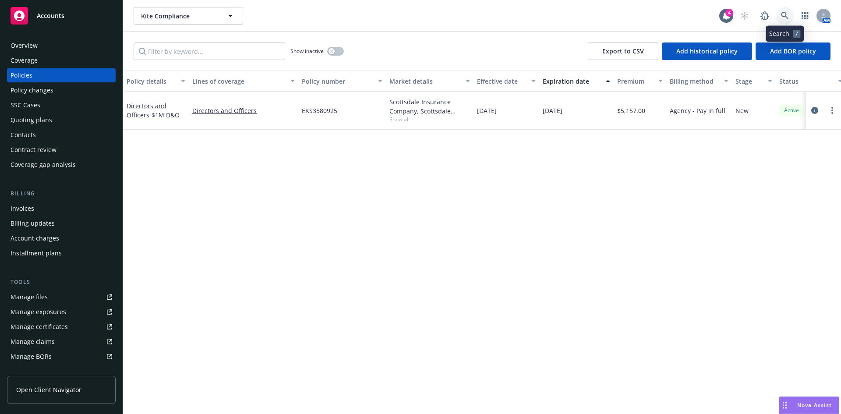
click at [784, 16] on icon at bounding box center [785, 16] width 8 height 8
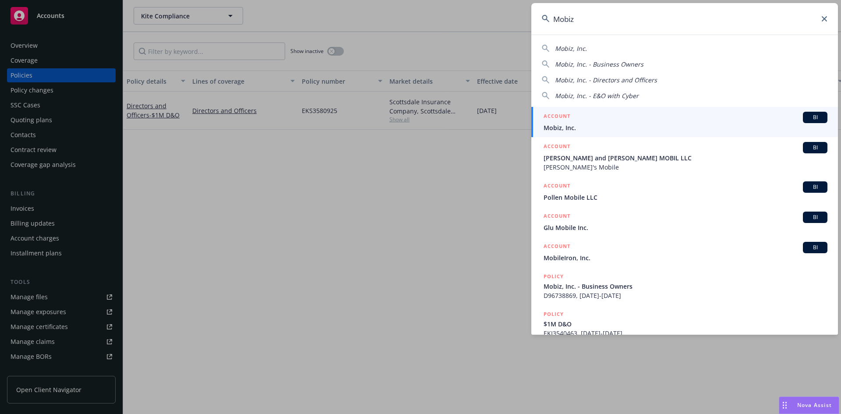
type input "Mobiz"
click at [573, 122] on div "ACCOUNT BI" at bounding box center [686, 117] width 284 height 11
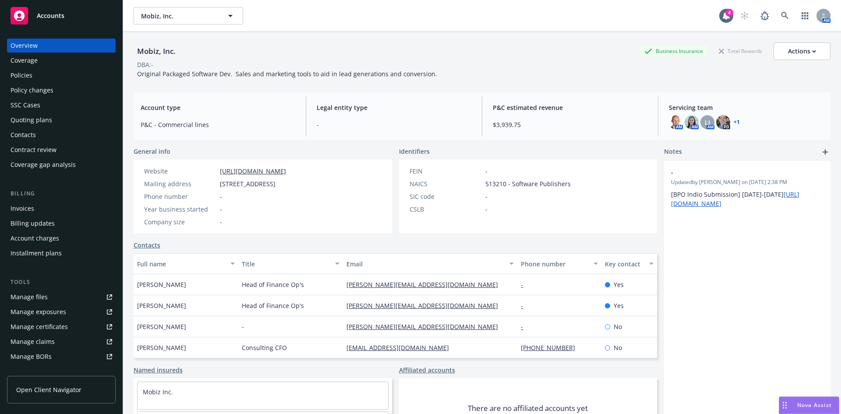
click at [11, 75] on div "Policies" at bounding box center [22, 75] width 22 height 14
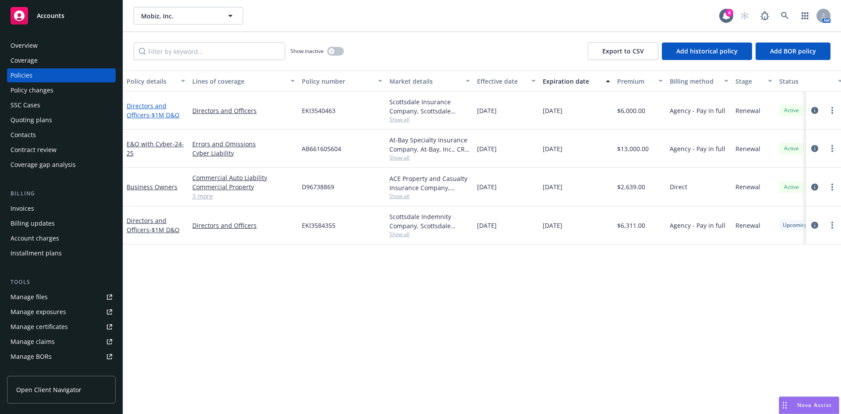
click at [149, 113] on span "- $1M D&O" at bounding box center [164, 115] width 30 height 8
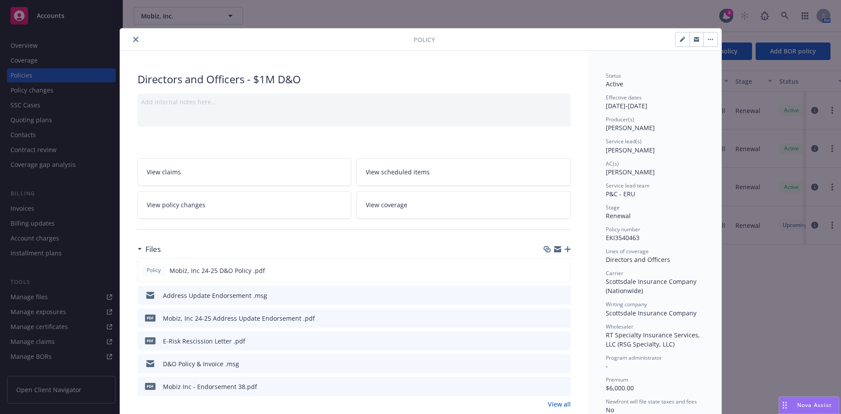
click at [133, 39] on icon "close" at bounding box center [135, 39] width 5 height 5
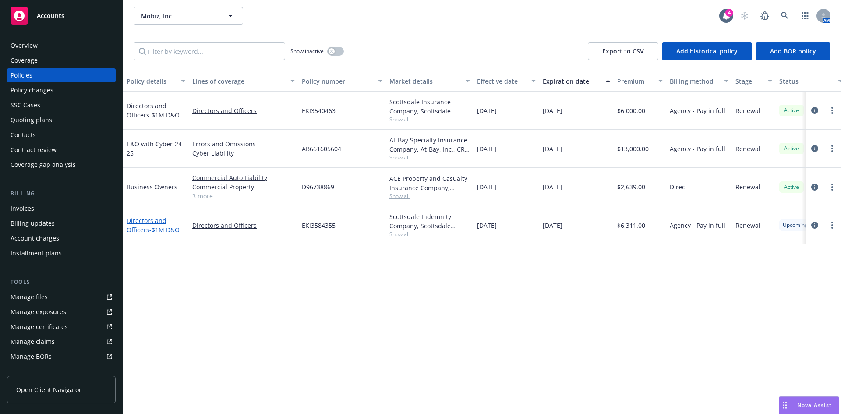
click at [141, 224] on link "Directors and Officers - $1M D&O" at bounding box center [153, 226] width 53 height 18
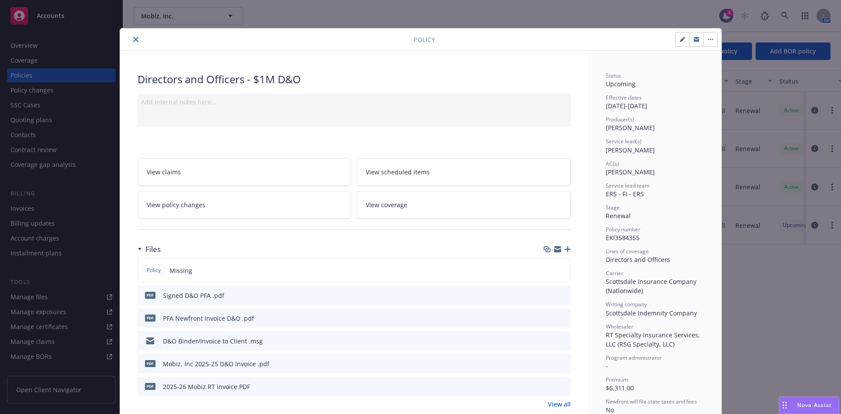
click at [133, 37] on icon "close" at bounding box center [135, 39] width 5 height 5
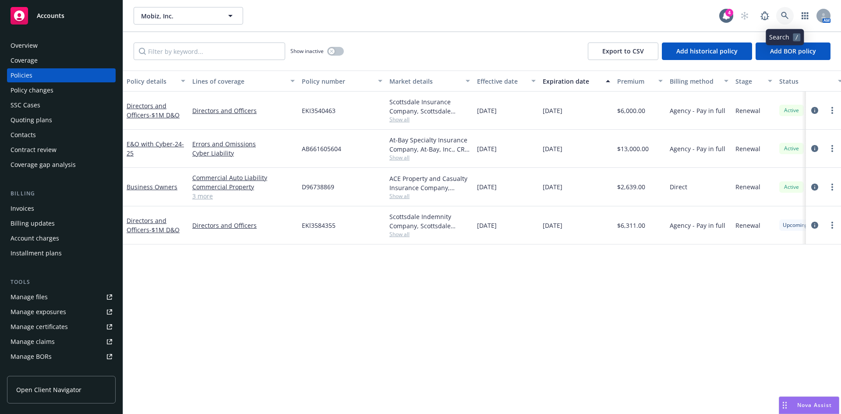
click at [781, 12] on link at bounding box center [786, 16] width 18 height 18
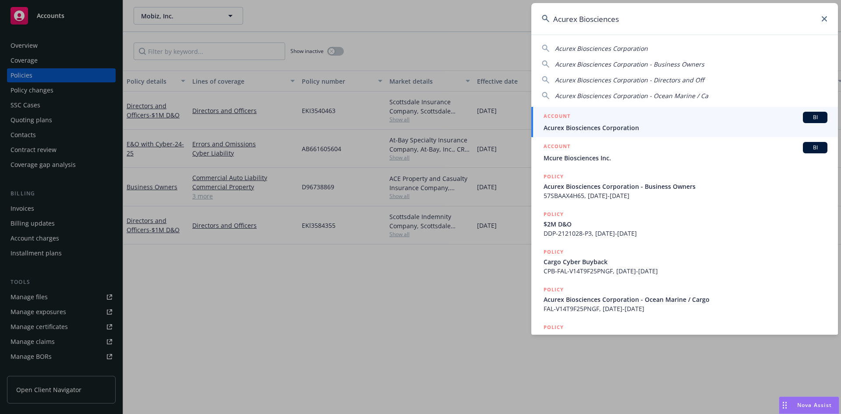
type input "Acurex Biosciences"
click at [594, 121] on div "ACCOUNT BI" at bounding box center [686, 117] width 284 height 11
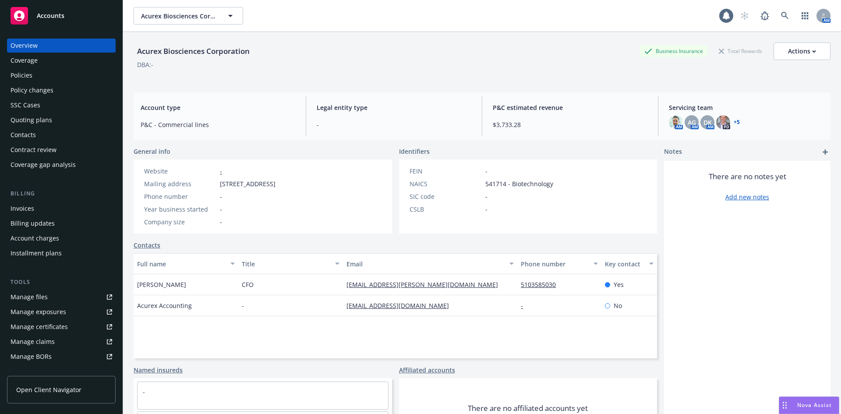
click at [35, 216] on div "Invoices Billing updates Account charges Installment plans" at bounding box center [61, 231] width 109 height 59
click at [36, 210] on div "Invoices" at bounding box center [62, 209] width 102 height 14
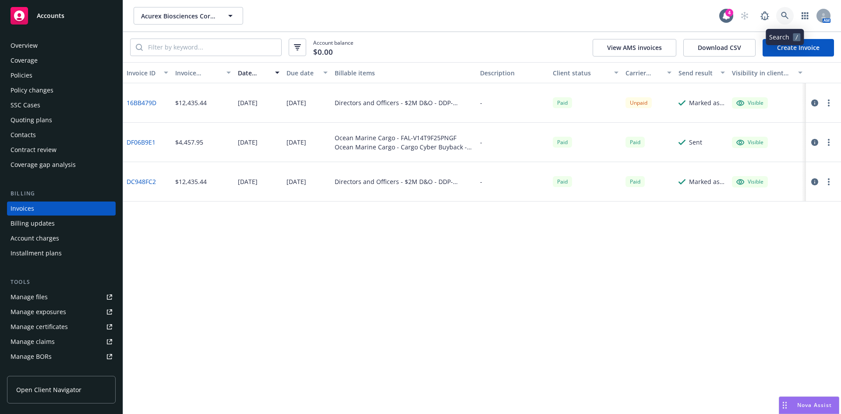
click at [788, 14] on icon at bounding box center [785, 16] width 8 height 8
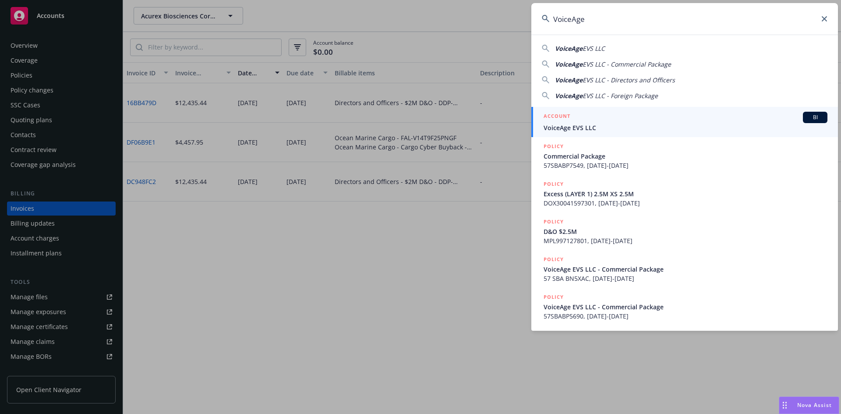
type input "VoiceAge"
click at [571, 121] on div "ACCOUNT BI" at bounding box center [686, 117] width 284 height 11
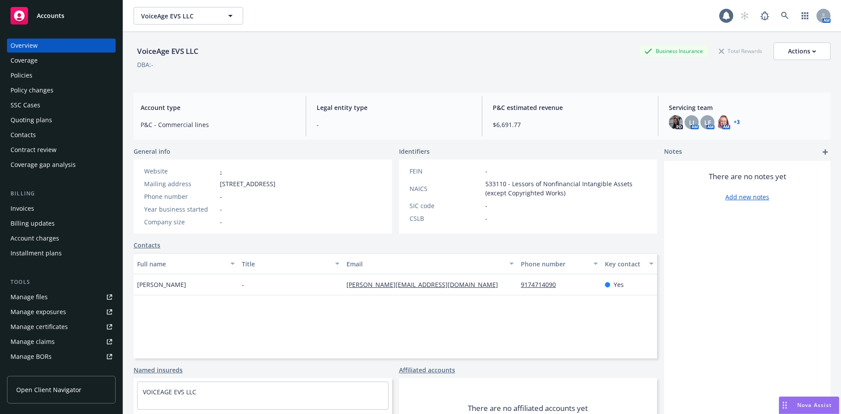
click at [23, 72] on div "Policies" at bounding box center [22, 75] width 22 height 14
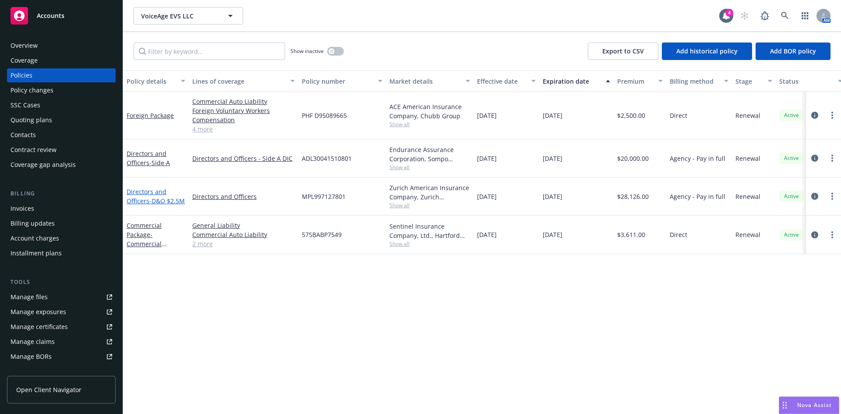
click at [142, 188] on link "Directors and Officers - D&O $2.5M" at bounding box center [156, 197] width 58 height 18
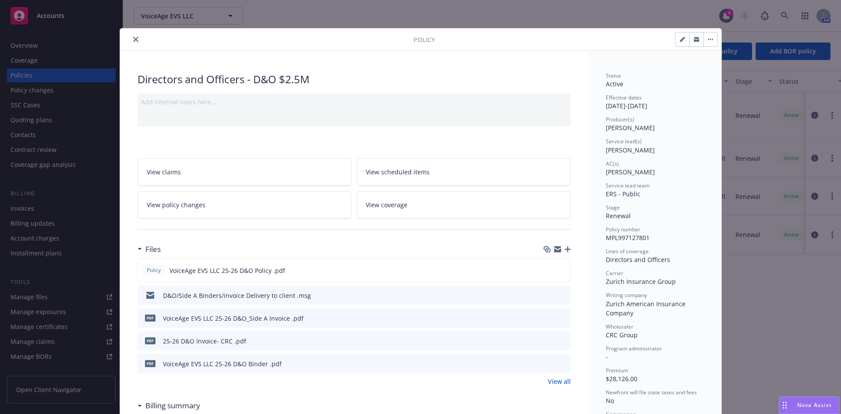
click at [133, 39] on icon "close" at bounding box center [135, 39] width 5 height 5
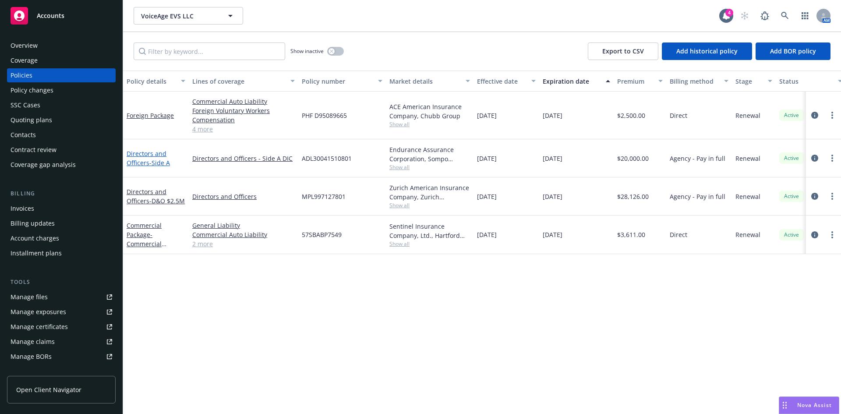
click at [149, 155] on link "Directors and Officers - Side A" at bounding box center [148, 158] width 43 height 18
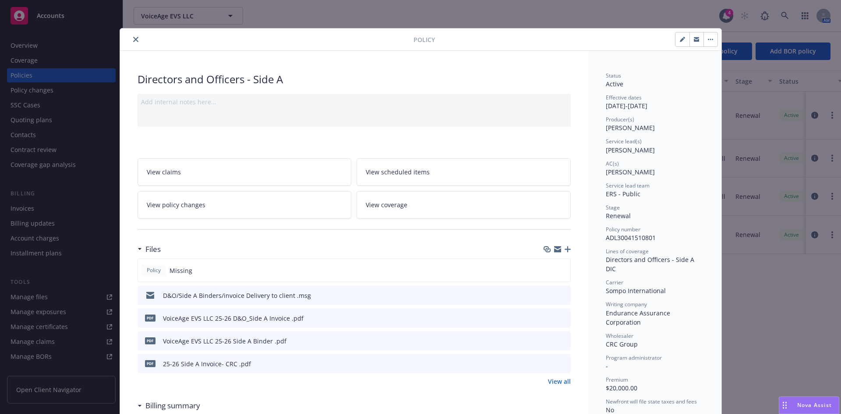
click at [134, 39] on icon "close" at bounding box center [135, 39] width 5 height 5
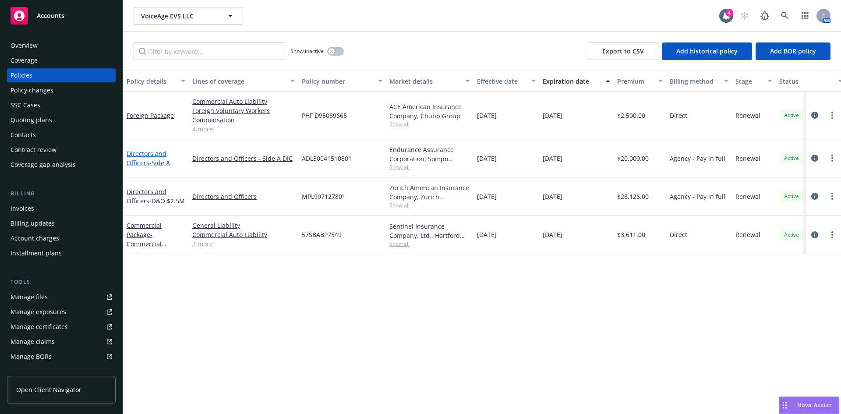
click at [139, 165] on link "Directors and Officers - Side A" at bounding box center [148, 158] width 43 height 18
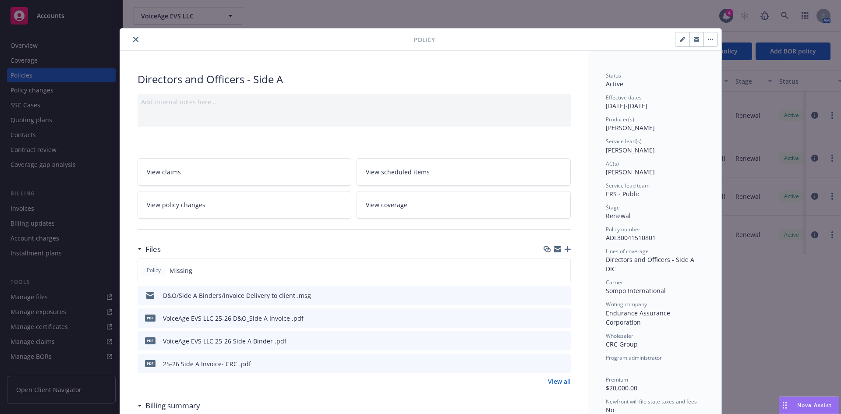
scroll to position [26, 0]
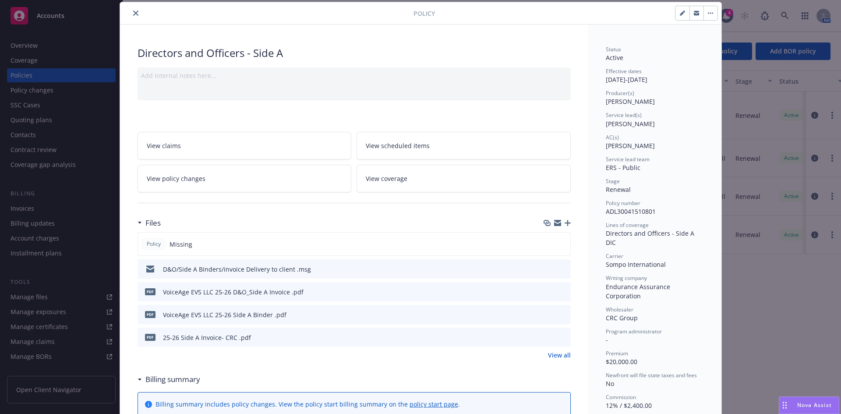
click at [133, 13] on icon "close" at bounding box center [135, 13] width 5 height 5
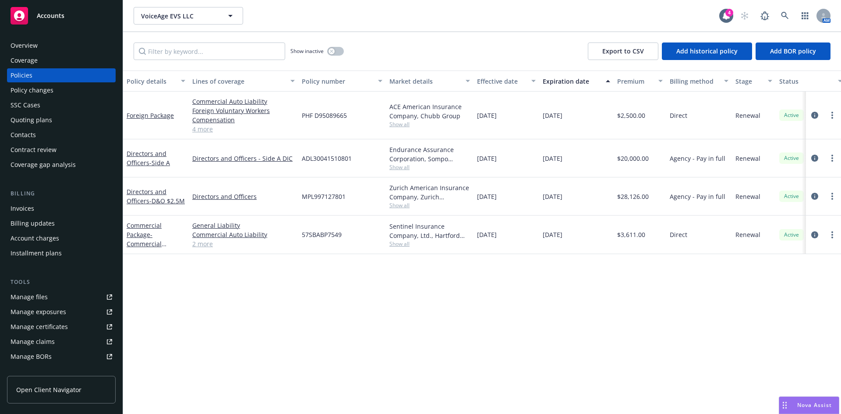
click at [37, 46] on div "Overview" at bounding box center [24, 46] width 27 height 14
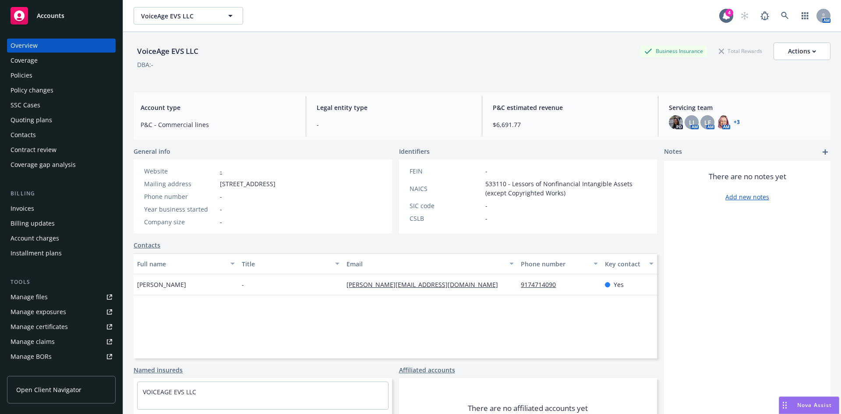
click at [185, 52] on div "VoiceAge EVS LLC" at bounding box center [168, 51] width 68 height 11
copy div "VoiceAge EVS LLC"
click at [37, 66] on div "Coverage" at bounding box center [24, 60] width 27 height 14
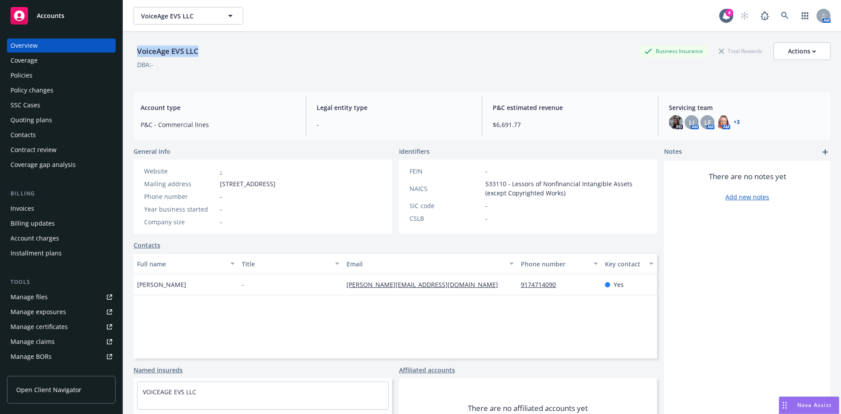
click at [29, 75] on div "Policies" at bounding box center [22, 75] width 22 height 14
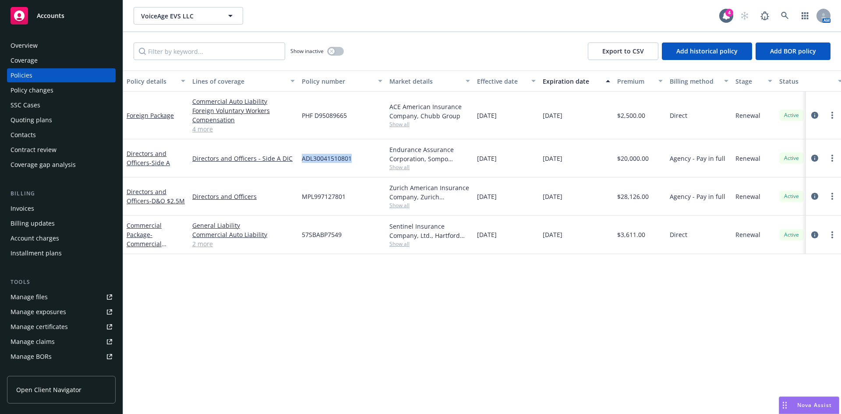
drag, startPoint x: 357, startPoint y: 162, endPoint x: 303, endPoint y: 167, distance: 53.7
click at [303, 167] on div "ADL30041510801" at bounding box center [342, 158] width 88 height 38
copy span "ADL30041510801"
